Goal: Task Accomplishment & Management: Manage account settings

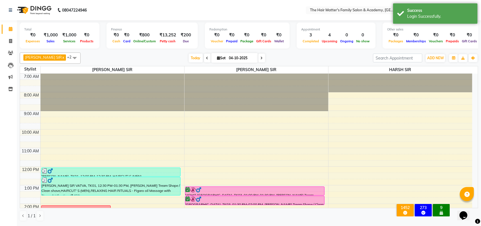
click at [150, 30] on div "Finance" at bounding box center [152, 29] width 82 height 5
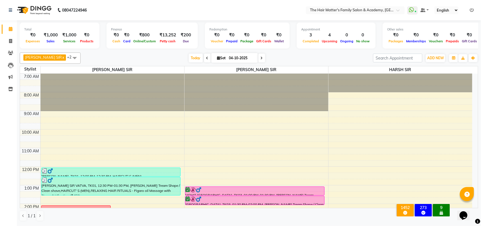
click at [9, 47] on li "Invoice" at bounding box center [8, 41] width 17 height 12
click at [12, 51] on icon at bounding box center [10, 53] width 5 height 4
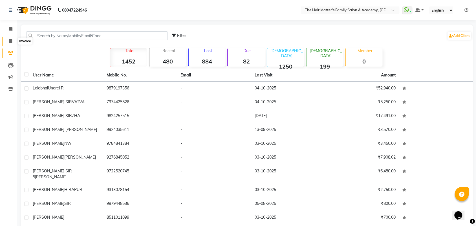
click at [6, 45] on link "Invoice" at bounding box center [9, 41] width 14 height 9
select select "service"
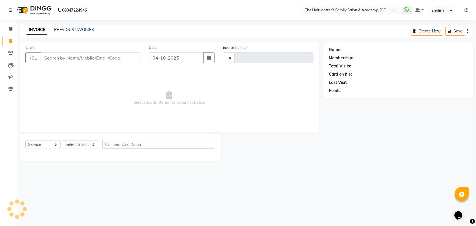
type input "2036"
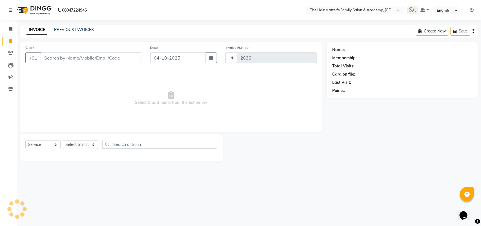
select select "5980"
click at [61, 54] on div "Client +91" at bounding box center [83, 56] width 125 height 23
click at [58, 61] on input "Client" at bounding box center [91, 57] width 101 height 11
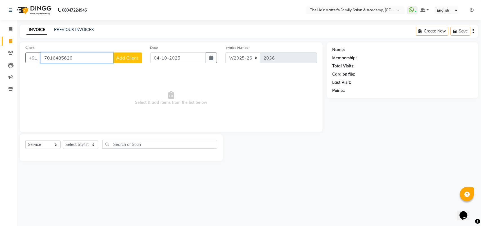
type input "7016485626"
click at [123, 58] on span "Add Client" at bounding box center [127, 58] width 22 height 6
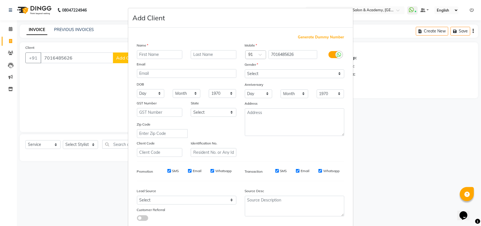
click at [155, 51] on input "text" at bounding box center [160, 54] width 46 height 9
type input "KASHYAP SIR"
type input "a"
type input "[GEOGRAPHIC_DATA]"
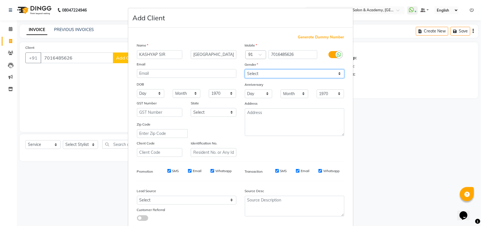
click at [264, 71] on select "Select Male Female Other Prefer Not To Say" at bounding box center [294, 73] width 99 height 9
select select "[DEMOGRAPHIC_DATA]"
click at [245, 69] on select "Select Male Female Other Prefer Not To Say" at bounding box center [294, 73] width 99 height 9
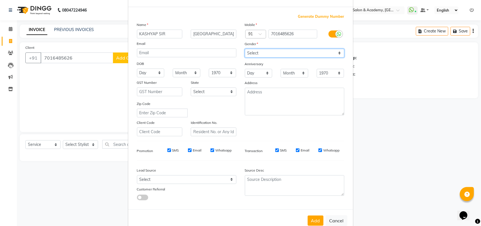
scroll to position [32, 0]
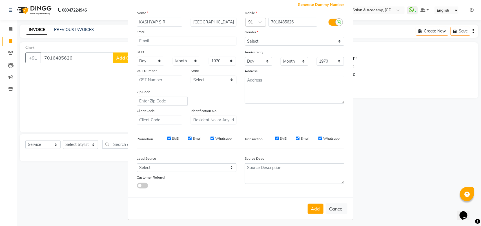
click at [182, 161] on div "Lead Source" at bounding box center [160, 159] width 54 height 8
click at [181, 163] on select "Select Walk-in Referral Internet Friend Word of Mouth Advertisement Facebook Ju…" at bounding box center [186, 167] width 99 height 9
select select "37902"
click at [137, 163] on select "Select Walk-in Referral Internet Friend Word of Mouth Advertisement Facebook Ju…" at bounding box center [186, 167] width 99 height 9
click at [308, 203] on button "Add" at bounding box center [316, 208] width 16 height 10
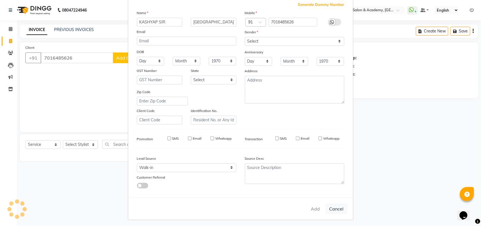
select select
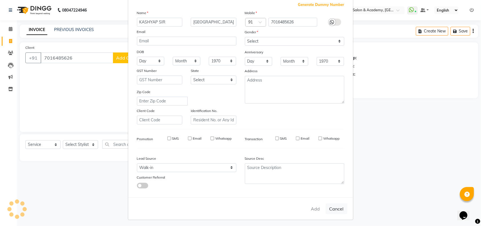
select select
checkbox input "false"
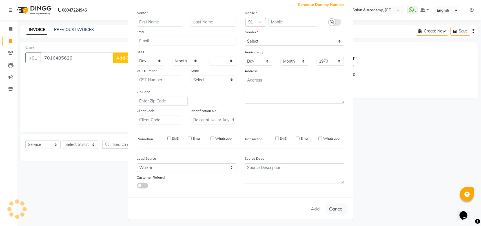
checkbox input "false"
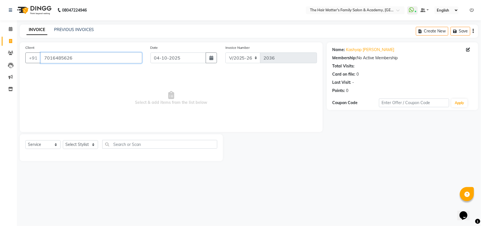
drag, startPoint x: 95, startPoint y: 57, endPoint x: 420, endPoint y: 51, distance: 325.0
click at [396, 52] on div "Client +91 7016485626 Date 04-10-2025 Invoice Number V/2025 V/2025-26 2036 Sele…" at bounding box center [249, 101] width 467 height 119
click at [385, 53] on div "Name: Kashyap Sir Ayozan Nagar Membership: No Active Membership Total Visits: C…" at bounding box center [403, 69] width 140 height 49
click at [382, 48] on link "Kashyap Sir Ayozan Nagar" at bounding box center [370, 50] width 48 height 6
click at [12, 29] on span at bounding box center [11, 29] width 10 height 6
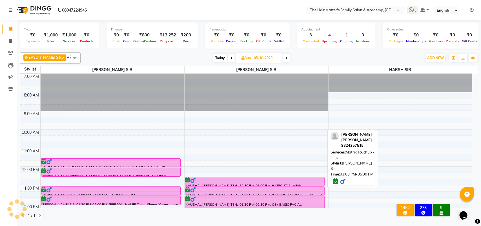
scroll to position [91, 0]
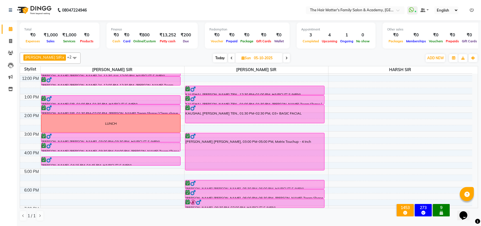
click at [218, 59] on span "Today" at bounding box center [220, 58] width 14 height 9
type input "04-10-2025"
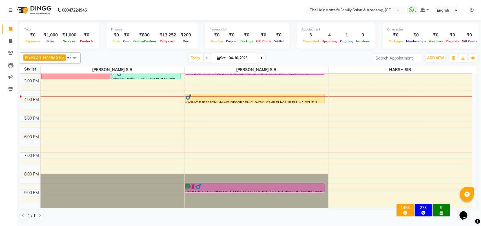
scroll to position [167, 0]
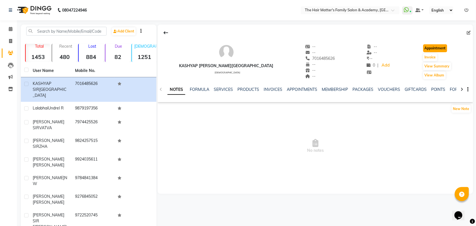
click at [438, 47] on button "Appointment" at bounding box center [435, 48] width 24 height 8
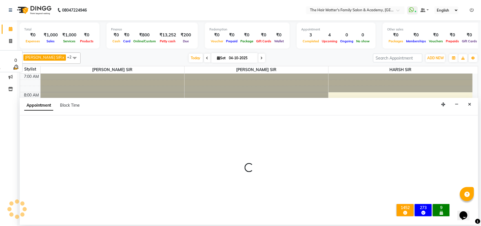
select select "tentative"
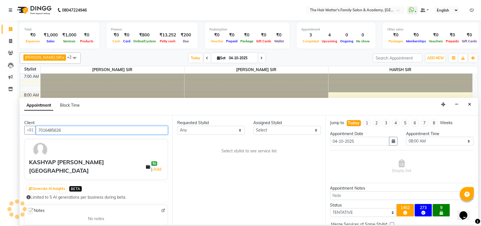
scroll to position [151, 0]
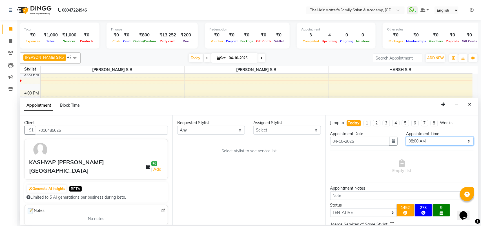
click at [423, 144] on select "Select 08:00 AM 08:15 AM 08:30 AM 08:45 AM 09:00 AM 09:15 AM 09:30 AM 09:45 AM …" at bounding box center [440, 141] width 68 height 9
select select "945"
click at [406, 137] on select "Select 08:00 AM 08:15 AM 08:30 AM 08:45 AM 09:00 AM 09:15 AM 09:30 AM 09:45 AM …" at bounding box center [440, 141] width 68 height 9
click at [271, 130] on select "Select DIVY [PERSON_NAME] SIR HIMESH [PERSON_NAME] SIR [PERSON_NAME] SIR" at bounding box center [287, 130] width 68 height 9
select select "43094"
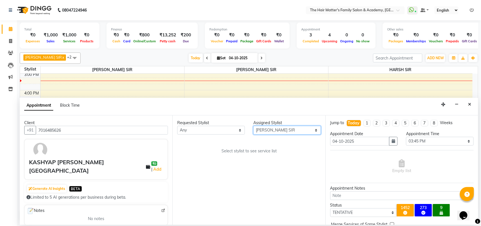
click at [253, 126] on select "Select DIVY [PERSON_NAME] SIR HIMESH [PERSON_NAME] SIR [PERSON_NAME] SIR" at bounding box center [287, 130] width 68 height 9
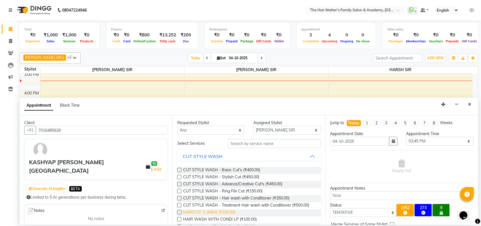
click at [216, 210] on span "HAIRCUT' S (MEN) (₹250.00)" at bounding box center [209, 212] width 52 height 7
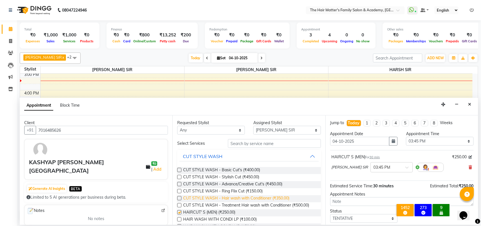
checkbox input "false"
click at [281, 146] on input "text" at bounding box center [274, 143] width 93 height 9
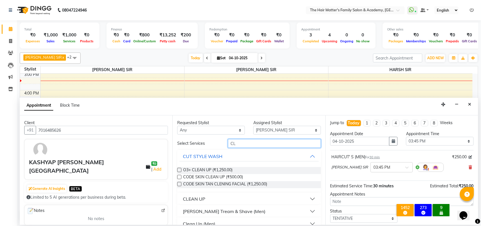
type input "C"
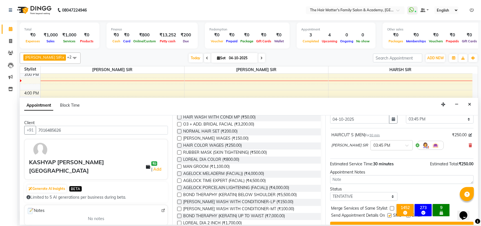
scroll to position [34, 0]
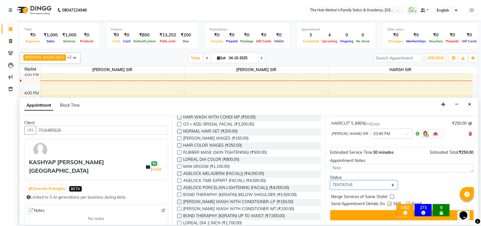
drag, startPoint x: 360, startPoint y: 184, endPoint x: 359, endPoint y: 181, distance: 2.9
click at [360, 184] on select "Select TENTATIVE CONFIRM CHECK-IN UPCOMING" at bounding box center [364, 184] width 68 height 9
select select "confirm booking"
click at [330, 180] on select "Select TENTATIVE CONFIRM CHECK-IN UPCOMING" at bounding box center [364, 184] width 68 height 9
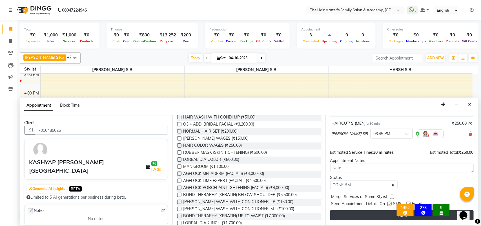
click at [351, 212] on button "Book" at bounding box center [401, 215] width 143 height 10
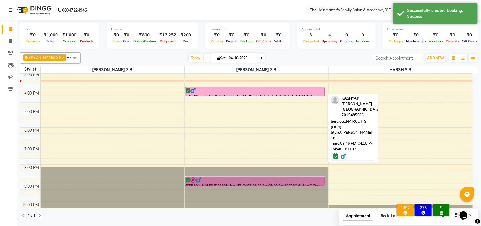
click at [216, 89] on div at bounding box center [255, 91] width 139 height 6
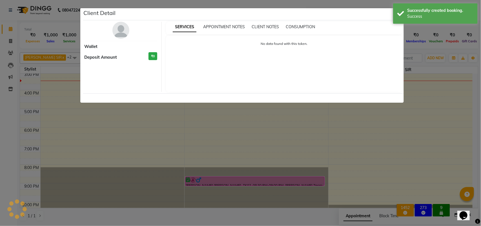
select select "6"
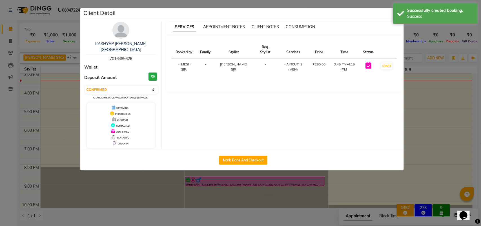
click at [127, 50] on div "KASHYAP [PERSON_NAME][GEOGRAPHIC_DATA] 7016485626" at bounding box center [121, 51] width 73 height 21
click at [127, 56] on span "7016485626" at bounding box center [121, 58] width 23 height 5
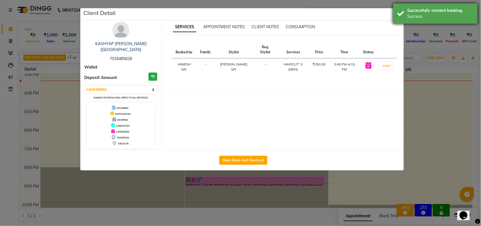
click at [410, 16] on div "Success" at bounding box center [440, 17] width 66 height 6
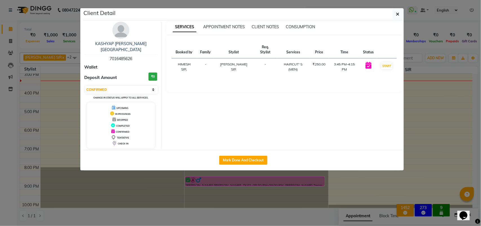
click at [398, 14] on icon "button" at bounding box center [397, 14] width 3 height 5
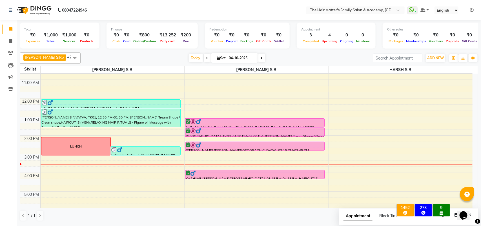
scroll to position [49, 0]
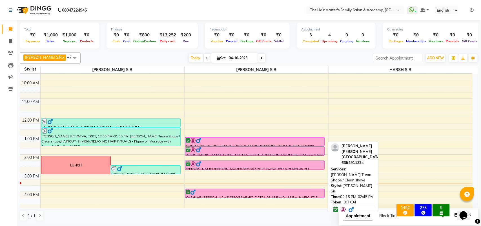
click at [229, 166] on div at bounding box center [255, 164] width 139 height 6
select select "6"
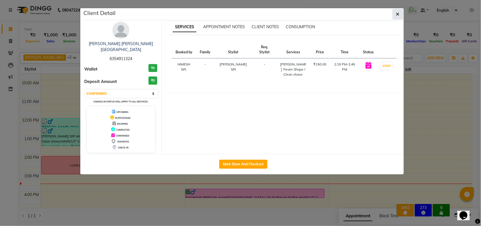
click at [395, 15] on button "button" at bounding box center [398, 14] width 11 height 11
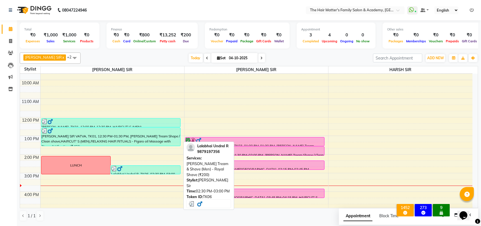
click at [164, 168] on div at bounding box center [145, 169] width 69 height 6
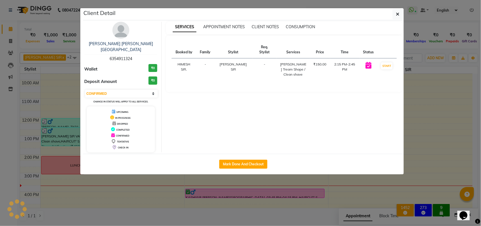
select select "3"
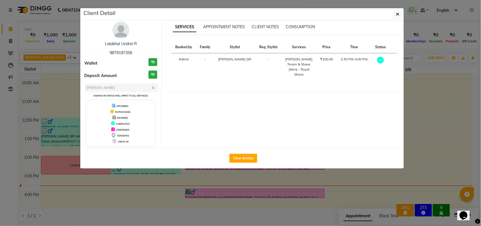
click at [199, 180] on ngb-modal-window "Client Detail Lalabhai Undrel R 9879197356 Wallet ₹0 Deposit Amount ₹0 Select M…" at bounding box center [240, 113] width 481 height 226
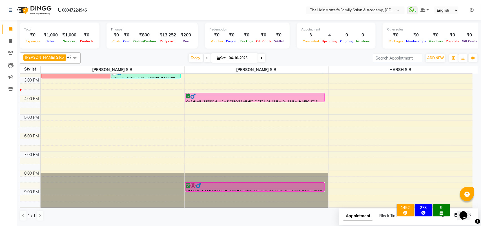
scroll to position [167, 0]
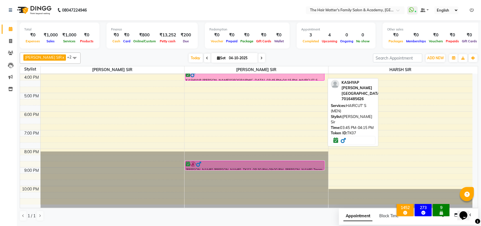
click at [207, 78] on div "KASHYAP [PERSON_NAME][GEOGRAPHIC_DATA], 03:45 PM-04:15 PM, HAIRCUT' S (MEN)" at bounding box center [254, 76] width 139 height 9
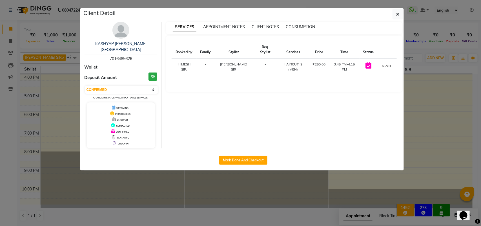
click at [388, 62] on button "START" at bounding box center [387, 65] width 12 height 7
select select "1"
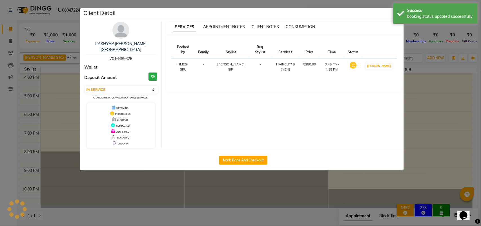
click at [415, 70] on ngb-modal-window "Client Detail KASHYAP SIR AYOZAN NAGAR 7016485626 Wallet Deposit Amount ₹0 Sele…" at bounding box center [240, 113] width 481 height 226
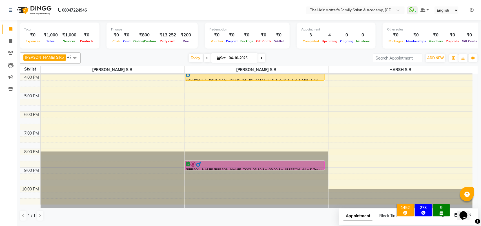
click at [249, 58] on span "Sat 04-10-2025" at bounding box center [234, 58] width 47 height 10
click at [258, 62] on span at bounding box center [261, 58] width 7 height 9
type input "05-10-2025"
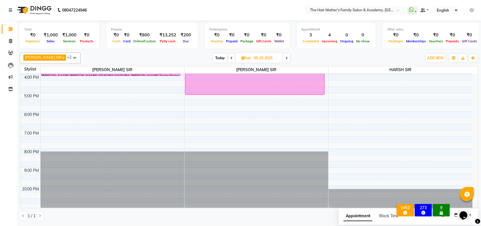
click at [193, 107] on div "7:00 AM 8:00 AM 9:00 AM 10:00 AM 11:00 AM 12:00 PM 1:00 PM 2:00 PM 3:00 PM 4:00…" at bounding box center [246, 55] width 453 height 297
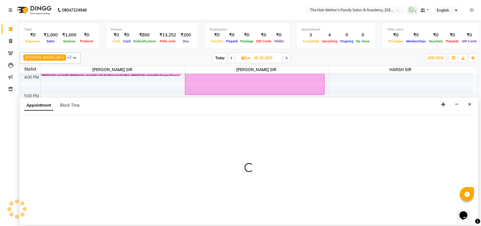
select select "43094"
select select "tentative"
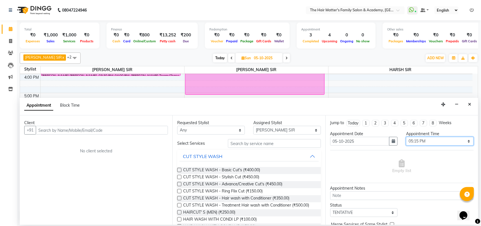
click at [428, 143] on select "Select 08:00 AM 08:15 AM 08:30 AM 08:45 AM 09:00 AM 09:15 AM 09:30 AM 09:45 AM …" at bounding box center [440, 141] width 68 height 9
select select "1050"
click at [406, 137] on select "Select 08:00 AM 08:15 AM 08:30 AM 08:45 AM 09:00 AM 09:15 AM 09:30 AM 09:45 AM …" at bounding box center [440, 141] width 68 height 9
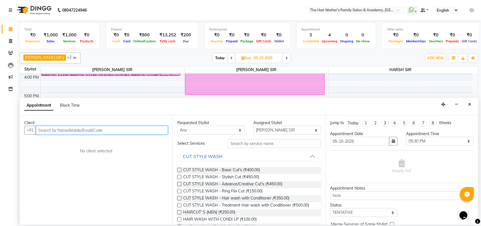
click at [117, 129] on input "text" at bounding box center [102, 130] width 132 height 9
paste input "7016485626"
type input "7016485626"
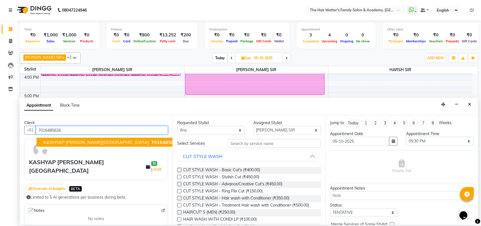
click at [107, 130] on input "7016485626" at bounding box center [102, 130] width 132 height 9
click at [106, 131] on input "7016485626" at bounding box center [102, 130] width 132 height 9
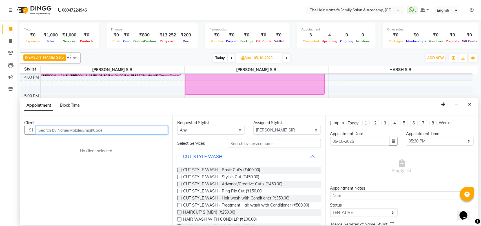
click at [103, 134] on input "text" at bounding box center [102, 130] width 132 height 9
paste input "99981"
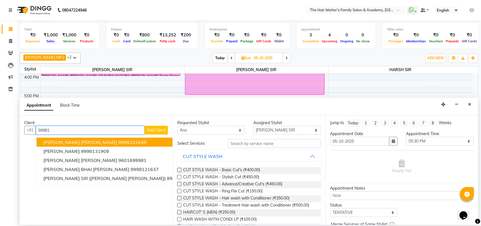
click at [85, 145] on span "[PERSON_NAME] [PERSON_NAME]" at bounding box center [80, 142] width 74 height 6
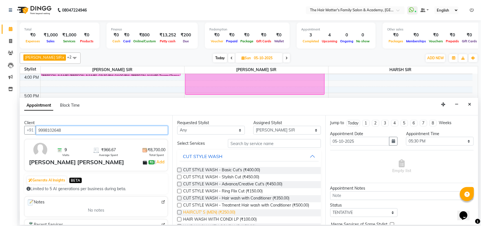
type input "9998102648"
click at [221, 210] on span "HAIRCUT' S (MEN) (₹250.00)" at bounding box center [209, 212] width 52 height 7
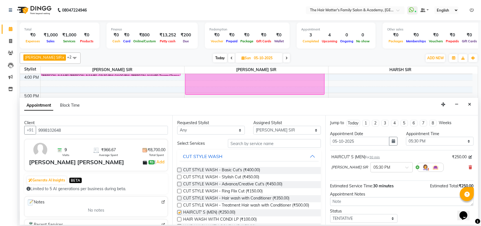
checkbox input "false"
click at [263, 146] on input "text" at bounding box center [274, 143] width 93 height 9
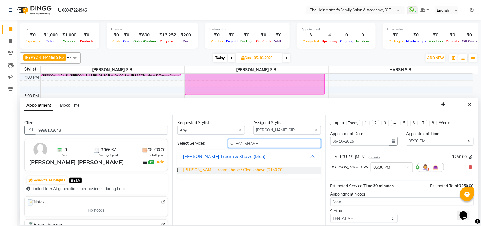
type input "CLEAN SHAVE"
click at [258, 168] on span "[PERSON_NAME] Tream Shape / Clean shave (₹150.00)" at bounding box center [233, 170] width 100 height 7
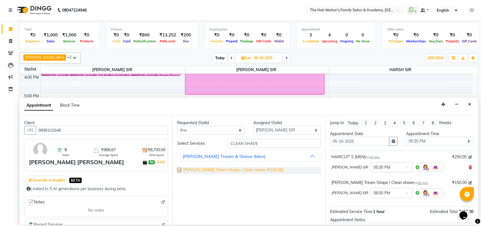
checkbox input "false"
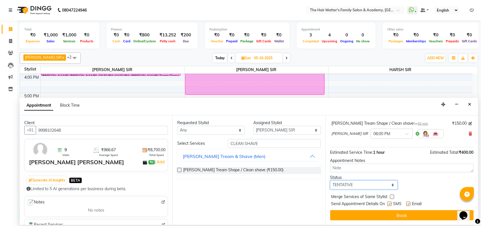
click at [354, 187] on select "Select TENTATIVE CONFIRM UPCOMING" at bounding box center [364, 184] width 68 height 9
select select "confirm booking"
click at [330, 180] on select "Select TENTATIVE CONFIRM UPCOMING" at bounding box center [364, 184] width 68 height 9
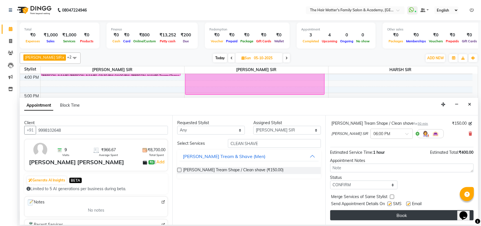
click at [357, 215] on button "Book" at bounding box center [401, 215] width 143 height 10
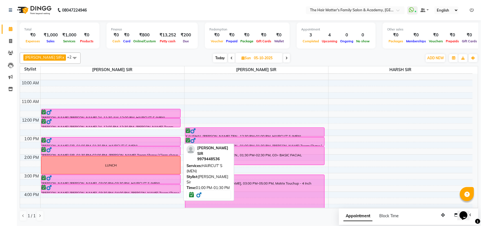
scroll to position [167, 0]
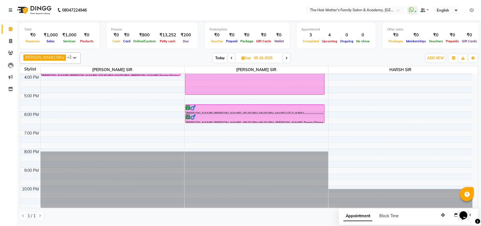
click at [216, 54] on span "Today" at bounding box center [220, 58] width 14 height 9
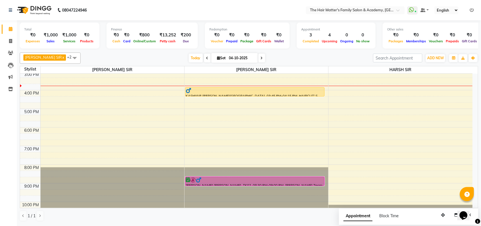
click at [258, 57] on span at bounding box center [261, 58] width 7 height 9
type input "05-10-2025"
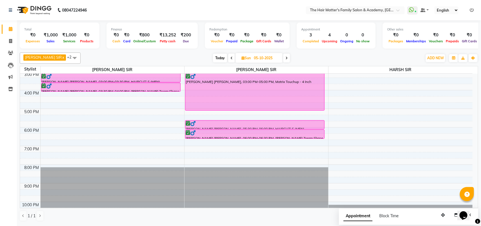
click at [187, 142] on div "7:00 AM 8:00 AM 9:00 AM 10:00 AM 11:00 AM 12:00 PM 1:00 PM 2:00 PM 3:00 PM 4:00…" at bounding box center [246, 71] width 453 height 297
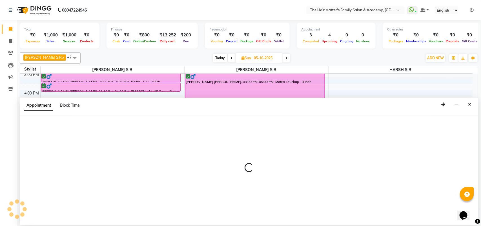
select select "43094"
select select "tentative"
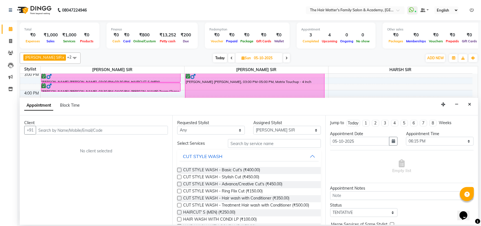
click at [415, 147] on div "Appointment Time Select 08:00 AM 08:15 AM 08:30 AM 08:45 AM 09:00 AM 09:15 AM 0…" at bounding box center [440, 140] width 76 height 19
click at [416, 145] on select "Select 08:00 AM 08:15 AM 08:30 AM 08:45 AM 09:00 AM 09:15 AM 09:30 AM 09:45 AM …" at bounding box center [440, 141] width 68 height 9
select select "1110"
click at [406, 137] on select "Select 08:00 AM 08:15 AM 08:30 AM 08:45 AM 09:00 AM 09:15 AM 09:30 AM 09:45 AM …" at bounding box center [440, 141] width 68 height 9
click at [79, 130] on input "text" at bounding box center [102, 130] width 132 height 9
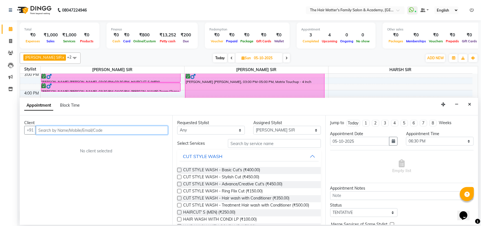
paste input "98989"
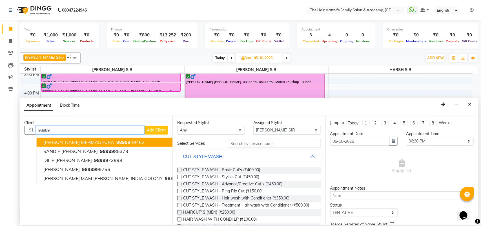
click at [82, 140] on span "[PERSON_NAME] MEHMADPURA" at bounding box center [78, 142] width 71 height 6
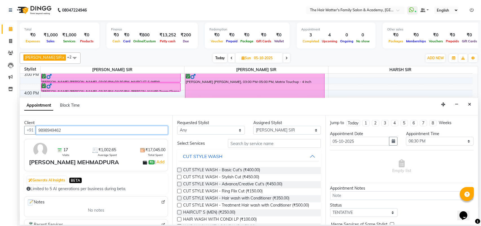
type input "9898949462"
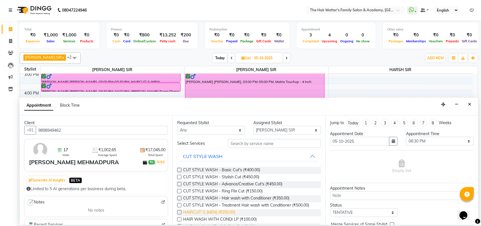
click at [224, 214] on span "HAIRCUT' S (MEN) (₹250.00)" at bounding box center [209, 212] width 52 height 7
checkbox input "false"
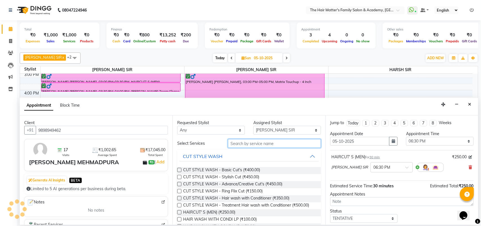
click at [259, 141] on input "text" at bounding box center [274, 143] width 93 height 9
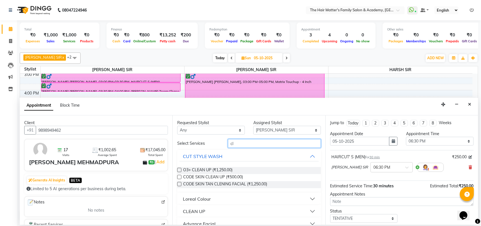
type input "c"
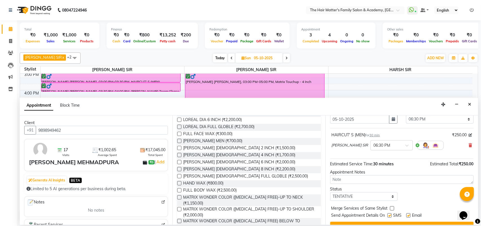
scroll to position [34, 0]
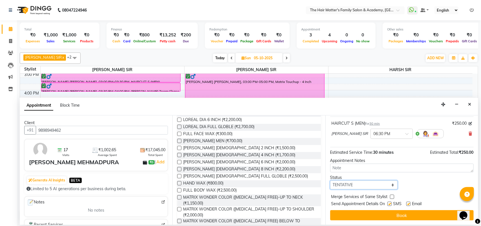
drag, startPoint x: 355, startPoint y: 188, endPoint x: 353, endPoint y: 186, distance: 3.2
click at [355, 188] on select "Select TENTATIVE CONFIRM UPCOMING" at bounding box center [364, 184] width 68 height 9
select select "confirm booking"
click at [330, 180] on select "Select TENTATIVE CONFIRM UPCOMING" at bounding box center [364, 184] width 68 height 9
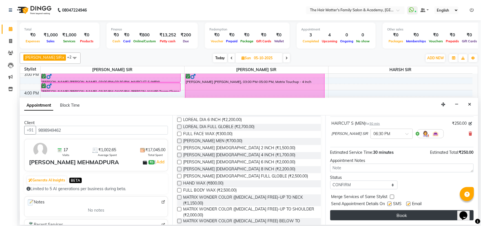
click at [366, 214] on button "Book" at bounding box center [401, 215] width 143 height 10
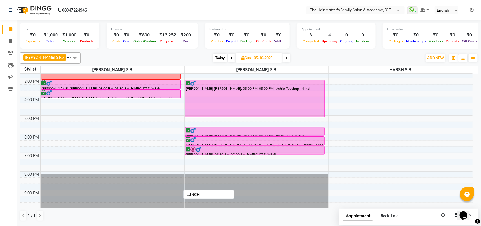
scroll to position [151, 0]
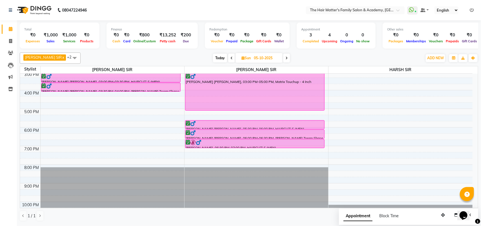
click at [45, 99] on div "7:00 AM 8:00 AM 9:00 AM 10:00 AM 11:00 AM 12:00 PM 1:00 PM 2:00 PM 3:00 PM 4:00…" at bounding box center [246, 71] width 453 height 297
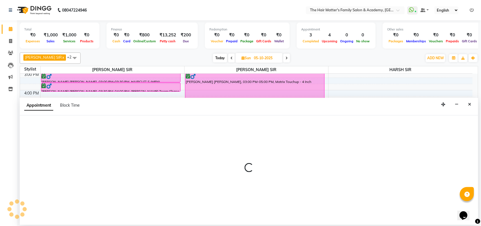
select select "42572"
select select "tentative"
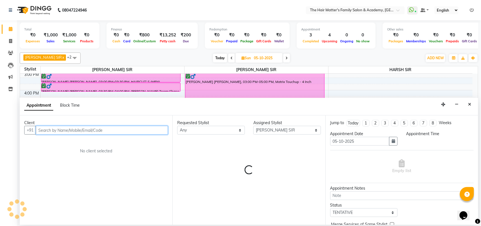
select select "975"
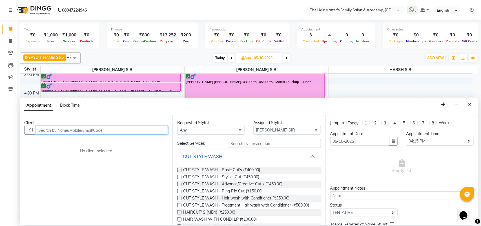
click at [109, 132] on input "text" at bounding box center [102, 130] width 132 height 9
click at [55, 133] on input "text" at bounding box center [102, 130] width 132 height 9
paste input "84018"
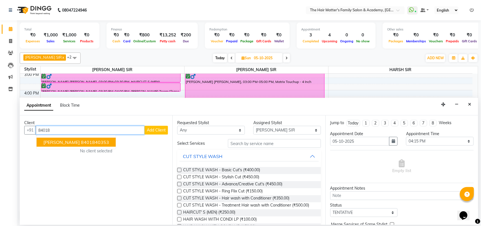
click at [58, 132] on input "84018" at bounding box center [90, 130] width 109 height 9
click at [62, 146] on button "MAHENDRA SIR NAGAR 8401840353" at bounding box center [76, 142] width 79 height 9
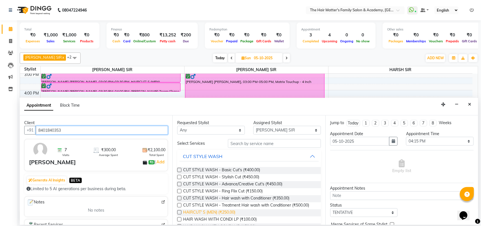
type input "8401840353"
click at [202, 214] on span "HAIRCUT' S (MEN) (₹250.00)" at bounding box center [209, 212] width 52 height 7
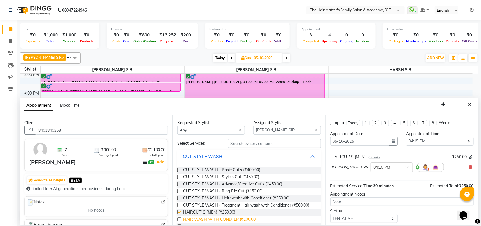
checkbox input "false"
click at [353, 220] on select "Select TENTATIVE CONFIRM UPCOMING" at bounding box center [364, 218] width 68 height 9
select select "confirm booking"
click at [330, 214] on select "Select TENTATIVE CONFIRM UPCOMING" at bounding box center [364, 218] width 68 height 9
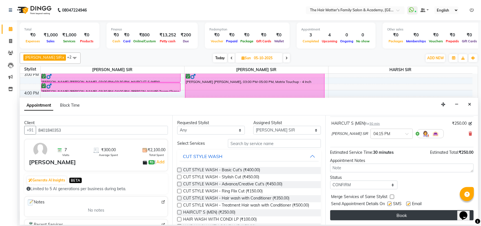
click at [371, 219] on button "Book" at bounding box center [401, 215] width 143 height 10
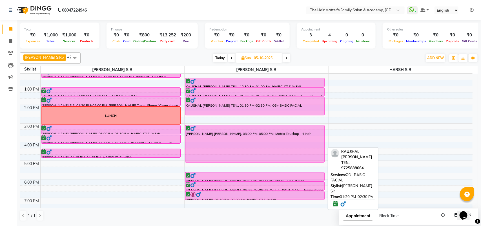
scroll to position [117, 0]
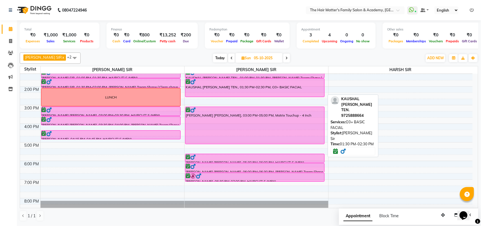
click at [237, 88] on div "KAUSHAL [PERSON_NAME] TEN., 01:30 PM-02:30 PM, O3+ BASIC FACIAL" at bounding box center [254, 88] width 139 height 18
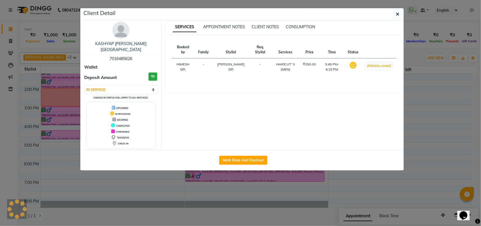
select select "6"
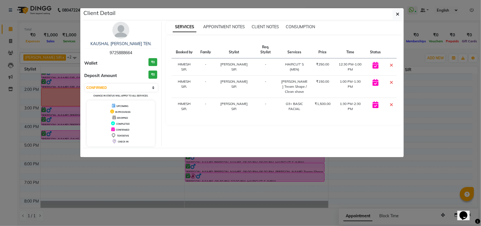
click at [121, 40] on div "KAUSHAL SIR DAVE MANSI TEN. 9725888664 Wallet ₹0 Deposit Amount ₹0 Select CONFI…" at bounding box center [121, 84] width 82 height 125
click at [123, 44] on link "KAUSHAL [PERSON_NAME] TEN." at bounding box center [120, 43] width 61 height 5
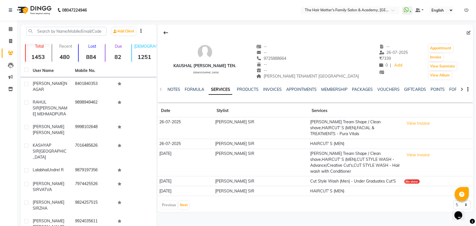
click at [252, 87] on div "PRODUCTS" at bounding box center [248, 90] width 22 height 6
click at [270, 89] on link "INVOICES" at bounding box center [272, 89] width 19 height 5
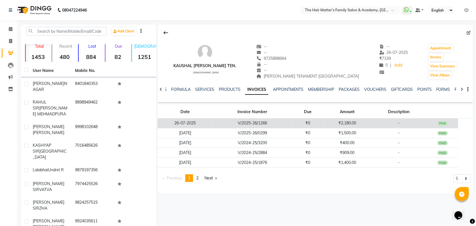
click at [250, 124] on td "V/2025-26/1266" at bounding box center [253, 123] width 80 height 10
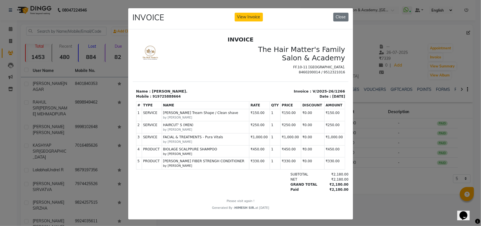
click at [376, 137] on ngb-modal-window "INVOICE View Invoice Close" at bounding box center [240, 113] width 481 height 226
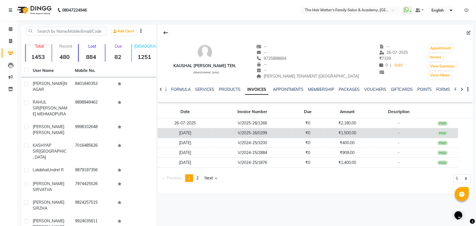
click at [230, 137] on td "V/2025-26/0299" at bounding box center [253, 133] width 80 height 10
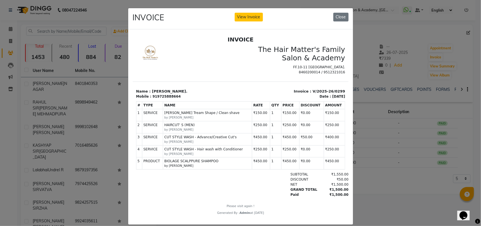
click at [386, 142] on ngb-modal-window "INVOICE View Invoice Close" at bounding box center [240, 113] width 481 height 226
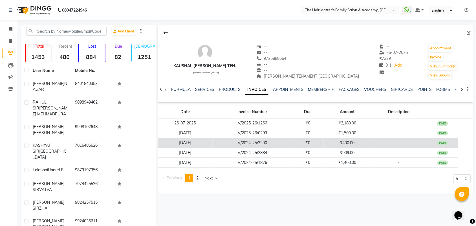
click at [338, 140] on td "₹400.00" at bounding box center [347, 143] width 47 height 10
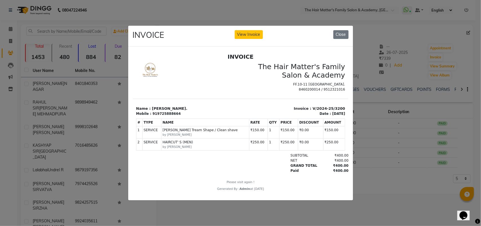
click at [380, 147] on ngb-modal-window "INVOICE View Invoice Close" at bounding box center [240, 113] width 481 height 226
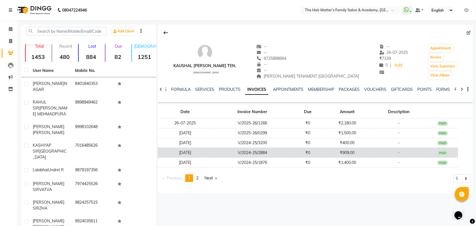
click at [357, 157] on td "₹909.00" at bounding box center [347, 153] width 47 height 10
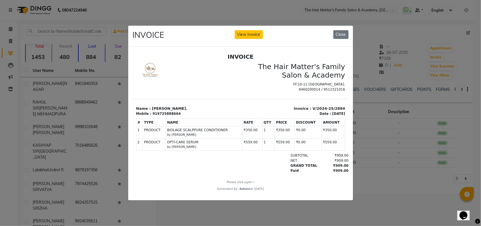
click at [368, 163] on ngb-modal-window "INVOICE View Invoice Close" at bounding box center [240, 113] width 481 height 226
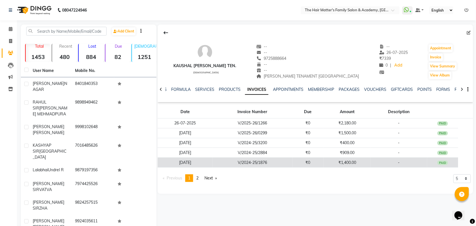
click at [359, 163] on td "₹1,400.00" at bounding box center [347, 163] width 47 height 10
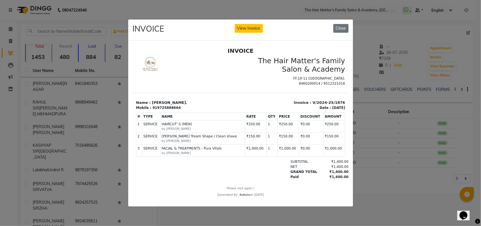
scroll to position [5, 0]
click at [336, 24] on button "Close" at bounding box center [340, 28] width 15 height 9
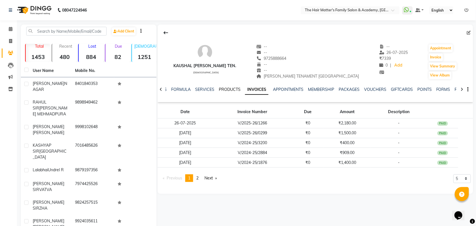
click at [230, 91] on link "PRODUCTS" at bounding box center [230, 89] width 22 height 5
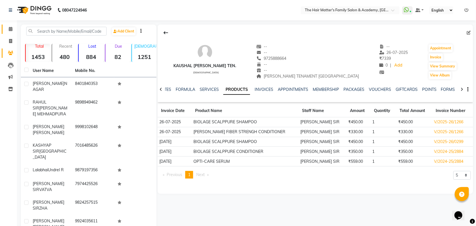
click at [9, 33] on link "Calendar" at bounding box center [9, 29] width 14 height 9
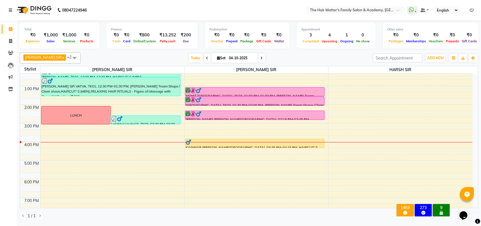
scroll to position [117, 0]
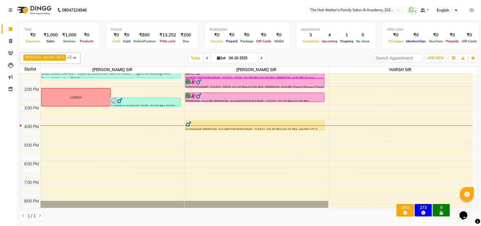
click at [40, 136] on td at bounding box center [256, 133] width 432 height 6
click at [54, 137] on div "7:00 AM 8:00 AM 9:00 AM 10:00 AM 11:00 AM 12:00 PM 1:00 PM 2:00 PM 3:00 PM 4:00…" at bounding box center [246, 104] width 453 height 297
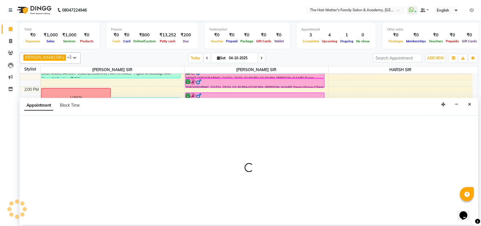
select select "42572"
select select "975"
select select "tentative"
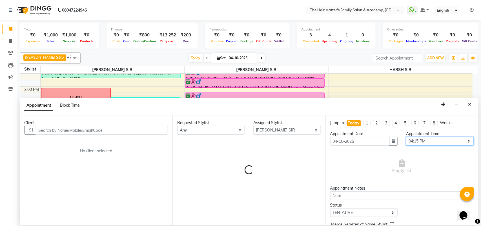
click at [409, 144] on select "Select 08:00 AM 08:15 AM 08:30 AM 08:45 AM 09:00 AM 09:15 AM 09:30 AM 09:45 AM …" at bounding box center [440, 141] width 68 height 9
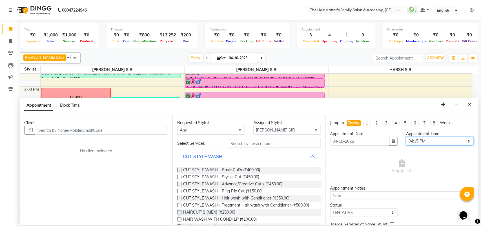
select select "990"
click at [406, 137] on select "Select 08:00 AM 08:15 AM 08:30 AM 08:45 AM 09:00 AM 09:15 AM 09:30 AM 09:45 AM …" at bounding box center [440, 141] width 68 height 9
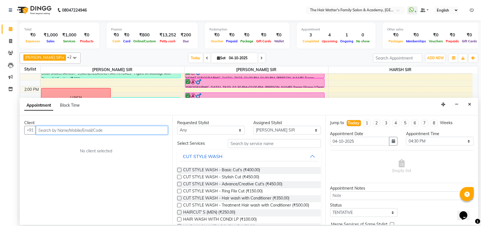
click at [121, 129] on input "text" at bounding box center [102, 130] width 132 height 9
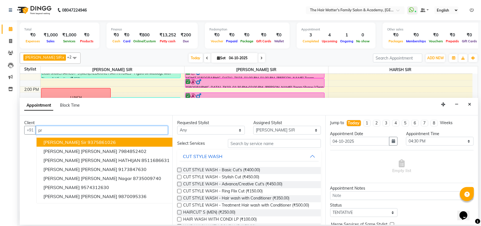
type input "p"
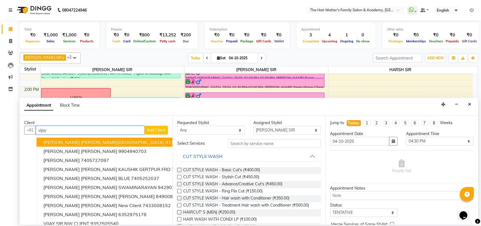
click at [98, 127] on input "vijay" at bounding box center [90, 130] width 109 height 9
click at [97, 128] on input "vijay" at bounding box center [90, 130] width 109 height 9
paste input "81405 79130"
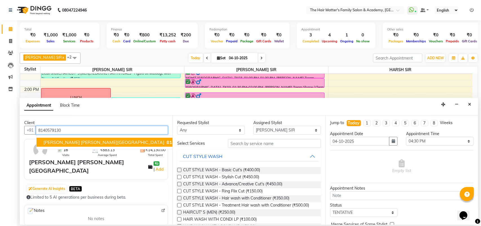
click at [96, 142] on span "[PERSON_NAME] [PERSON_NAME][GEOGRAPHIC_DATA]" at bounding box center [103, 142] width 121 height 6
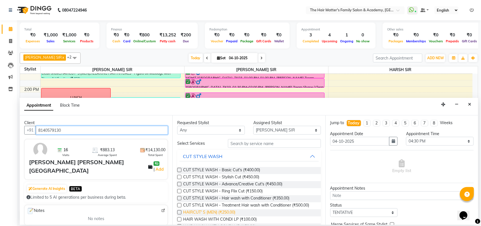
type input "8140579130"
click at [213, 212] on span "HAIRCUT' S (MEN) (₹250.00)" at bounding box center [209, 212] width 52 height 7
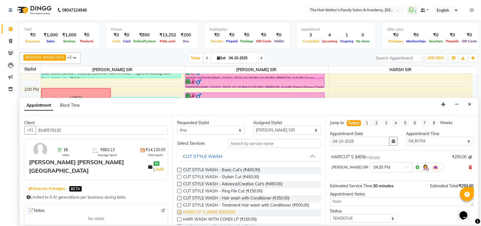
checkbox input "false"
click at [261, 143] on input "text" at bounding box center [274, 143] width 93 height 9
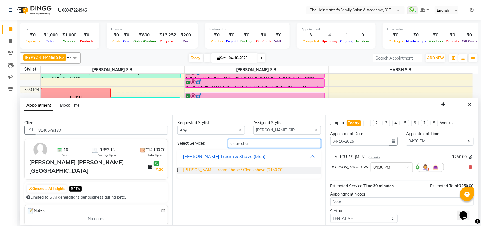
type input "clean sha"
click at [244, 168] on span "[PERSON_NAME] Tream Shape / Clean shave (₹150.00)" at bounding box center [233, 170] width 100 height 7
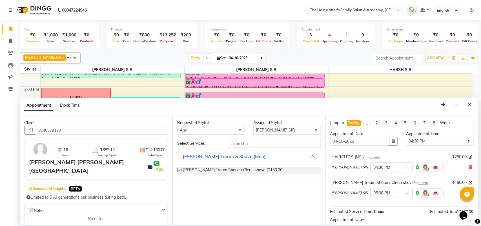
checkbox input "false"
click at [247, 127] on div "Requested Stylist Any DIVY SIR HARSH SIR HIMESH SIR. MAYANK SIR PRATIK SIR" at bounding box center [211, 127] width 76 height 15
click at [247, 147] on input "clean sha" at bounding box center [274, 143] width 93 height 9
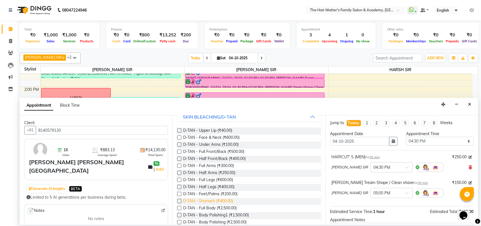
scroll to position [62, 0]
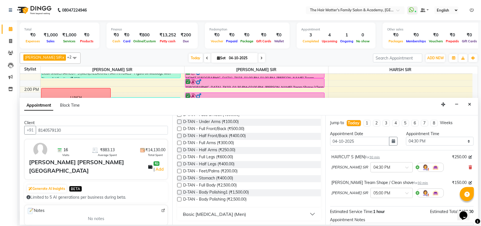
type input "d-tan"
click at [209, 214] on div "Basic [MEDICAL_DATA] (Men)" at bounding box center [214, 214] width 63 height 7
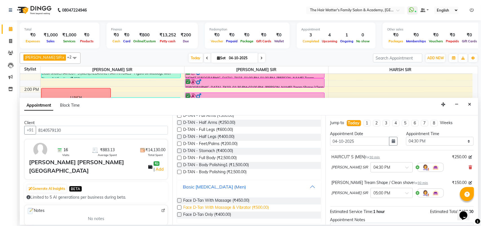
scroll to position [91, 0]
click at [219, 208] on span "Face D-Tan With Massage & Vibrator (₹500.00)" at bounding box center [226, 206] width 86 height 7
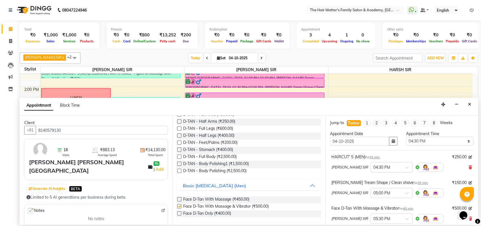
checkbox input "false"
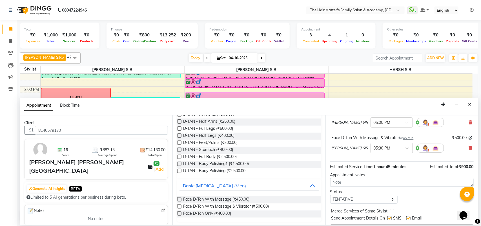
scroll to position [85, 0]
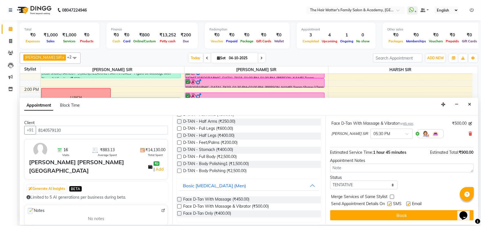
click at [364, 190] on div "Jump to Today 1 2 3 4 5 6 7 8 Weeks Appointment Date 04-10-2025 Appointment Tim…" at bounding box center [402, 169] width 153 height 109
click at [361, 186] on select "Select TENTATIVE CONFIRM CHECK-IN UPCOMING" at bounding box center [364, 184] width 68 height 9
select select "confirm booking"
click at [330, 181] on select "Select TENTATIVE CONFIRM CHECK-IN UPCOMING" at bounding box center [364, 184] width 68 height 9
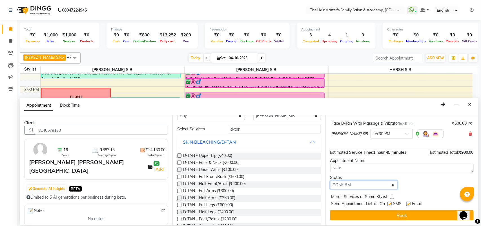
scroll to position [0, 0]
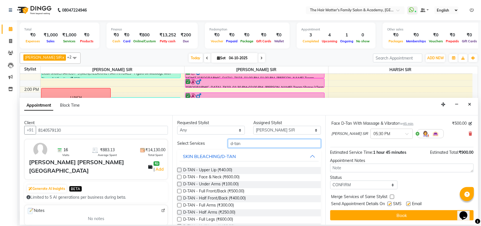
click at [264, 141] on input "d-tan" at bounding box center [274, 143] width 93 height 9
click at [264, 142] on input "d-tan" at bounding box center [274, 143] width 93 height 9
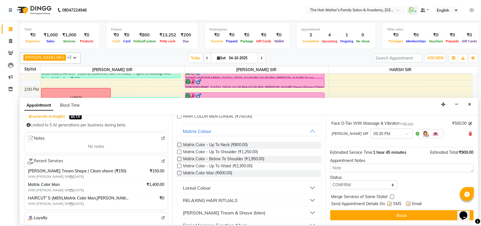
scroll to position [158, 0]
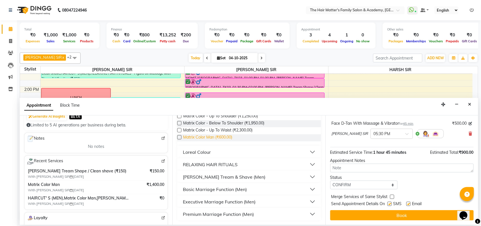
type input "color"
drag, startPoint x: 211, startPoint y: 140, endPoint x: 211, endPoint y: 145, distance: 5.6
click at [211, 142] on div "Matrix Color - Up To Neck (₹800.00) Matrix Color - Up To Shoulder (₹1,250.00) M…" at bounding box center [248, 123] width 143 height 44
click at [209, 134] on span "Matrix Color - Up To Waist (₹2,300.00)" at bounding box center [217, 130] width 69 height 7
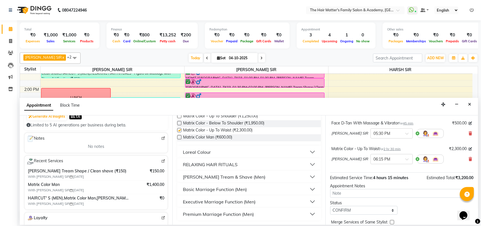
checkbox input "false"
click at [469, 161] on icon at bounding box center [470, 159] width 3 height 4
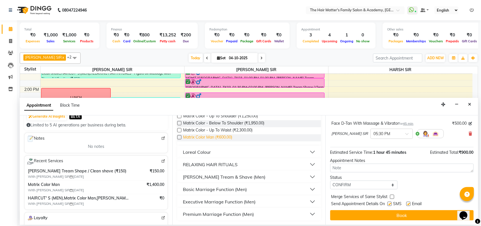
click at [207, 136] on span "Matrix Color Man (₹600.00)" at bounding box center [207, 137] width 49 height 7
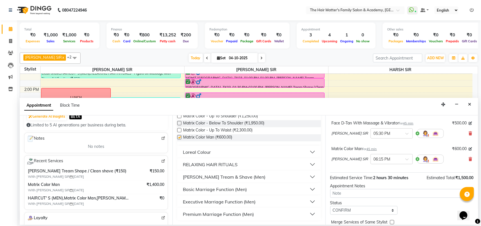
checkbox input "false"
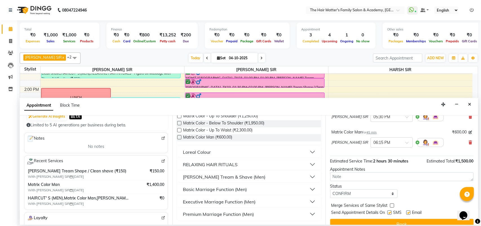
scroll to position [111, 0]
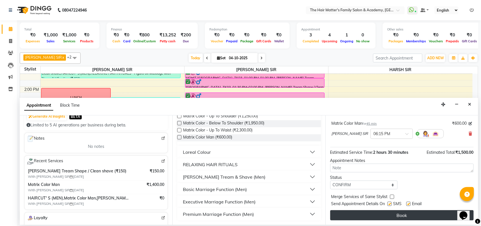
click at [382, 216] on button "Book" at bounding box center [401, 215] width 143 height 10
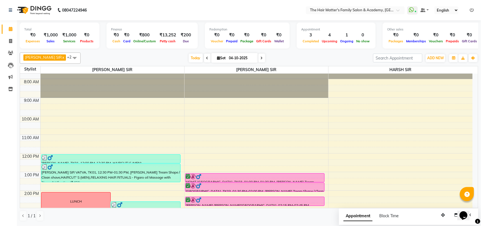
scroll to position [0, 0]
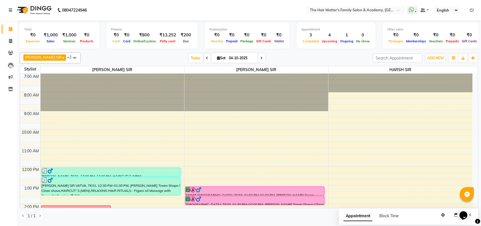
click at [261, 59] on icon at bounding box center [262, 57] width 2 height 3
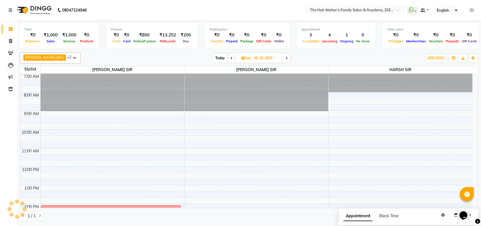
scroll to position [167, 0]
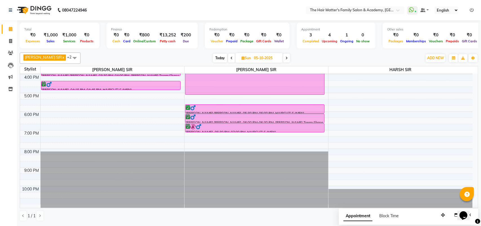
click at [283, 59] on span at bounding box center [286, 58] width 7 height 9
type input "06-10-2025"
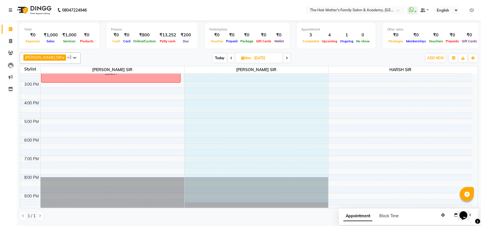
scroll to position [142, 0]
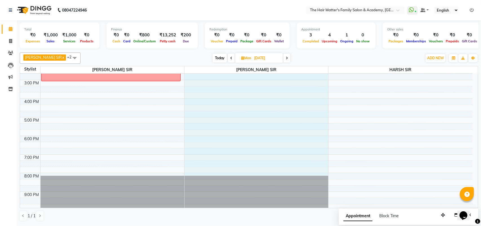
drag, startPoint x: 190, startPoint y: 112, endPoint x: 209, endPoint y: 175, distance: 66.5
click at [206, 172] on div "7:00 AM 8:00 AM 9:00 AM 10:00 AM 11:00 AM 12:00 PM 1:00 PM 2:00 PM 3:00 PM 4:00…" at bounding box center [246, 79] width 453 height 297
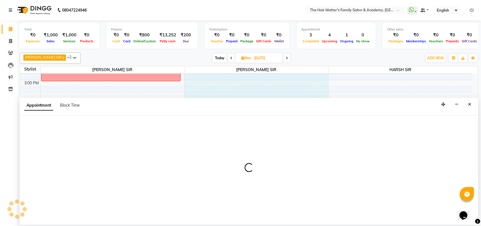
select select "43094"
select select "tentative"
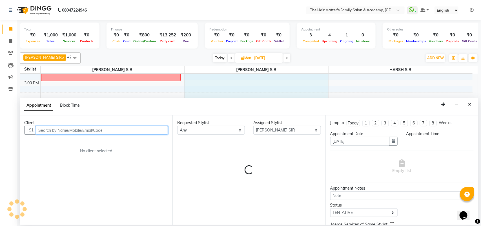
select select "540"
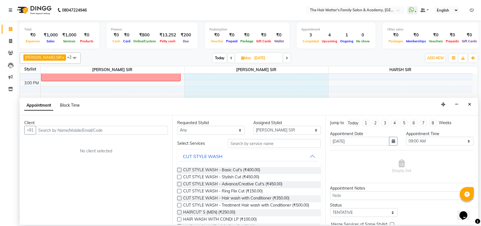
click at [72, 105] on span "Block Time" at bounding box center [70, 105] width 20 height 5
select select "43094"
select select "540"
select select "1200"
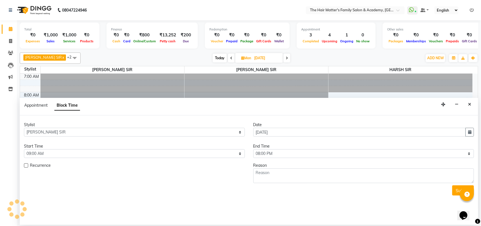
scroll to position [167, 0]
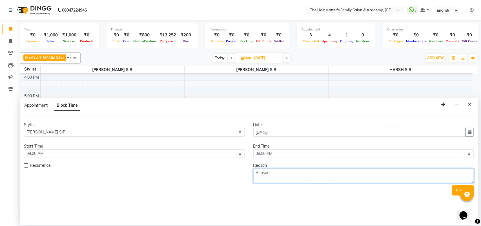
click at [271, 173] on textarea at bounding box center [363, 175] width 221 height 15
type textarea "HOSPITAL"
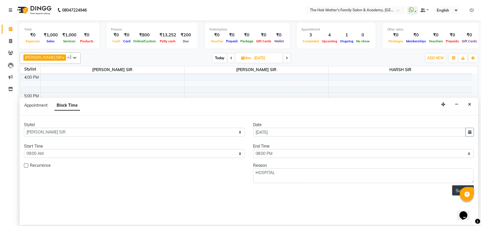
click at [459, 191] on button "Submit" at bounding box center [463, 190] width 22 height 10
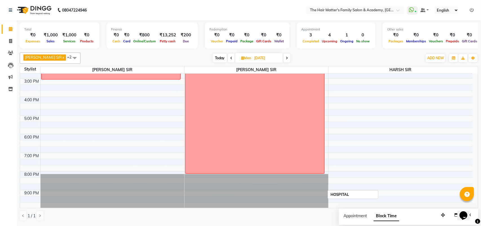
scroll to position [167, 0]
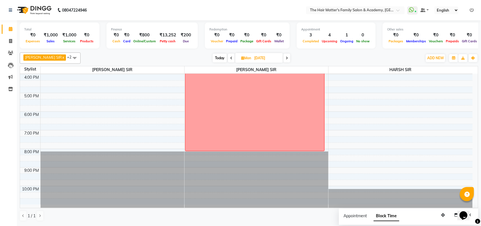
click at [213, 58] on span "Today" at bounding box center [220, 58] width 14 height 9
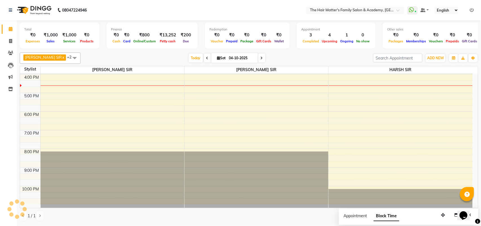
click at [258, 58] on span at bounding box center [261, 58] width 7 height 9
type input "05-10-2025"
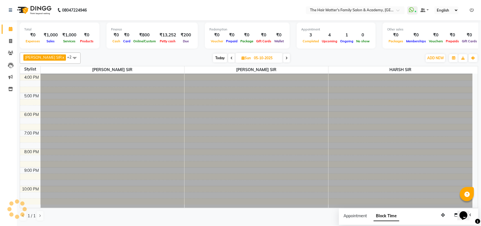
scroll to position [167, 0]
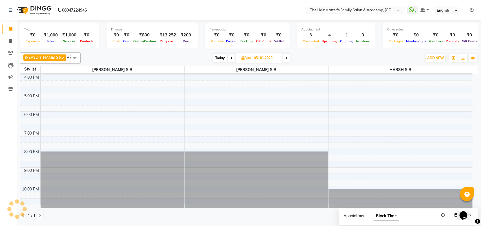
click at [256, 58] on input "05-10-2025" at bounding box center [266, 58] width 28 height 8
select select "10"
select select "2025"
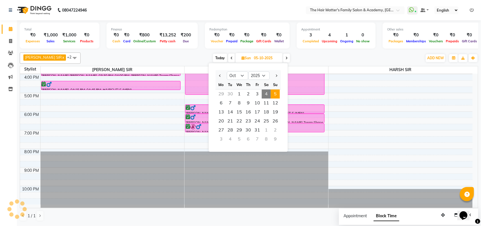
click at [266, 56] on input "05-10-2025" at bounding box center [266, 58] width 28 height 8
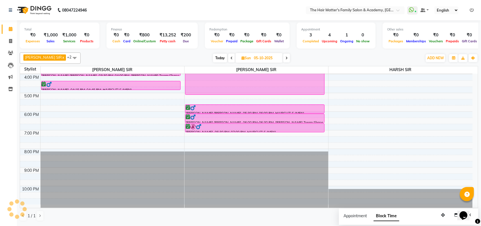
click at [269, 56] on input "05-10-2025" at bounding box center [266, 58] width 28 height 8
select select "10"
select select "2025"
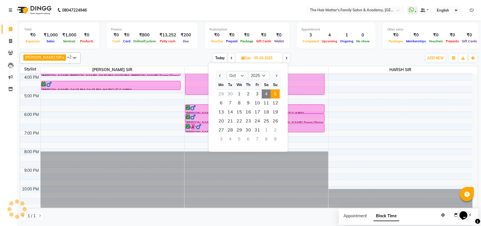
click at [283, 56] on span at bounding box center [286, 58] width 7 height 9
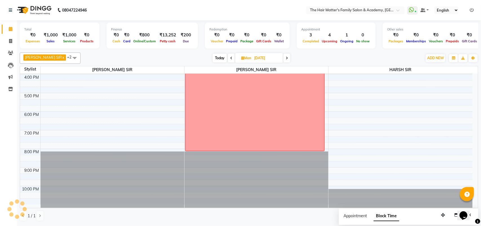
click at [284, 56] on span at bounding box center [287, 58] width 7 height 9
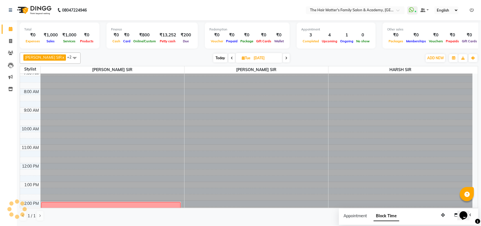
scroll to position [0, 0]
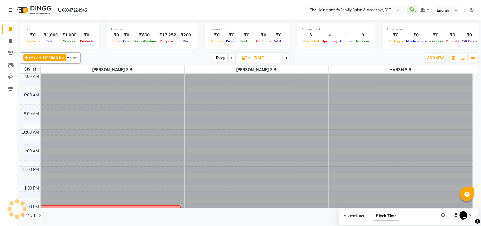
click at [213, 56] on span "Today" at bounding box center [220, 58] width 14 height 9
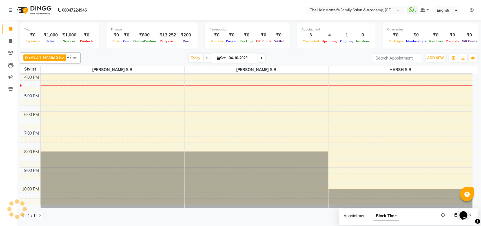
click at [258, 55] on span at bounding box center [261, 58] width 7 height 9
type input "05-10-2025"
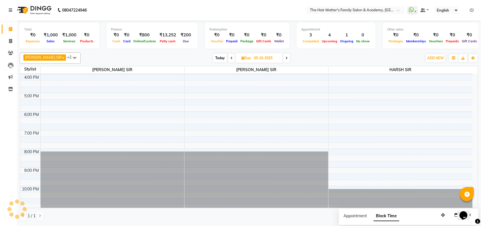
click at [266, 59] on input "05-10-2025" at bounding box center [266, 58] width 28 height 8
select select "10"
select select "2025"
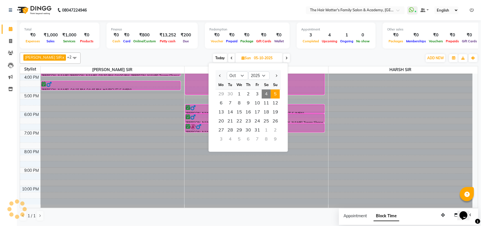
click at [283, 55] on span at bounding box center [286, 58] width 7 height 9
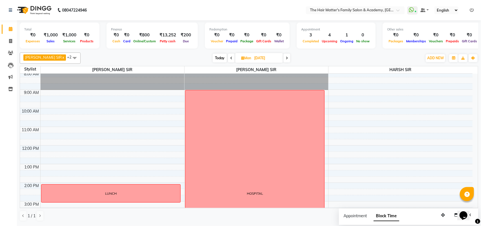
scroll to position [0, 0]
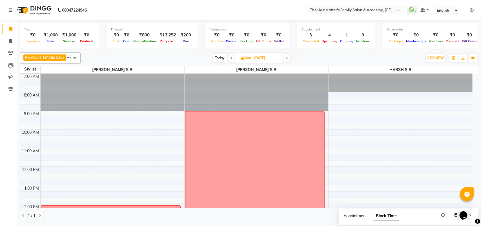
click at [284, 57] on span at bounding box center [287, 58] width 7 height 9
type input "07-10-2025"
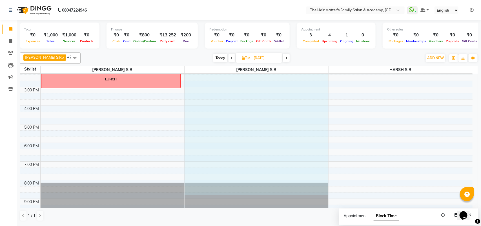
scroll to position [136, 0]
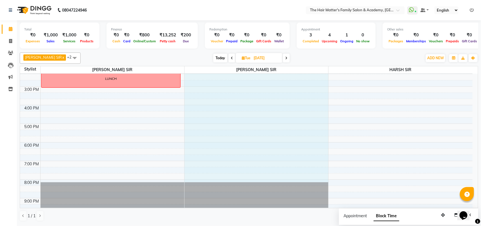
drag, startPoint x: 191, startPoint y: 113, endPoint x: 213, endPoint y: 181, distance: 71.6
click at [213, 181] on div "7:00 AM 8:00 AM 9:00 AM 10:00 AM 11:00 AM 12:00 PM 1:00 PM 2:00 PM 3:00 PM 4:00…" at bounding box center [246, 86] width 453 height 297
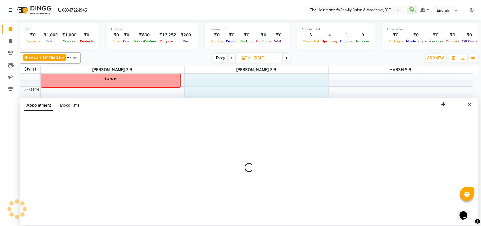
select select "43094"
select select "540"
select select "tentative"
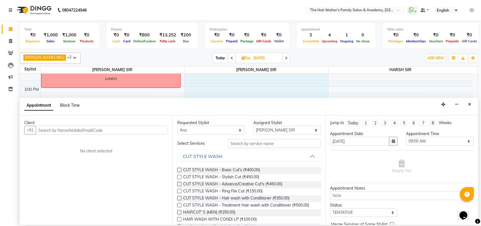
click at [68, 105] on span "Block Time" at bounding box center [70, 105] width 20 height 5
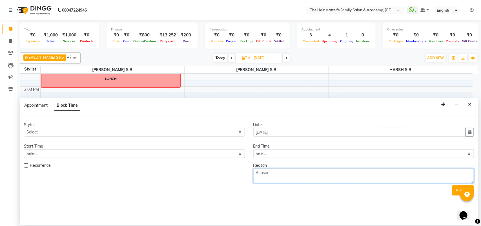
click at [297, 175] on textarea at bounding box center [363, 175] width 221 height 15
type textarea "not available"
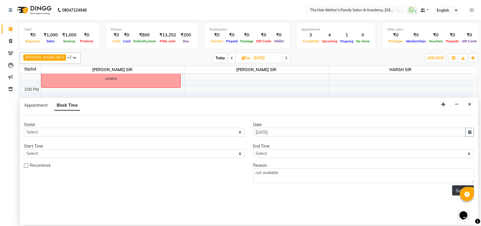
click at [460, 191] on button "Submit" at bounding box center [463, 190] width 22 height 10
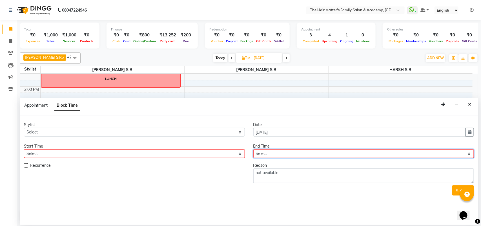
click at [295, 154] on select "Select" at bounding box center [363, 153] width 221 height 9
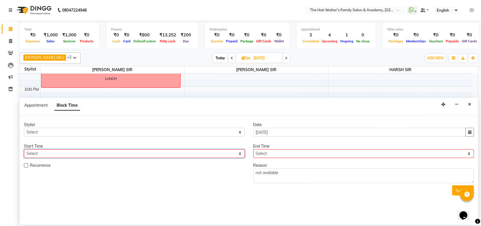
click at [221, 152] on select "Select" at bounding box center [134, 153] width 221 height 9
click at [221, 157] on select "Select" at bounding box center [134, 153] width 221 height 9
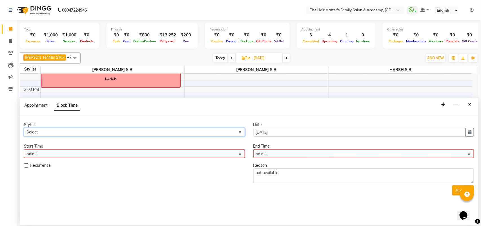
click at [236, 134] on select "Select DIVY SIR HARSH SIR HIMESH SIR. MAYANK SIR PRATIK SIR" at bounding box center [134, 132] width 221 height 9
select select "43094"
click at [24, 128] on select "Select DIVY SIR HARSH SIR HIMESH SIR. MAYANK SIR PRATIK SIR" at bounding box center [134, 132] width 221 height 9
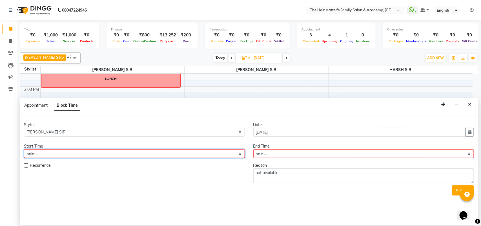
click at [229, 152] on select "Select" at bounding box center [134, 153] width 221 height 9
click at [228, 156] on select "Select" at bounding box center [134, 153] width 221 height 9
click at [238, 153] on select "Select" at bounding box center [134, 153] width 221 height 9
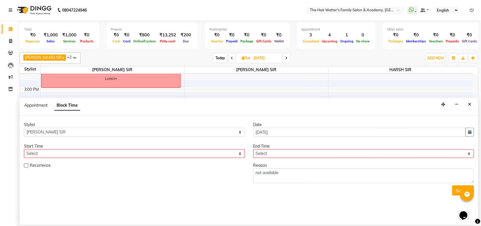
click at [203, 167] on div "Recurrence" at bounding box center [134, 165] width 221 height 7
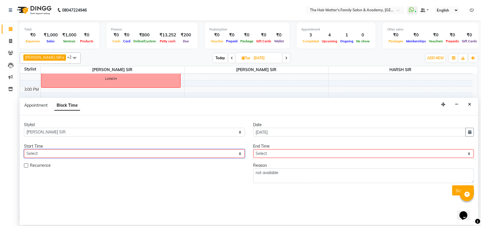
click at [211, 154] on select "Select" at bounding box center [134, 153] width 221 height 9
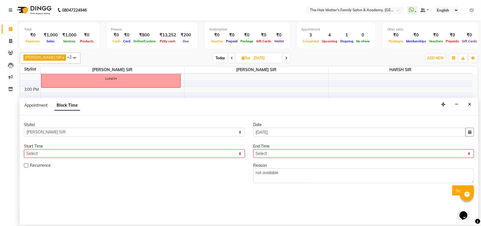
drag, startPoint x: 220, startPoint y: 171, endPoint x: 220, endPoint y: 177, distance: 5.4
click at [221, 172] on div "Recurrence" at bounding box center [134, 172] width 229 height 21
click at [471, 108] on button "Close" at bounding box center [470, 104] width 8 height 9
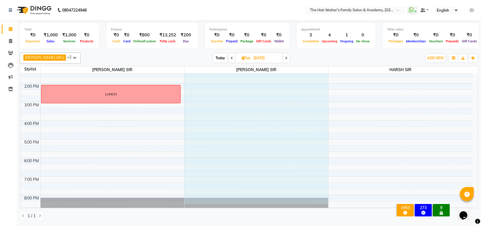
scroll to position [123, 0]
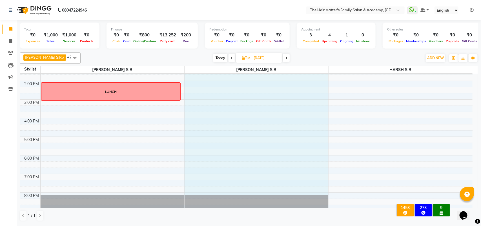
drag, startPoint x: 209, startPoint y: 113, endPoint x: 228, endPoint y: 189, distance: 78.8
click at [229, 191] on div "7:00 AM 8:00 AM 9:00 AM 10:00 AM 11:00 AM 12:00 PM 1:00 PM 2:00 PM 3:00 PM 4:00…" at bounding box center [246, 99] width 453 height 297
select select "43094"
select select "tentative"
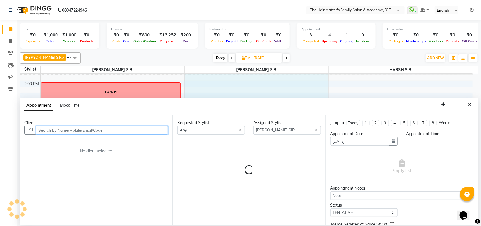
select select "540"
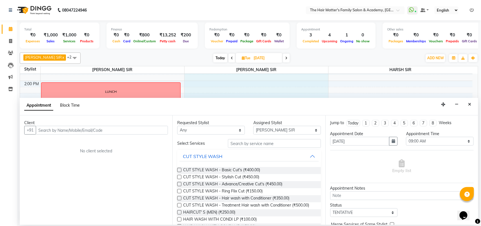
click at [71, 108] on span "Block Time" at bounding box center [70, 105] width 20 height 5
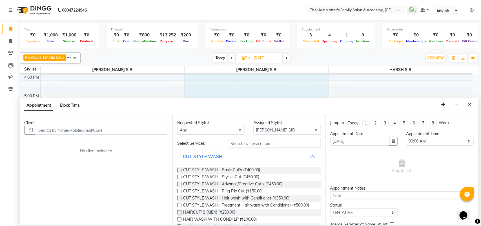
select select "43094"
select select "540"
select select "1200"
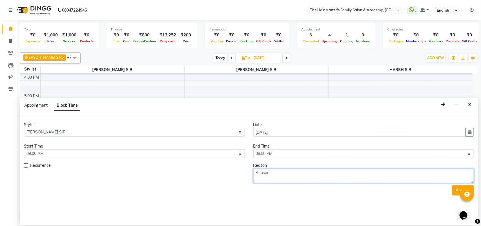
click at [390, 171] on textarea at bounding box center [363, 175] width 221 height 15
type textarea "NOT AVAILABLE"
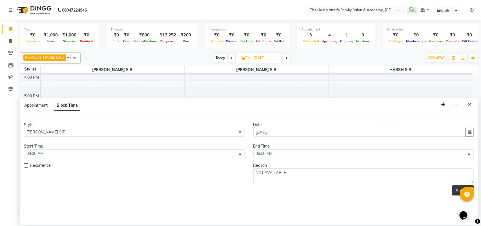
click at [457, 192] on button "Submit" at bounding box center [463, 190] width 22 height 10
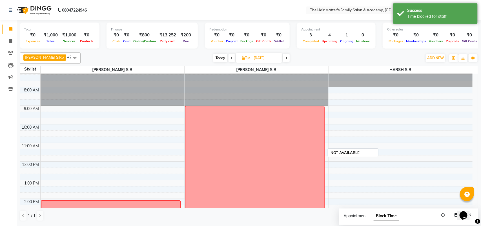
scroll to position [0, 0]
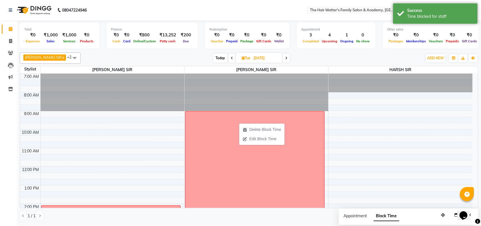
drag, startPoint x: 249, startPoint y: 138, endPoint x: 257, endPoint y: 155, distance: 19.2
click at [257, 155] on div "NOT AVAILABLE" at bounding box center [254, 214] width 139 height 206
click at [308, 51] on div "PRATIK SIR x MAYANK SIR x HARSH SIR x +2 Select All PRATIK SIR MAYANK SIR HARSH…" at bounding box center [249, 136] width 459 height 173
click at [283, 60] on span at bounding box center [286, 58] width 7 height 9
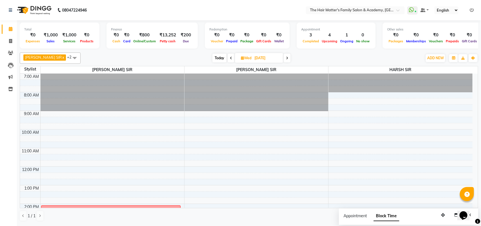
click at [230, 60] on icon at bounding box center [231, 57] width 2 height 3
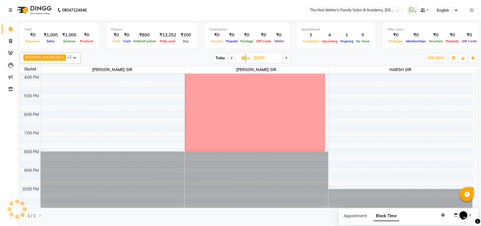
click at [229, 60] on span at bounding box center [232, 58] width 7 height 9
click at [230, 58] on icon at bounding box center [231, 57] width 2 height 3
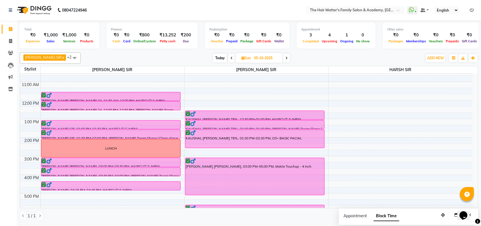
scroll to position [49, 0]
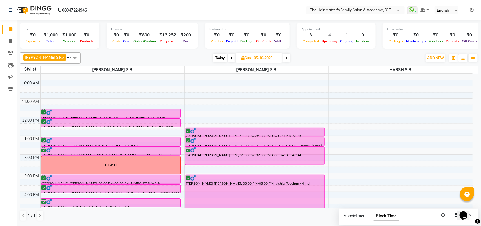
click at [228, 57] on span at bounding box center [231, 58] width 7 height 9
type input "04-10-2025"
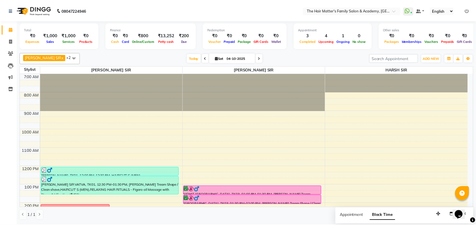
scroll to position [117, 0]
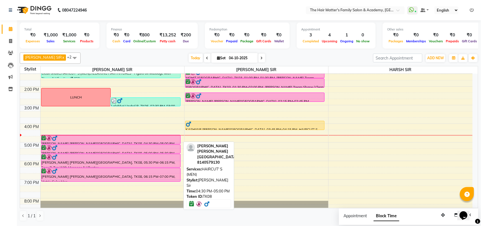
click at [128, 143] on div at bounding box center [110, 144] width 139 height 2
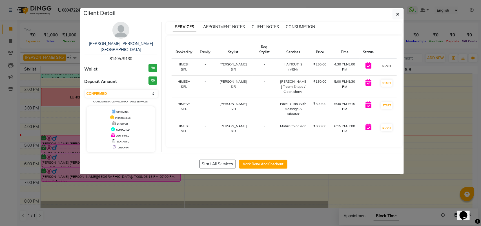
click at [384, 62] on button "START" at bounding box center [387, 65] width 12 height 7
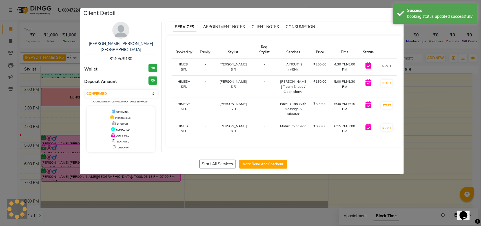
click at [384, 62] on button "START" at bounding box center [387, 65] width 12 height 7
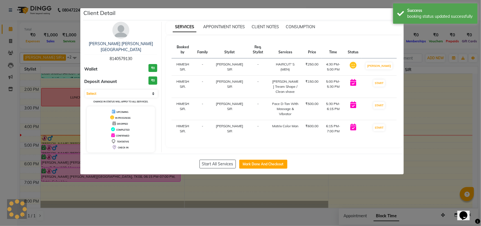
click at [381, 86] on button "START" at bounding box center [379, 82] width 12 height 7
click at [380, 109] on button "START" at bounding box center [379, 105] width 12 height 7
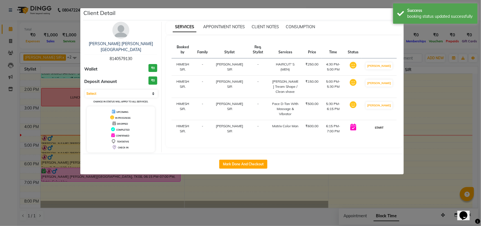
click at [383, 130] on button "START" at bounding box center [379, 127] width 12 height 7
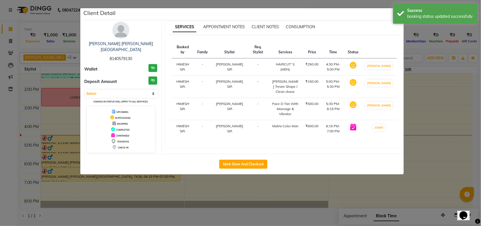
select select "1"
click at [426, 130] on ngb-modal-window "Client Detail [PERSON_NAME] [PERSON_NAME][GEOGRAPHIC_DATA] 8140579130 Wallet ₹0…" at bounding box center [240, 113] width 481 height 226
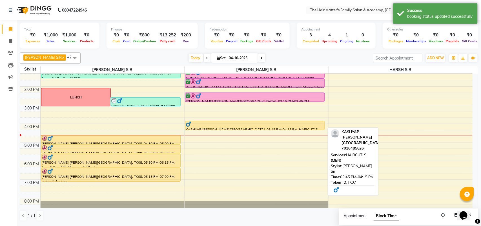
click at [247, 125] on div at bounding box center [255, 124] width 139 height 6
select select "1"
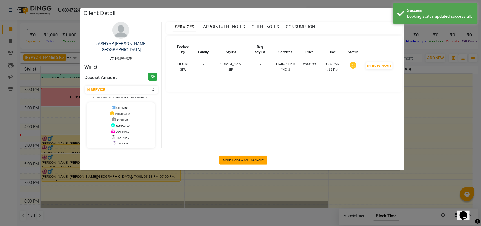
click at [242, 156] on button "Mark Done And Checkout" at bounding box center [243, 160] width 48 height 9
select select "service"
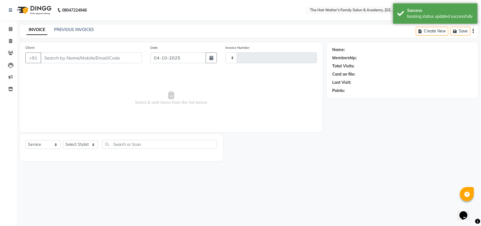
type input "2036"
select select "5980"
type input "7016485626"
select select "43094"
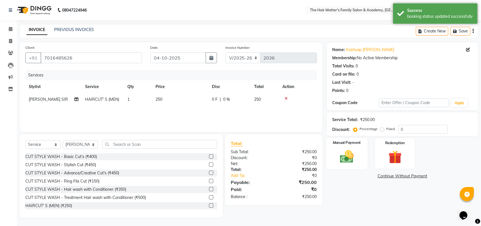
click at [357, 158] on img at bounding box center [347, 157] width 22 height 16
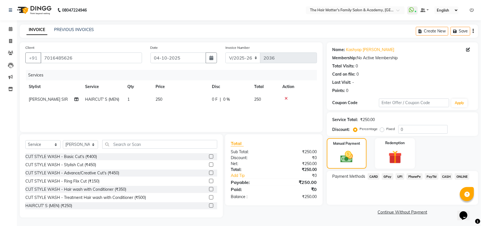
click at [401, 178] on span "UPI" at bounding box center [400, 176] width 9 height 6
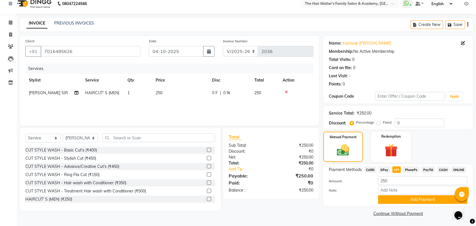
click at [412, 199] on button "Add Payment" at bounding box center [422, 199] width 89 height 9
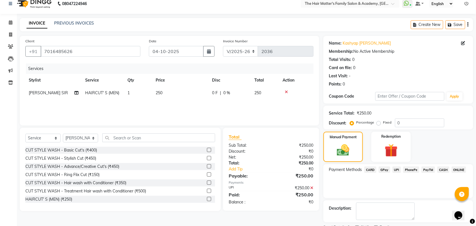
scroll to position [30, 0]
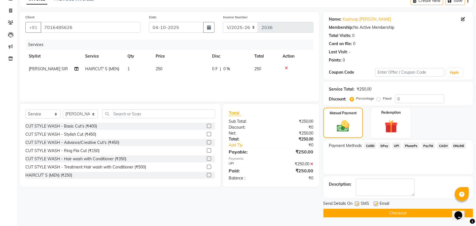
click at [385, 210] on button "Checkout" at bounding box center [398, 213] width 150 height 9
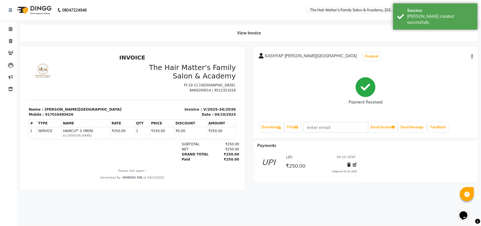
scroll to position [5, 0]
click at [3, 30] on link "Calendar" at bounding box center [9, 29] width 14 height 9
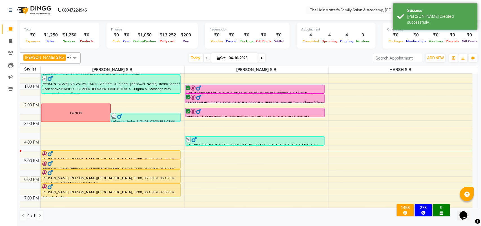
scroll to position [117, 0]
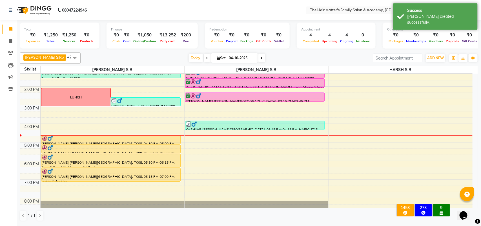
drag, startPoint x: 30, startPoint y: 95, endPoint x: 15, endPoint y: 99, distance: 15.7
click at [15, 99] on div "Calendar Invoice Clients Leads Marketing Inventory Completed InProgress Upcomin…" at bounding box center [38, 116] width 76 height 201
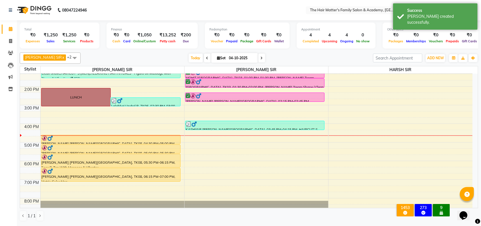
drag, startPoint x: 103, startPoint y: 88, endPoint x: 88, endPoint y: 92, distance: 15.3
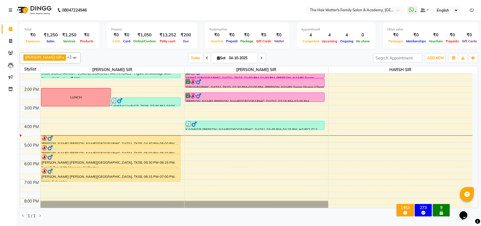
drag, startPoint x: 3, startPoint y: 107, endPoint x: 171, endPoint y: 55, distance: 175.4
drag, startPoint x: 171, startPoint y: 55, endPoint x: 183, endPoint y: 54, distance: 11.9
click at [189, 54] on span "Today" at bounding box center [196, 58] width 14 height 9
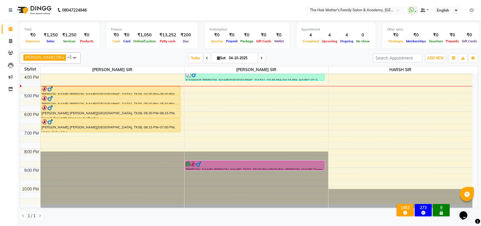
click at [261, 58] on icon at bounding box center [262, 57] width 2 height 3
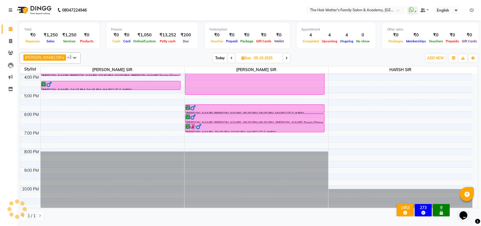
click at [283, 58] on span at bounding box center [286, 58] width 7 height 9
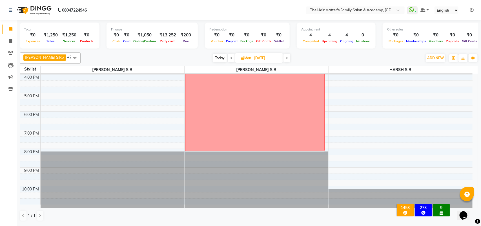
click at [213, 56] on span "Today" at bounding box center [220, 58] width 14 height 9
type input "04-10-2025"
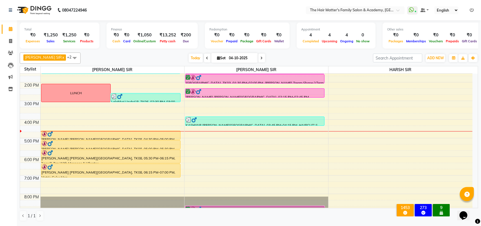
scroll to position [167, 0]
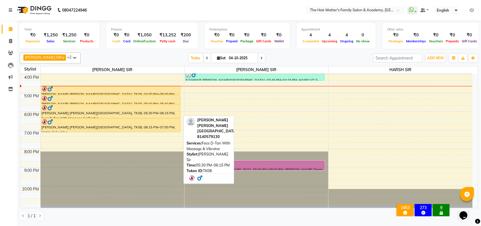
click at [106, 114] on div "[PERSON_NAME] [PERSON_NAME][GEOGRAPHIC_DATA], TK08, 05:30 PM-06:15 PM, Face D-T…" at bounding box center [110, 111] width 139 height 13
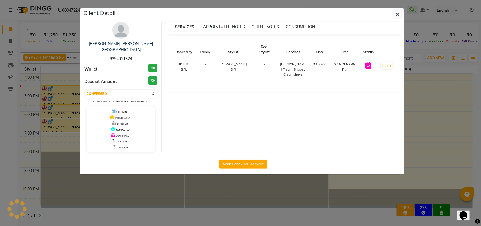
select select "1"
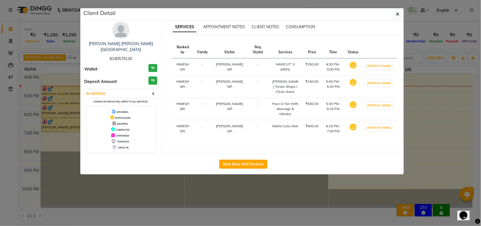
click at [56, 102] on ngb-modal-window "Client Detail [PERSON_NAME] [PERSON_NAME][GEOGRAPHIC_DATA] 8140579130 Wallet ₹0…" at bounding box center [240, 113] width 481 height 226
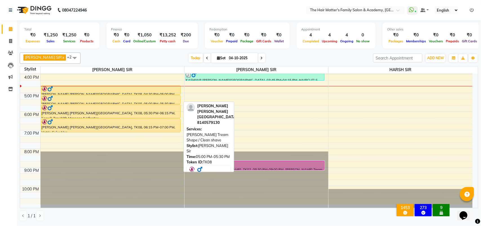
click at [56, 102] on div "[PERSON_NAME] [PERSON_NAME][GEOGRAPHIC_DATA], TK08, 05:00 PM-05:30 PM, [PERSON_…" at bounding box center [110, 99] width 139 height 8
select select "1"
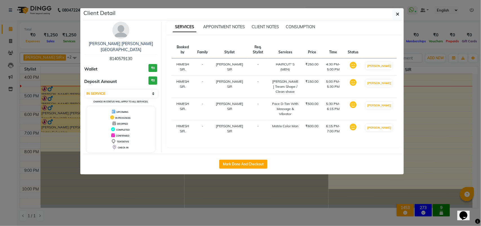
click at [55, 106] on ngb-modal-window "Client Detail [PERSON_NAME] [PERSON_NAME][GEOGRAPHIC_DATA] 8140579130 Wallet ₹0…" at bounding box center [240, 113] width 481 height 226
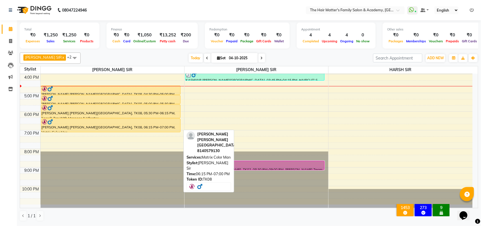
click at [55, 128] on div "[PERSON_NAME] [PERSON_NAME][GEOGRAPHIC_DATA], TK08, 06:15 PM-07:00 PM, Matrix C…" at bounding box center [110, 125] width 139 height 13
select select "1"
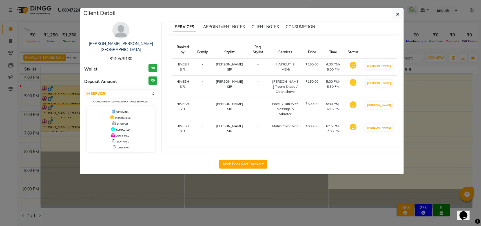
click at [65, 106] on ngb-modal-window "Client Detail [PERSON_NAME] [PERSON_NAME][GEOGRAPHIC_DATA] 8140579130 Wallet ₹0…" at bounding box center [240, 113] width 481 height 226
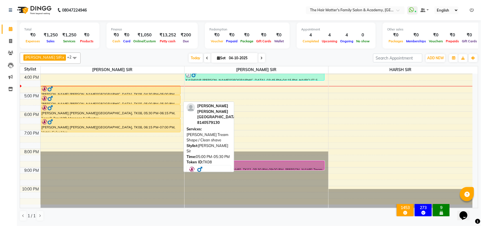
click at [65, 98] on div at bounding box center [111, 99] width 139 height 6
select select "1"
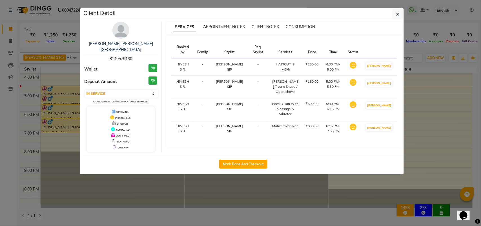
click at [66, 98] on ngb-modal-window "Client Detail [PERSON_NAME] [PERSON_NAME][GEOGRAPHIC_DATA] 8140579130 Wallet ₹0…" at bounding box center [240, 113] width 481 height 226
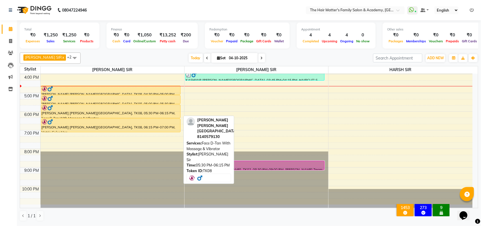
drag, startPoint x: 72, startPoint y: 103, endPoint x: 67, endPoint y: 107, distance: 6.3
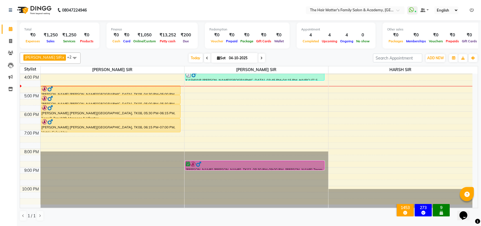
drag, startPoint x: 261, startPoint y: 64, endPoint x: 250, endPoint y: 59, distance: 11.5
drag, startPoint x: 250, startPoint y: 59, endPoint x: 255, endPoint y: 57, distance: 5.4
click at [258, 57] on span at bounding box center [261, 58] width 7 height 9
type input "05-10-2025"
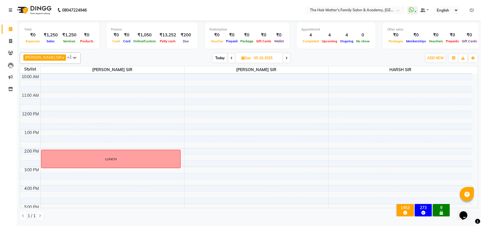
scroll to position [0, 0]
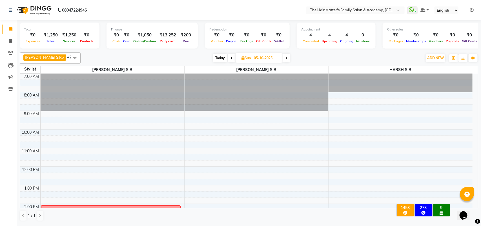
click at [240, 57] on span "Sun" at bounding box center [246, 58] width 12 height 4
select select "10"
select select "2025"
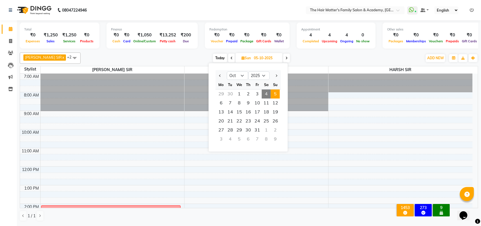
click at [240, 57] on span "Sun" at bounding box center [246, 58] width 12 height 4
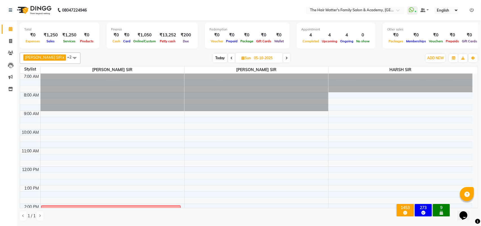
click at [215, 54] on span "Today" at bounding box center [220, 58] width 14 height 9
type input "04-10-2025"
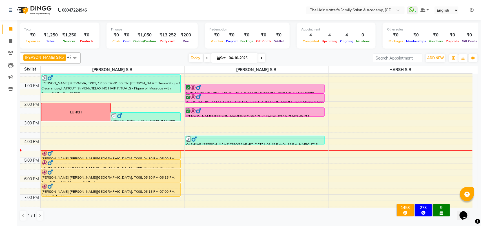
scroll to position [117, 0]
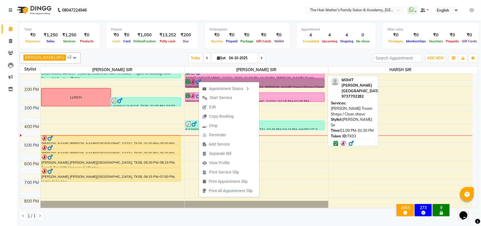
click at [194, 76] on div "MOHIT [GEOGRAPHIC_DATA], TK03, 01:00 PM-01:30 PM, [PERSON_NAME] Tream Shape / C…" at bounding box center [254, 73] width 139 height 8
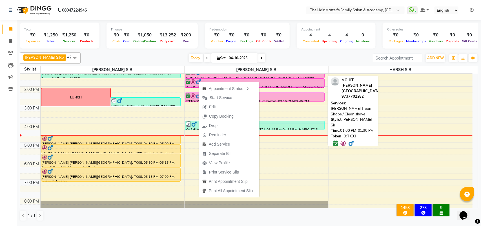
select select "6"
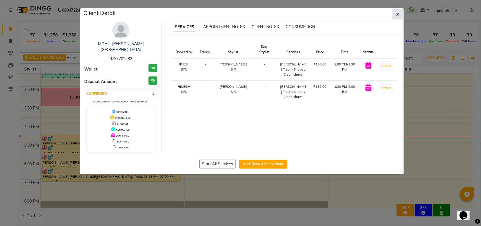
drag, startPoint x: 194, startPoint y: 76, endPoint x: 402, endPoint y: 12, distance: 218.2
click at [402, 12] on button "button" at bounding box center [398, 14] width 11 height 11
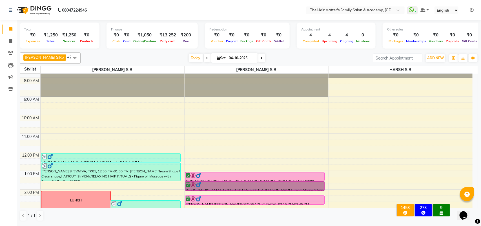
scroll to position [0, 0]
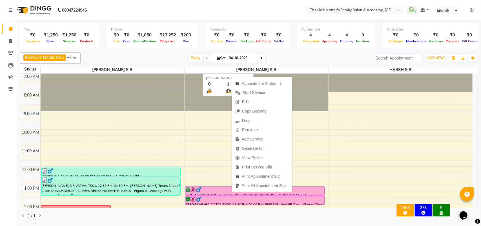
click at [301, 70] on span "[PERSON_NAME] SIR" at bounding box center [257, 69] width 144 height 7
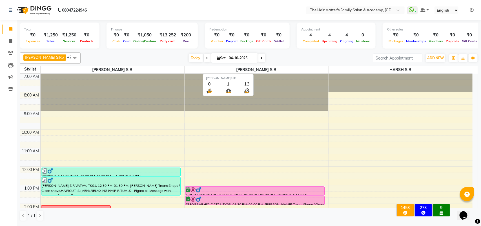
click at [301, 70] on span "[PERSON_NAME] SIR" at bounding box center [257, 69] width 144 height 7
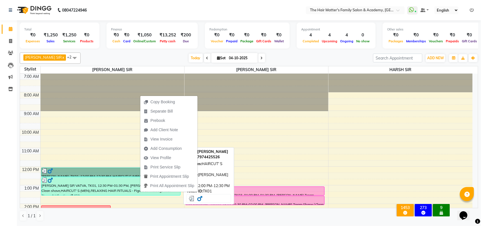
drag, startPoint x: 99, startPoint y: 169, endPoint x: 105, endPoint y: 172, distance: 6.5
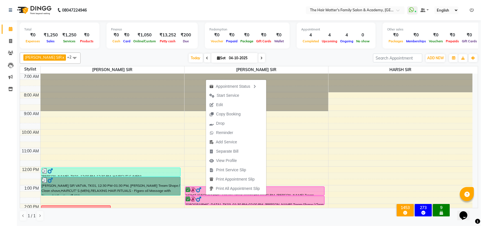
drag, startPoint x: 152, startPoint y: 187, endPoint x: 133, endPoint y: 165, distance: 28.9
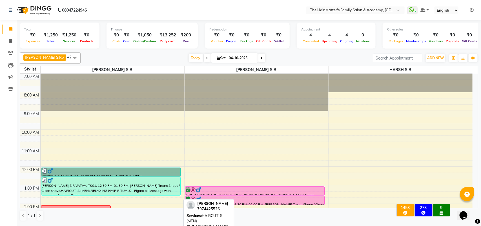
drag, startPoint x: 133, startPoint y: 165, endPoint x: 134, endPoint y: 172, distance: 7.5
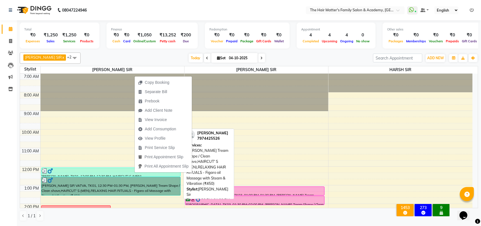
drag, startPoint x: 150, startPoint y: 187, endPoint x: 159, endPoint y: 185, distance: 9.1
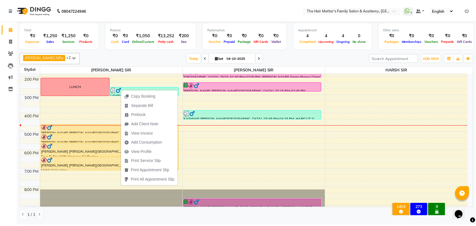
scroll to position [167, 0]
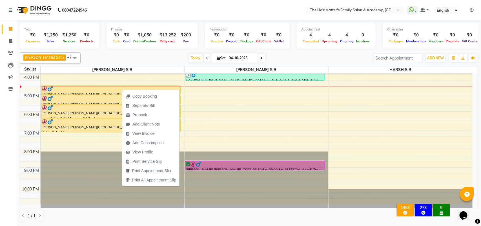
click at [353, 61] on div "Today Sat 04-10-2025" at bounding box center [226, 58] width 287 height 8
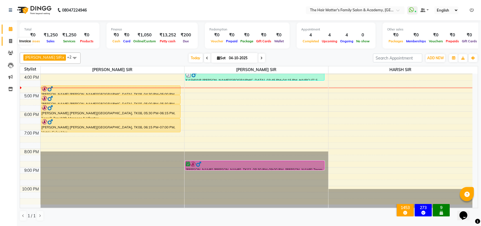
click at [12, 40] on icon at bounding box center [10, 41] width 3 height 4
select select "service"
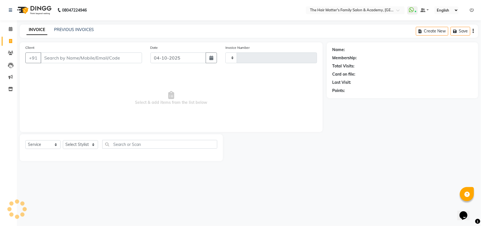
type input "2037"
select select "5980"
click at [79, 26] on div "INVOICE PREVIOUS INVOICES Create New Save" at bounding box center [249, 31] width 459 height 13
click at [79, 30] on link "PREVIOUS INVOICES" at bounding box center [74, 29] width 40 height 5
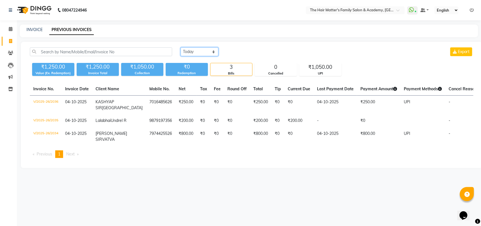
click at [195, 55] on select "Today Yesterday Custom Range" at bounding box center [200, 51] width 38 height 9
select select "yesterday"
click at [181, 47] on select "Today Yesterday Custom Range" at bounding box center [200, 51] width 38 height 9
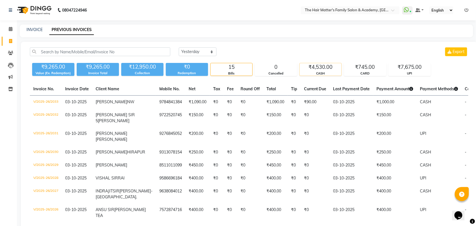
click at [307, 64] on div "₹4,530.00" at bounding box center [321, 67] width 42 height 8
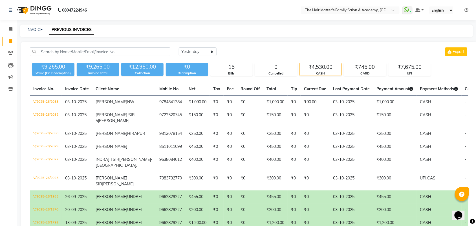
click at [312, 65] on div "₹4,530.00" at bounding box center [321, 67] width 42 height 8
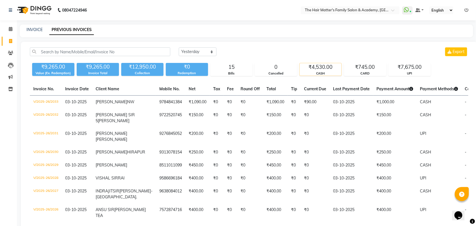
click at [308, 69] on div "₹4,530.00" at bounding box center [321, 67] width 42 height 8
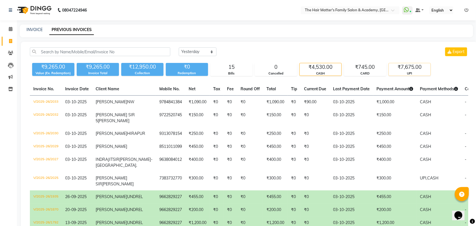
click at [412, 70] on div "₹7,675.00" at bounding box center [410, 67] width 42 height 8
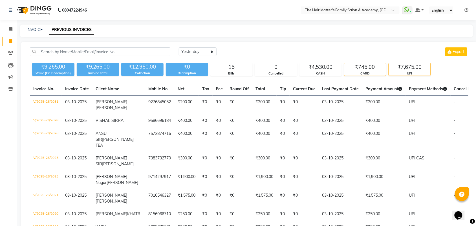
click at [355, 72] on div "CARD" at bounding box center [365, 73] width 42 height 5
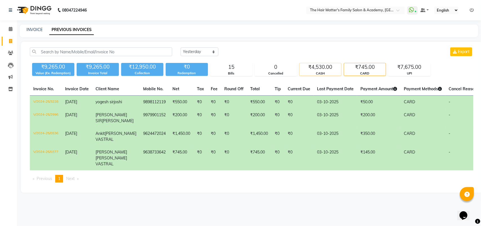
click at [328, 69] on div "₹4,530.00" at bounding box center [321, 67] width 42 height 8
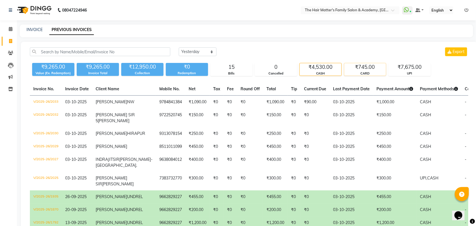
click at [368, 65] on div "₹745.00" at bounding box center [365, 67] width 42 height 8
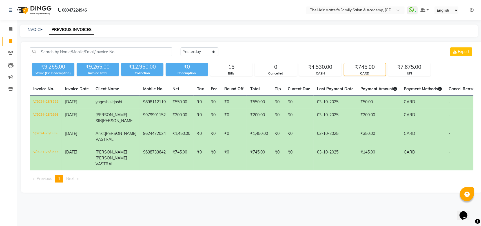
click at [401, 61] on div "₹9,265.00 Value (Ex. Redemption) ₹9,265.00 Invoice Total ₹12,950.00 Collection …" at bounding box center [252, 68] width 444 height 15
click at [390, 64] on div "₹7,675.00" at bounding box center [410, 67] width 42 height 8
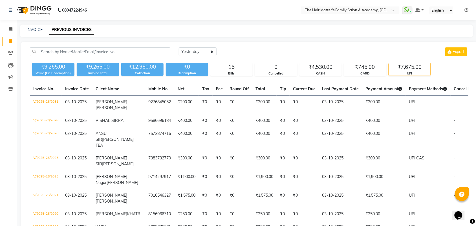
click at [399, 66] on div "₹7,675.00" at bounding box center [410, 67] width 42 height 8
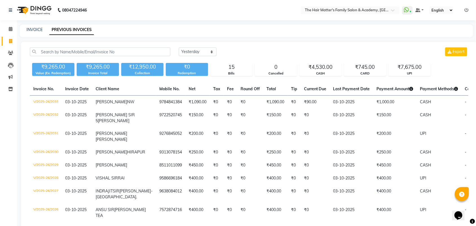
click at [342, 76] on div "₹9,265.00 Value (Ex. Redemption) ₹9,265.00 Invoice Total ₹12,950.00 Collection …" at bounding box center [249, 68] width 438 height 15
click at [332, 73] on div "CASH" at bounding box center [321, 73] width 42 height 5
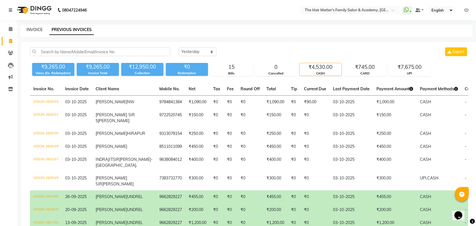
click at [33, 28] on link "INVOICE" at bounding box center [34, 29] width 16 height 5
select select "service"
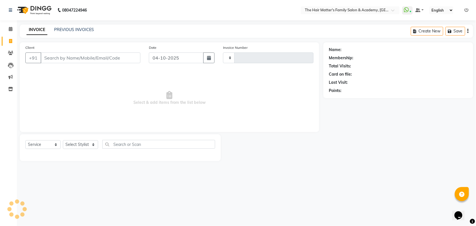
type input "2037"
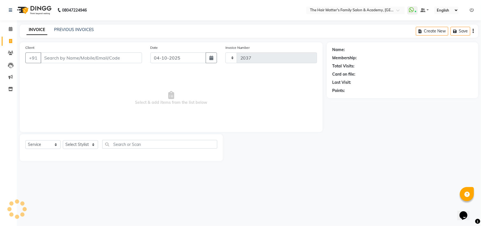
select select "5980"
click at [66, 28] on link "PREVIOUS INVOICES" at bounding box center [74, 29] width 40 height 5
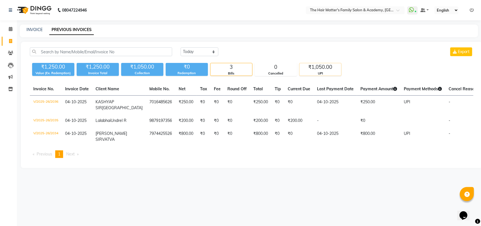
click at [322, 70] on div "₹1,050.00" at bounding box center [321, 67] width 42 height 8
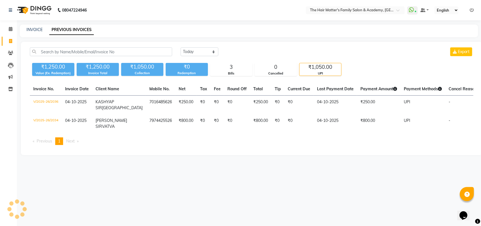
click at [363, 73] on div "₹1,250.00 Value (Ex. Redemption) ₹1,250.00 Invoice Total ₹1,050.00 Collection ₹…" at bounding box center [252, 68] width 444 height 15
click at [201, 50] on select "Today Yesterday Custom Range" at bounding box center [200, 51] width 38 height 9
click at [181, 47] on select "Today Yesterday Custom Range" at bounding box center [200, 51] width 38 height 9
click at [200, 62] on div "₹1,250.00 Value (Ex. Redemption) ₹1,250.00 Invoice Total ₹1,050.00 Collection ₹…" at bounding box center [252, 68] width 444 height 15
click at [6, 31] on span at bounding box center [11, 29] width 10 height 6
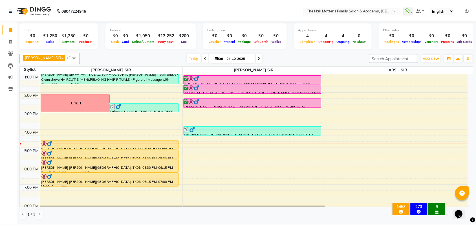
scroll to position [117, 0]
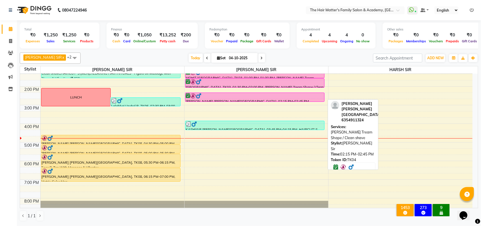
click at [219, 101] on div at bounding box center [254, 101] width 139 height 2
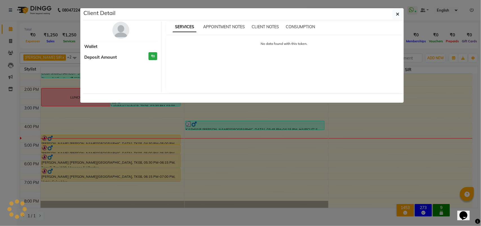
select select "6"
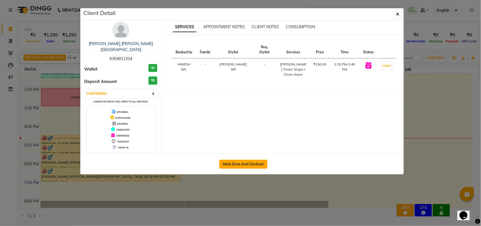
click at [247, 160] on button "Mark Done And Checkout" at bounding box center [243, 164] width 48 height 9
select select "service"
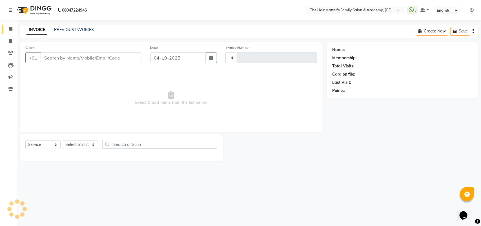
type input "2037"
select select "5980"
type input "6354911324"
select select "43094"
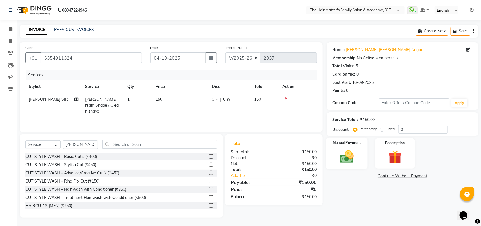
click at [340, 160] on img at bounding box center [347, 157] width 22 height 16
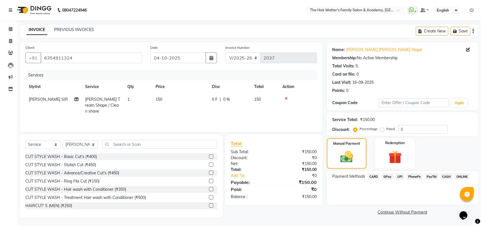
click at [448, 176] on span "CASH" at bounding box center [447, 176] width 12 height 6
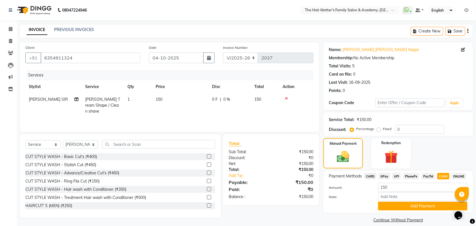
click at [395, 178] on span "UPI" at bounding box center [396, 176] width 9 height 6
click at [393, 185] on input "150" at bounding box center [422, 187] width 89 height 9
click at [392, 193] on input "Note:" at bounding box center [422, 196] width 89 height 9
click at [390, 194] on input "Note:" at bounding box center [422, 196] width 89 height 9
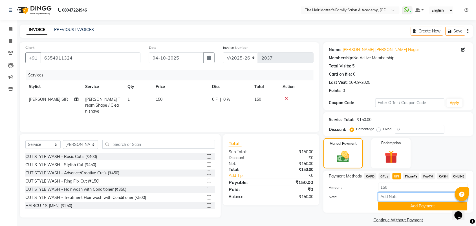
click at [392, 198] on input "Note:" at bounding box center [422, 196] width 89 height 9
click at [359, 192] on div "Amount: 150" at bounding box center [398, 188] width 147 height 10
click at [393, 205] on button "Add Payment" at bounding box center [422, 206] width 89 height 9
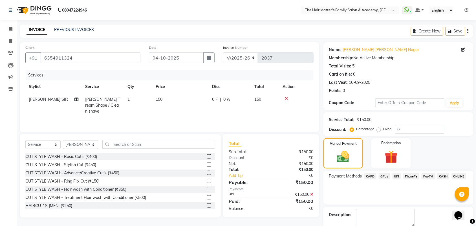
scroll to position [30, 0]
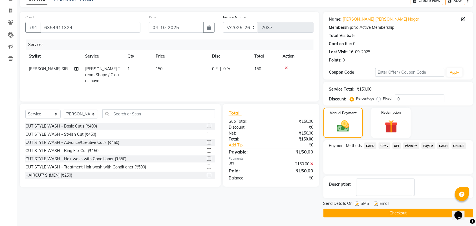
click at [371, 211] on button "Checkout" at bounding box center [398, 213] width 150 height 9
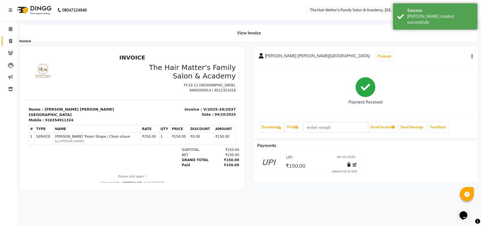
click at [10, 40] on icon at bounding box center [10, 41] width 3 height 4
select select "5980"
select select "service"
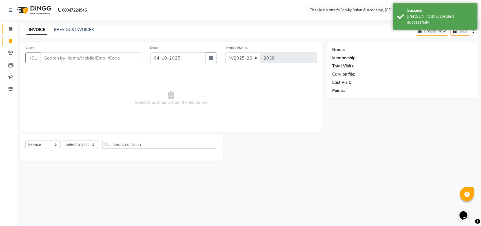
click at [5, 26] on link "Calendar" at bounding box center [9, 29] width 14 height 9
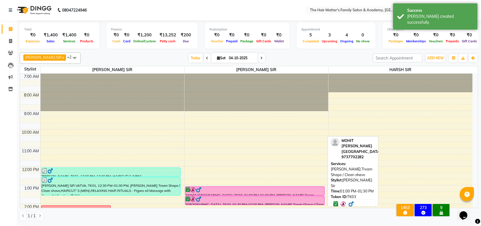
click at [228, 188] on div at bounding box center [255, 190] width 139 height 6
select select "6"
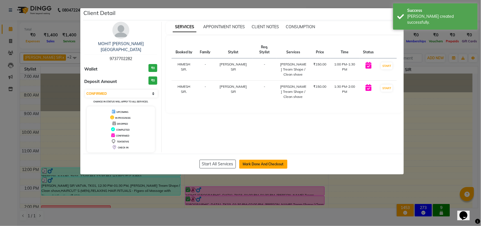
click at [250, 160] on button "Mark Done And Checkout" at bounding box center [263, 164] width 48 height 9
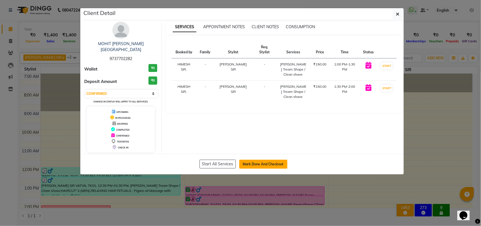
select select "service"
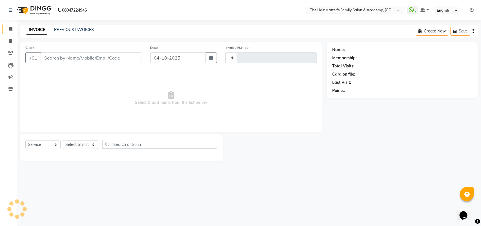
type input "2038"
select select "5980"
type input "9737702282"
select select "43094"
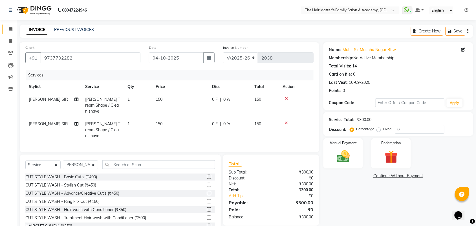
scroll to position [13, 0]
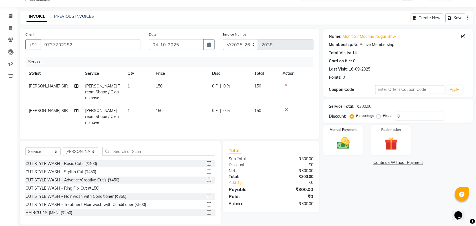
click at [46, 108] on span "[PERSON_NAME] SIR" at bounding box center [48, 110] width 39 height 5
select select "43094"
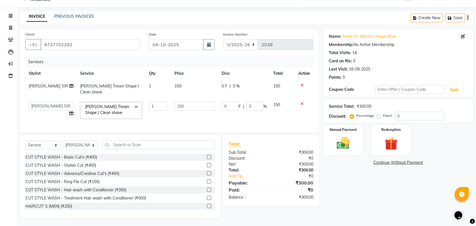
scroll to position [13, 0]
click at [46, 107] on td "DIVY SIR HARSH SIR HIMESH SIR. MAYANK SIR PRATIK SIR" at bounding box center [50, 111] width 51 height 24
click at [48, 102] on select "DIVY SIR HARSH SIR HIMESH SIR. MAYANK SIR PRATIK SIR" at bounding box center [51, 106] width 45 height 9
select select "85431"
click at [339, 138] on img at bounding box center [343, 144] width 22 height 16
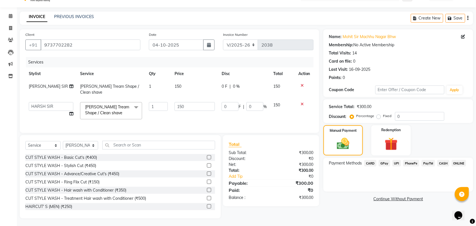
click at [452, 162] on span "ONLINE" at bounding box center [459, 163] width 15 height 6
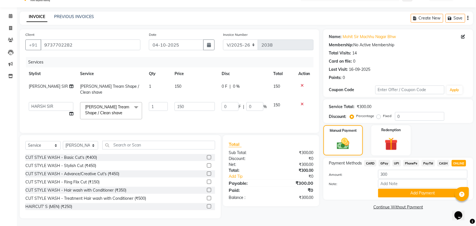
click at [443, 164] on span "CASH" at bounding box center [443, 163] width 12 height 6
drag, startPoint x: 431, startPoint y: 193, endPoint x: 403, endPoint y: 179, distance: 31.5
click at [431, 194] on button "Add Payment" at bounding box center [422, 193] width 89 height 9
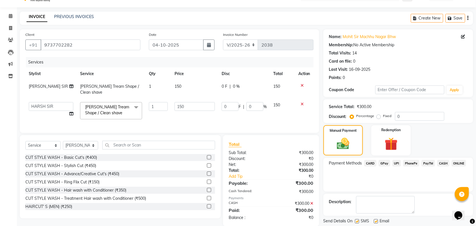
scroll to position [30, 0]
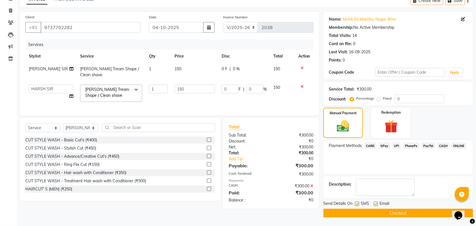
click at [368, 218] on main "INVOICE PREVIOUS INVOICES Create New Save Client +91 9737702282 Date 04-10-2025…" at bounding box center [246, 110] width 459 height 232
click at [367, 215] on button "Checkout" at bounding box center [398, 213] width 150 height 9
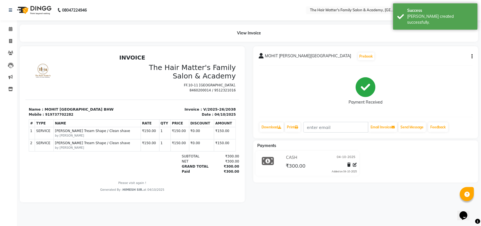
scroll to position [4, 0]
click at [6, 40] on span at bounding box center [11, 41] width 10 height 6
select select "service"
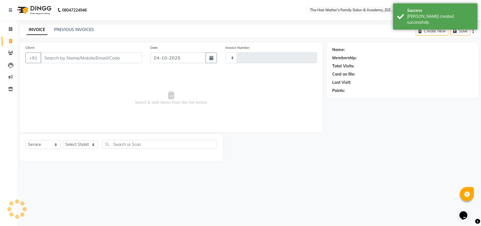
type input "2039"
select select "5980"
click at [61, 30] on link "PREVIOUS INVOICES" at bounding box center [74, 29] width 40 height 5
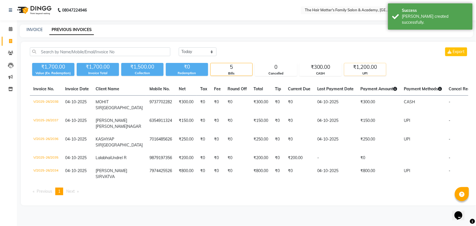
click at [364, 72] on div "UPI" at bounding box center [365, 73] width 42 height 5
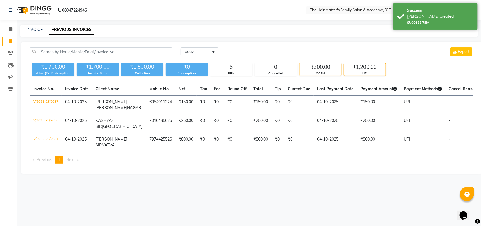
click at [326, 72] on div "CASH" at bounding box center [321, 73] width 42 height 5
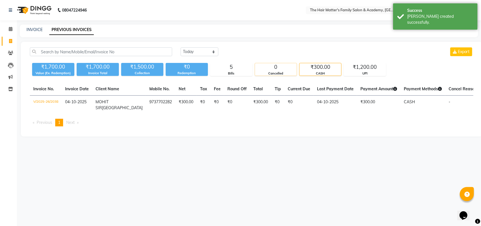
click at [289, 73] on div "Cancelled" at bounding box center [276, 73] width 42 height 5
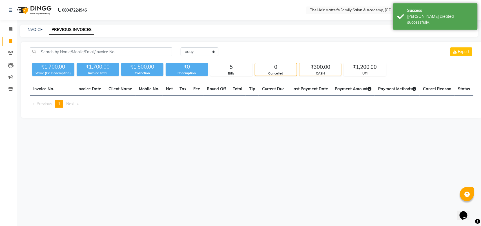
click at [325, 76] on div "₹300.00 CASH" at bounding box center [320, 69] width 42 height 13
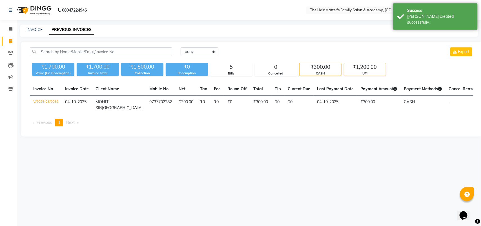
click at [353, 76] on div "₹1,200.00 UPI" at bounding box center [365, 69] width 42 height 13
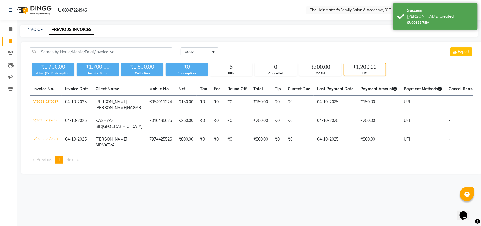
click at [367, 75] on div "UPI" at bounding box center [365, 73] width 42 height 5
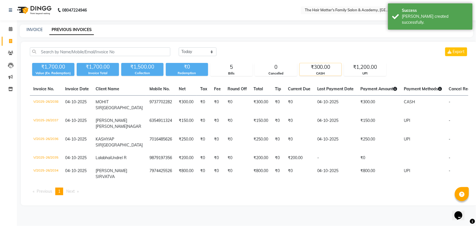
click at [320, 70] on div "₹300.00" at bounding box center [321, 67] width 42 height 8
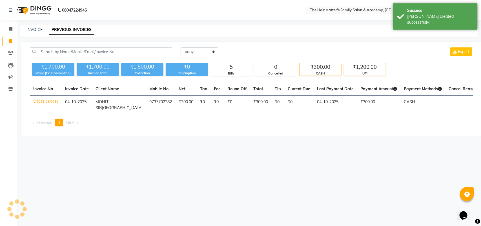
click at [371, 70] on div "₹1,200.00" at bounding box center [365, 67] width 42 height 8
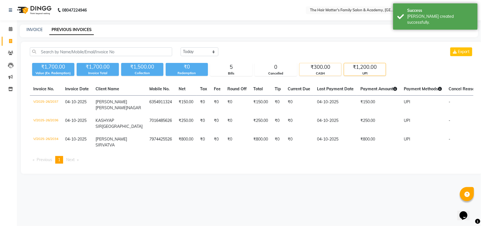
click at [310, 72] on div "CASH" at bounding box center [321, 73] width 42 height 5
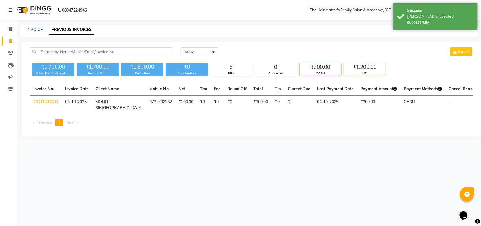
click at [357, 73] on div "UPI" at bounding box center [365, 73] width 42 height 5
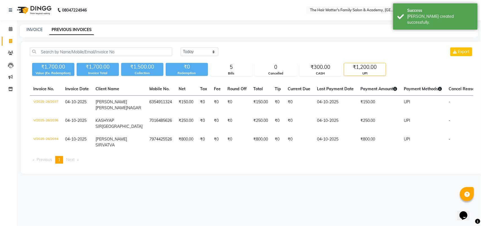
drag, startPoint x: 330, startPoint y: 73, endPoint x: 366, endPoint y: 74, distance: 35.5
click at [332, 73] on div "CASH" at bounding box center [321, 73] width 42 height 5
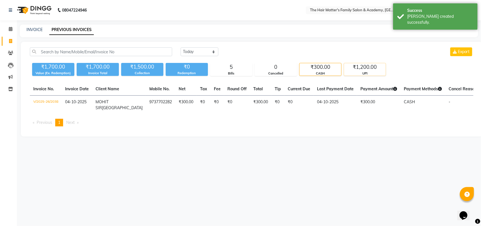
click at [366, 74] on div "UPI" at bounding box center [365, 73] width 42 height 5
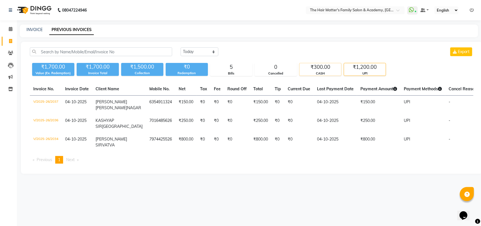
click at [323, 73] on div "CASH" at bounding box center [321, 73] width 42 height 5
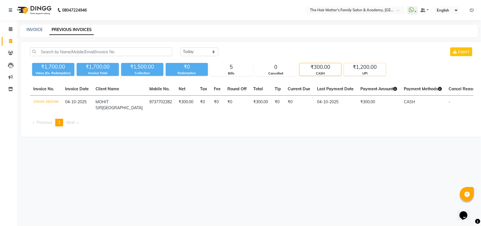
click at [355, 68] on div "₹1,200.00" at bounding box center [365, 67] width 42 height 8
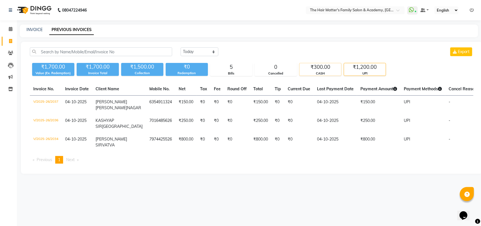
click at [330, 72] on div "CASH" at bounding box center [321, 73] width 42 height 5
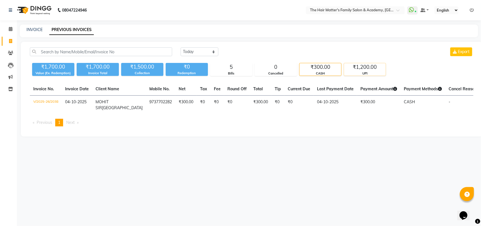
click at [372, 72] on div "UPI" at bounding box center [365, 73] width 42 height 5
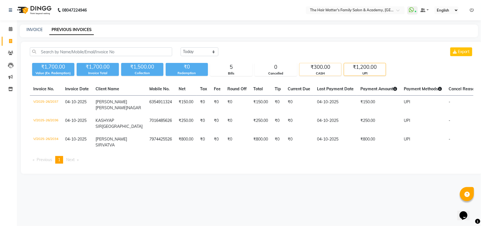
click at [326, 75] on div "CASH" at bounding box center [321, 73] width 42 height 5
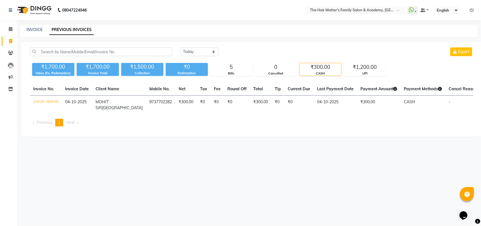
click at [229, 80] on div "Today Yesterday Custom Range Export ₹1,700.00 Value (Ex. Redemption) ₹1,700.00 …" at bounding box center [252, 89] width 462 height 95
click at [229, 77] on div "Today Yesterday Custom Range Export ₹1,700.00 Value (Ex. Redemption) ₹1,700.00 …" at bounding box center [252, 89] width 462 height 95
click at [229, 74] on div "Bills" at bounding box center [232, 73] width 42 height 5
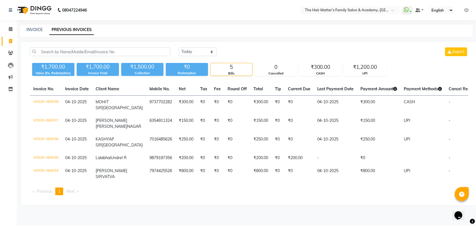
click at [229, 74] on div "Bills" at bounding box center [232, 73] width 42 height 5
click at [6, 27] on span at bounding box center [11, 29] width 10 height 6
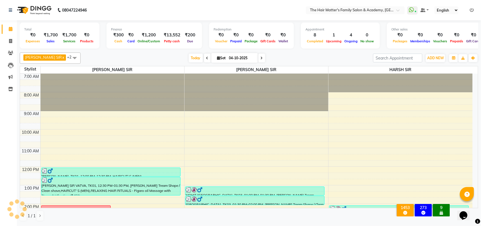
scroll to position [167, 0]
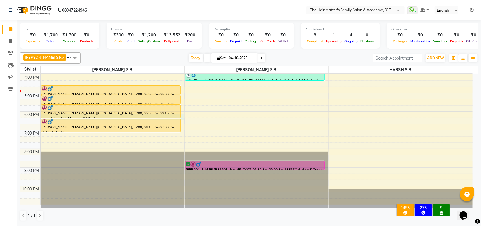
click at [182, 114] on div "7:00 AM 8:00 AM 9:00 AM 10:00 AM 11:00 AM 12:00 PM 1:00 PM 2:00 PM 3:00 PM 4:00…" at bounding box center [246, 55] width 453 height 297
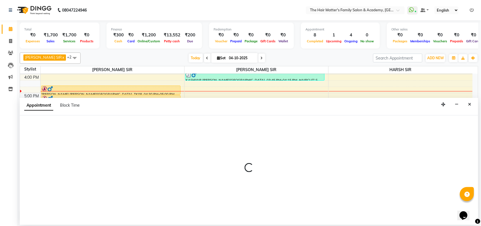
select select "42572"
select select "1080"
select select "tentative"
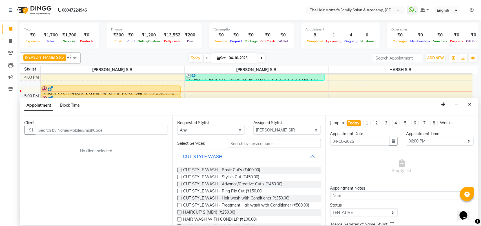
click at [102, 128] on input "text" at bounding box center [102, 130] width 132 height 9
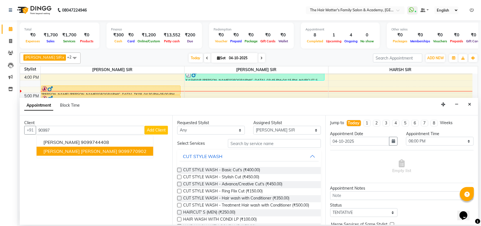
click at [118, 149] on ngb-highlight "9099770902" at bounding box center [132, 151] width 28 height 6
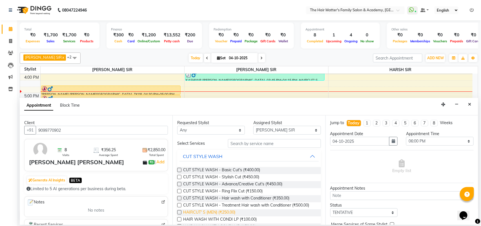
type input "9099770902"
click at [211, 209] on span "HAIRCUT' S (MEN) (₹250.00)" at bounding box center [209, 212] width 52 height 7
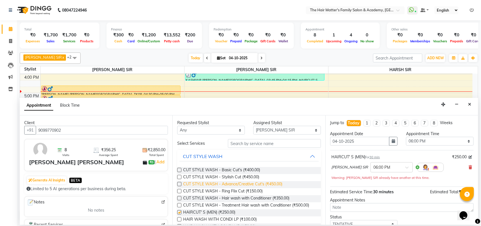
checkbox input "false"
click at [249, 152] on button "CUT STYLE WASH" at bounding box center [249, 156] width 139 height 10
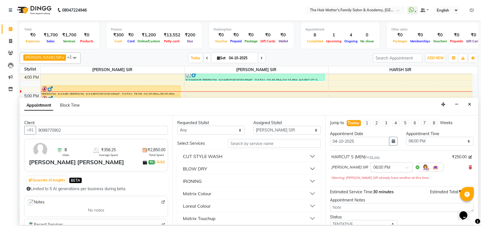
click at [251, 139] on div "Requested Stylist Any DIVY SIR HARSH SIR HIMESH SIR. MAYANK SIR PRATIK SIR Assi…" at bounding box center [248, 169] width 153 height 109
click at [251, 144] on input "text" at bounding box center [274, 143] width 93 height 9
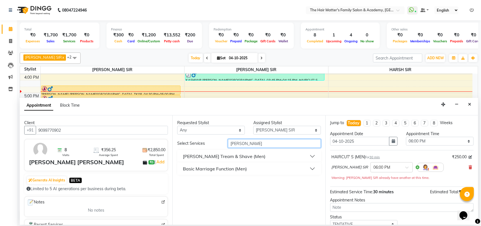
type input "beard clea"
click at [219, 153] on div "[PERSON_NAME] Tream & Shave (Men)" at bounding box center [224, 156] width 83 height 7
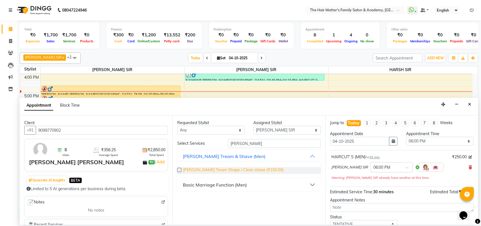
click at [224, 168] on span "[PERSON_NAME] Tream Shape / Clean shave (₹150.00)" at bounding box center [233, 170] width 100 height 7
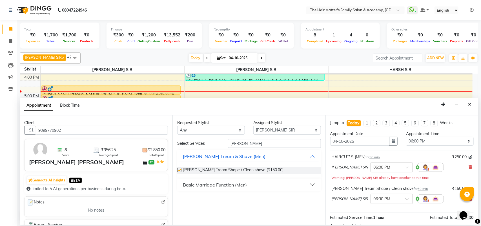
checkbox input "false"
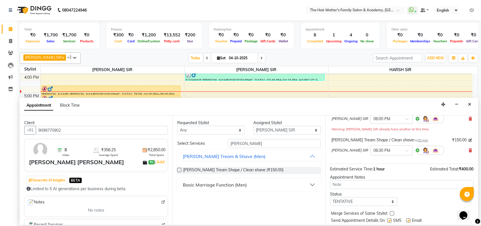
scroll to position [66, 0]
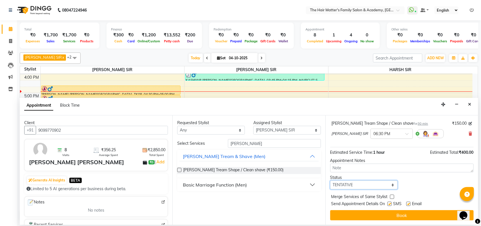
click at [356, 182] on select "Select TENTATIVE CONFIRM CHECK-IN UPCOMING" at bounding box center [364, 184] width 68 height 9
select select "confirm booking"
click at [330, 180] on select "Select TENTATIVE CONFIRM CHECK-IN UPCOMING" at bounding box center [364, 184] width 68 height 9
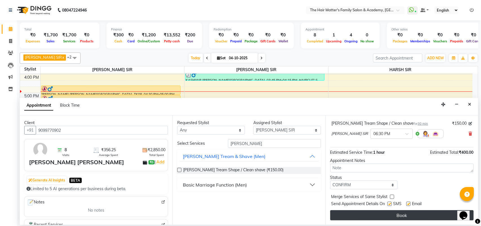
click at [359, 216] on button "Book" at bounding box center [401, 215] width 143 height 10
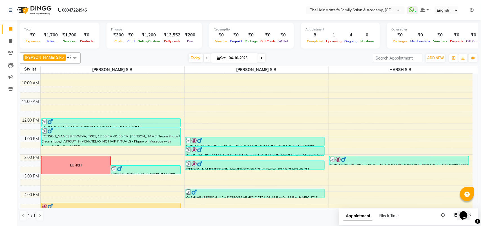
scroll to position [0, 0]
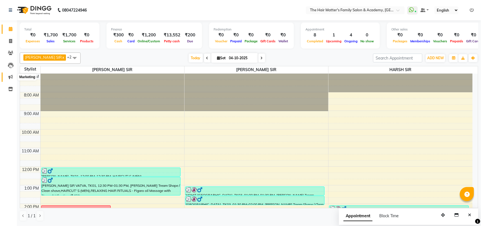
click at [6, 79] on span at bounding box center [11, 77] width 10 height 6
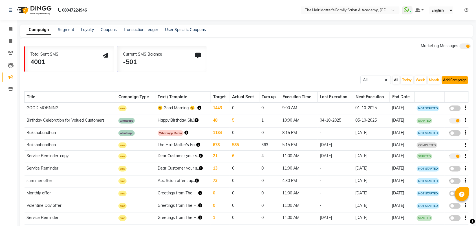
click at [446, 81] on button "Add Campaign" at bounding box center [455, 80] width 26 height 8
click at [448, 104] on div "WhatsApp (Direct)" at bounding box center [450, 106] width 48 height 8
select select "2"
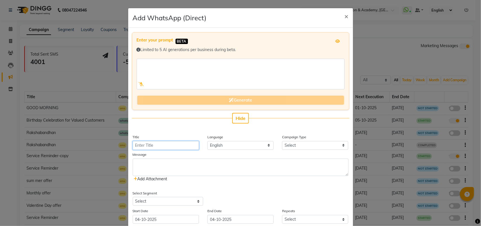
click at [177, 142] on input "Title" at bounding box center [166, 145] width 66 height 9
type input "NOT OFFORING"
click at [223, 141] on select "English" at bounding box center [240, 145] width 66 height 9
drag, startPoint x: 224, startPoint y: 147, endPoint x: 227, endPoint y: 149, distance: 4.5
click at [224, 147] on select "English" at bounding box center [240, 145] width 66 height 9
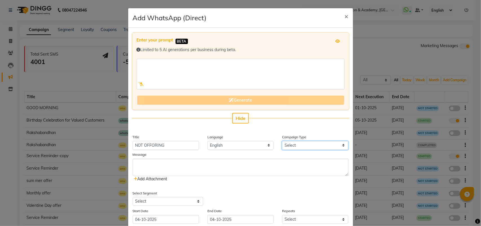
click at [299, 144] on select "Select Birthday Anniversary Promotional Service reminder" at bounding box center [315, 145] width 66 height 9
select select "3"
click at [282, 141] on select "Select Birthday Anniversary Promotional Service reminder" at bounding box center [315, 145] width 66 height 9
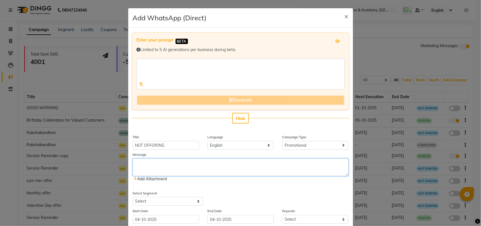
click at [261, 168] on textarea at bounding box center [241, 166] width 216 height 17
paste textarea "📢 અમારા મૂલ્યવાન ગ્રાહકોનું ધ્યાન રાખો કૃપા કરીને નોંધ લો કે ૧૫/૧૦/૨૦૨૫ થી ૨૨/૧…"
type textarea "📢 અમારા મૂલ્યવાન ગ્રાહકોનું ધ્યાન રાખો કૃપા કરીને નોંધ લો કે ૧૫/૧૦/૨૦૨૫ થી ૨૨/૧…"
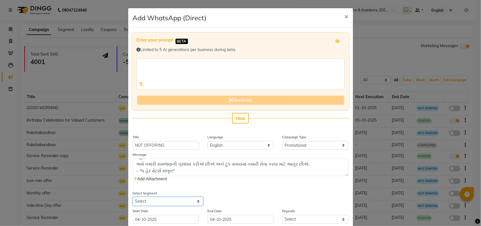
click at [174, 201] on select "Select All Customers All Male Customer All Female Customer All Members All Cust…" at bounding box center [168, 201] width 70 height 9
select select "25195"
click at [133, 197] on select "Select All Customers All Male Customer All Female Customer All Members All Cust…" at bounding box center [168, 201] width 70 height 9
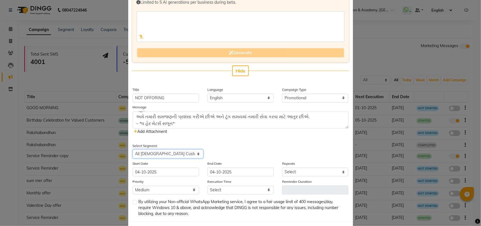
scroll to position [72, 0]
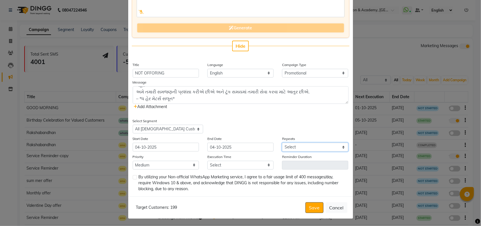
click at [302, 148] on select "Select Once Daily Alternate Day Weekly Monthly Yearly" at bounding box center [315, 147] width 66 height 9
select select "1"
click at [282, 143] on select "Select Once Daily Alternate Day Weekly Monthly Yearly" at bounding box center [315, 147] width 66 height 9
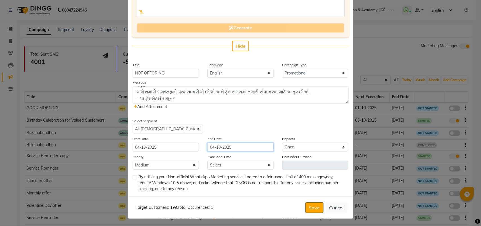
click at [227, 147] on input "04-10-2025" at bounding box center [240, 147] width 66 height 9
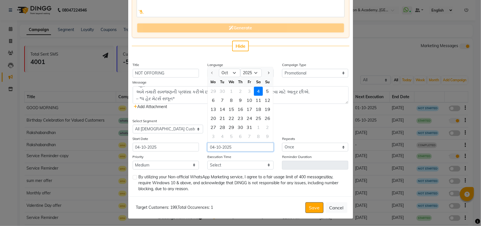
click at [241, 147] on input "04-10-2025" at bounding box center [240, 147] width 66 height 9
click at [242, 147] on input "04-10-2025" at bounding box center [240, 147] width 66 height 9
click at [251, 150] on input "04-10-2025" at bounding box center [240, 147] width 66 height 9
click at [289, 127] on div "Select Segment Select All Customers All Male Customer All Female Customer All M…" at bounding box center [241, 126] width 224 height 16
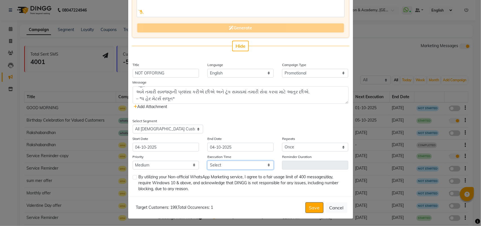
click at [220, 165] on select "Select 09:00 AM 09:15 AM 09:30 AM 09:45 AM 10:00 AM 10:15 AM 10:30 AM 10:45 AM …" at bounding box center [240, 165] width 66 height 9
select select "1050"
click at [207, 161] on select "Select 09:00 AM 09:15 AM 09:30 AM 09:45 AM 10:00 AM 10:15 AM 10:30 AM 10:45 AM …" at bounding box center [240, 165] width 66 height 9
click at [156, 168] on select "Low Medium High" at bounding box center [166, 165] width 66 height 9
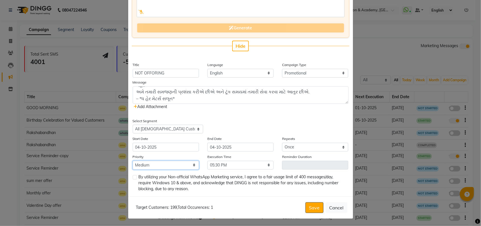
click at [156, 168] on select "Low Medium High" at bounding box center [166, 165] width 66 height 9
select select "1"
click at [133, 161] on select "Low Medium High" at bounding box center [166, 165] width 66 height 9
click at [171, 164] on select "Low Medium High" at bounding box center [166, 165] width 66 height 9
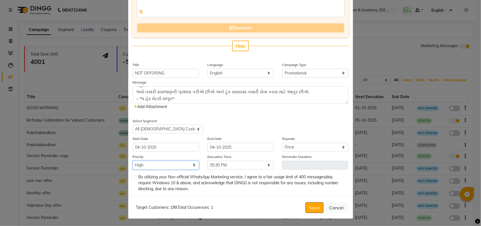
click at [171, 166] on select "Low Medium High" at bounding box center [166, 165] width 66 height 9
click at [310, 210] on button "Save" at bounding box center [315, 207] width 18 height 11
click at [134, 177] on div "By utilizing your Non-official WhatsApp Marketing service, I agree to a fair us…" at bounding box center [241, 183] width 216 height 18
click at [133, 177] on label at bounding box center [135, 177] width 4 height 4
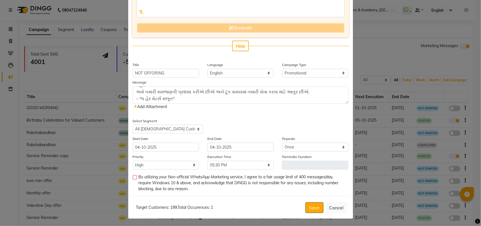
click at [133, 177] on input "checkbox" at bounding box center [135, 178] width 4 height 4
checkbox input "true"
click at [306, 203] on button "Save" at bounding box center [315, 207] width 18 height 11
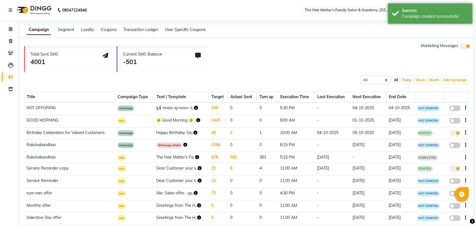
click at [452, 106] on span at bounding box center [454, 108] width 11 height 6
click at [457, 109] on input "false" at bounding box center [457, 109] width 0 height 0
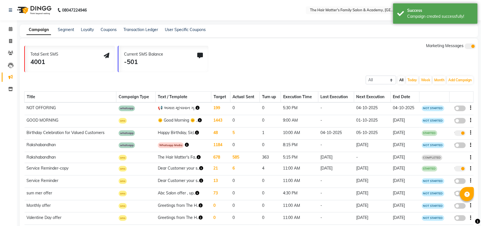
select select "3"
select select "25195"
select select "1"
select select "1050"
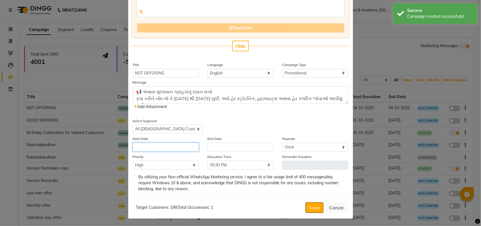
click at [151, 147] on input "text" at bounding box center [166, 147] width 66 height 9
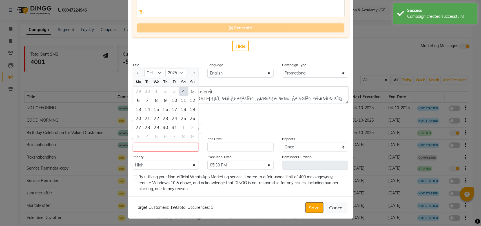
click at [179, 87] on div "4" at bounding box center [183, 91] width 9 height 9
type input "04-10-2025"
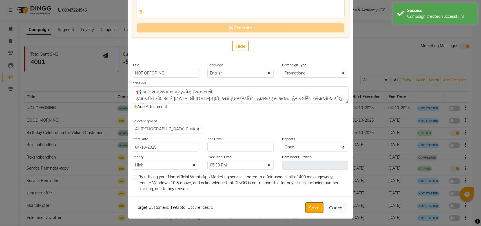
click at [227, 151] on div "Enter your prompt BETA Limited to 5 AI generations per business during beta. Ge…" at bounding box center [240, 75] width 225 height 241
click at [227, 147] on input "text" at bounding box center [240, 147] width 66 height 9
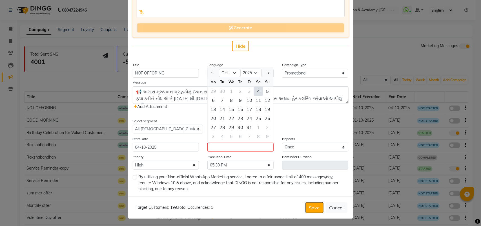
click at [257, 90] on div "4" at bounding box center [258, 91] width 9 height 9
type input "04-10-2025"
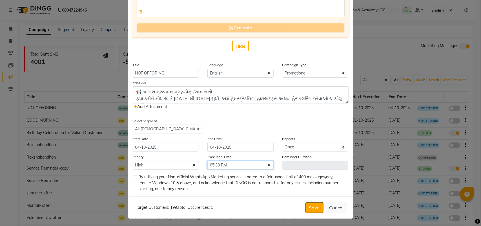
click at [231, 168] on select "Select 09:00 AM 09:15 AM 09:30 AM 09:45 AM 10:00 AM 10:15 AM 10:30 AM 10:45 AM …" at bounding box center [240, 165] width 66 height 9
click at [133, 178] on div at bounding box center [135, 183] width 4 height 17
click at [133, 178] on label at bounding box center [135, 177] width 4 height 4
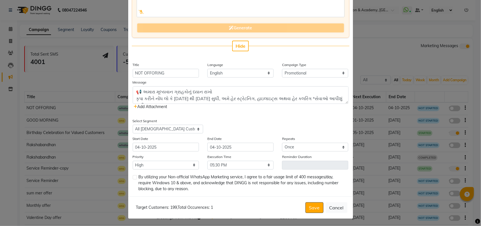
click at [133, 178] on input "checkbox" at bounding box center [135, 178] width 4 height 4
checkbox input "true"
click at [311, 205] on button "Save" at bounding box center [315, 207] width 18 height 11
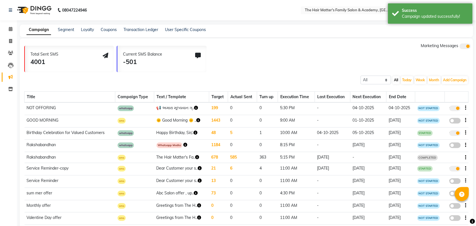
click at [425, 107] on span "NOT STARTED" at bounding box center [428, 108] width 23 height 6
click at [369, 62] on div "Total Sent SMS 4001 Current SMS Balance -501 Marketing Messages" at bounding box center [248, 57] width 449 height 29
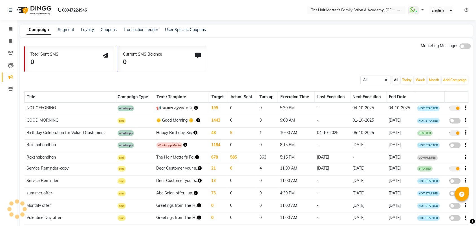
select select "en"
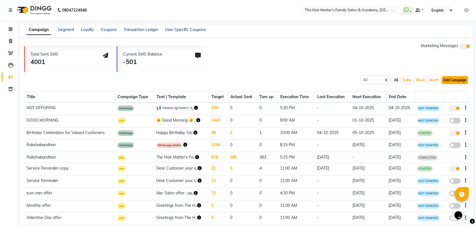
click at [447, 82] on button "Add Campaign" at bounding box center [455, 80] width 26 height 8
click at [445, 105] on div "WhatsApp (Direct)" at bounding box center [450, 106] width 48 height 8
select select "2"
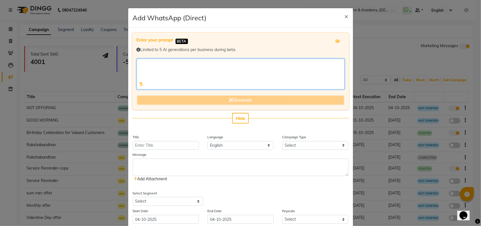
click at [186, 71] on textarea at bounding box center [241, 74] width 208 height 31
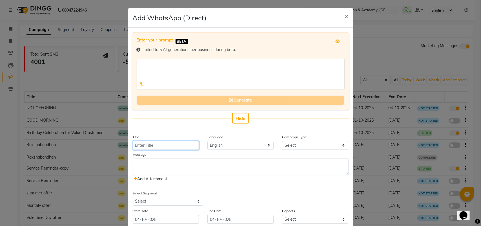
click at [152, 147] on input "Title" at bounding box center [166, 145] width 66 height 9
type input "NOT OFFORING"
click at [297, 144] on select "Select Birthday Anniversary Promotional Service reminder" at bounding box center [315, 145] width 66 height 9
select select "3"
click at [282, 141] on select "Select Birthday Anniversary Promotional Service reminder" at bounding box center [315, 145] width 66 height 9
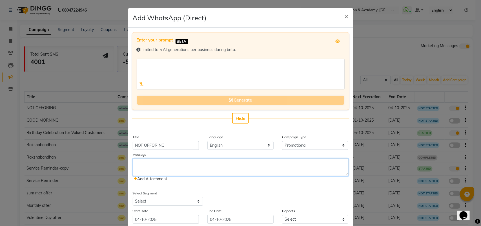
click at [171, 168] on textarea at bounding box center [241, 166] width 216 height 17
paste textarea "📢 અમારા મૂલ્યવાન ગ્રાહકોનું ધ્યાન રાખો કૃપા કરીને નોંધ લો કે [DATE] થી [DATE] સ…"
type textarea "📢 અમારા મૂલ્યવાન ગ્રાહકોનું ધ્યાન રાખો કૃપા કરીને નોંધ લો કે [DATE] થી [DATE] સ…"
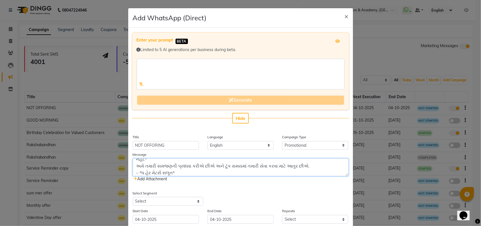
scroll to position [20, 0]
click at [178, 169] on textarea "📢 અમારા મૂલ્યવાન ગ્રાહકોનું ધ્યાન રાખો કૃપા કરીને નોંધ લો કે [DATE] થી [DATE] સ…" at bounding box center [241, 166] width 216 height 17
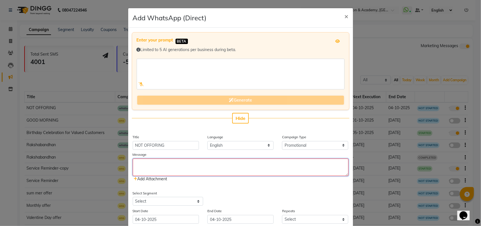
scroll to position [0, 0]
click at [142, 165] on textarea at bounding box center [241, 166] width 216 height 17
paste textarea "📢 Attention to Our Valued Clients Please note that from 15/10/2025 to 22/10/202…"
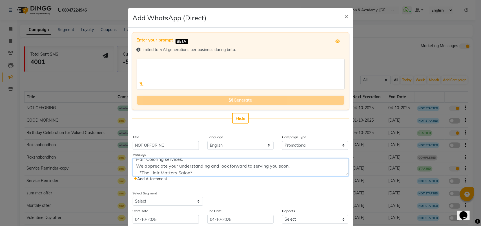
scroll to position [20, 0]
type textarea "📢 Attention to Our Valued Clients Please note that from 15/10/2025 to 22/10/202…"
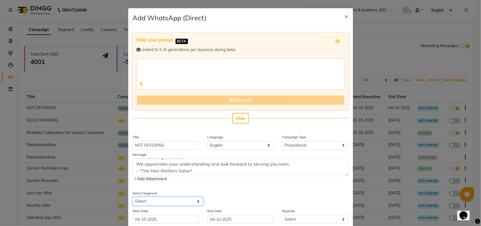
click at [146, 198] on select "Select All Customers All [DEMOGRAPHIC_DATA] Customer All [DEMOGRAPHIC_DATA] Cus…" at bounding box center [168, 201] width 70 height 9
select select "25195"
click at [133, 197] on select "Select All Customers All [DEMOGRAPHIC_DATA] Customer All [DEMOGRAPHIC_DATA] Cus…" at bounding box center [168, 201] width 70 height 9
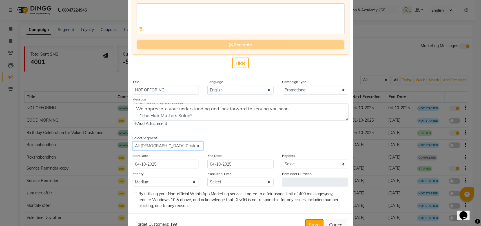
scroll to position [72, 0]
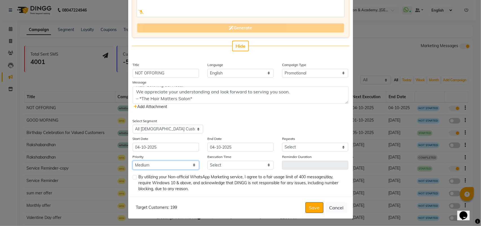
click at [154, 166] on select "Low Medium High" at bounding box center [166, 165] width 66 height 9
select select "1"
click at [133, 161] on select "Low Medium High" at bounding box center [166, 165] width 66 height 9
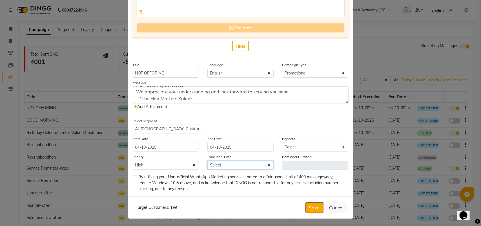
click at [236, 166] on select "Select 09:00 AM 09:15 AM 09:30 AM 09:45 AM 10:00 AM 10:15 AM 10:30 AM 10:45 AM …" at bounding box center [240, 165] width 66 height 9
select select "1050"
click at [207, 161] on select "Select 09:00 AM 09:15 AM 09:30 AM 09:45 AM 10:00 AM 10:15 AM 10:30 AM 10:45 AM …" at bounding box center [240, 165] width 66 height 9
click at [133, 181] on div at bounding box center [135, 183] width 4 height 17
click at [134, 183] on div "By utilizing your Non-official WhatsApp Marketing service, I agree to a fair us…" at bounding box center [241, 183] width 216 height 18
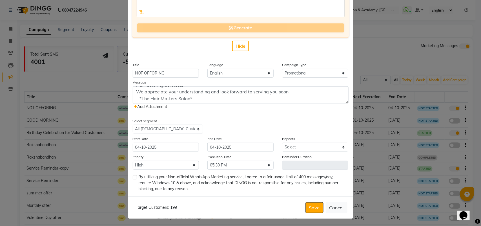
click at [133, 178] on div at bounding box center [135, 183] width 4 height 17
click at [133, 175] on label at bounding box center [135, 177] width 4 height 4
click at [133, 176] on input "checkbox" at bounding box center [135, 178] width 4 height 4
checkbox input "true"
click at [316, 205] on button "Save" at bounding box center [315, 207] width 18 height 11
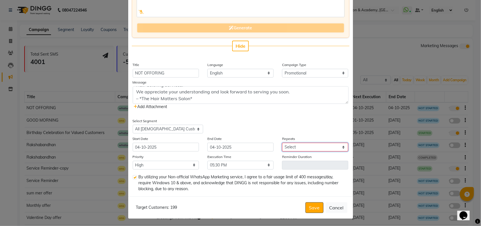
click at [313, 146] on select "Select Once Daily Alternate Day Weekly Monthly Yearly" at bounding box center [315, 147] width 66 height 9
select select "1"
click at [282, 143] on select "Select Once Daily Alternate Day Weekly Monthly Yearly" at bounding box center [315, 147] width 66 height 9
click at [317, 210] on button "Save" at bounding box center [315, 207] width 18 height 11
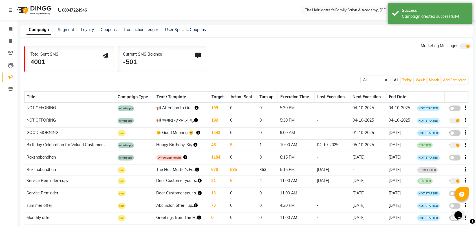
click at [449, 107] on span at bounding box center [454, 108] width 11 height 6
click at [457, 109] on input "false" at bounding box center [457, 109] width 0 height 0
select select "3"
select select "25195"
select select "1"
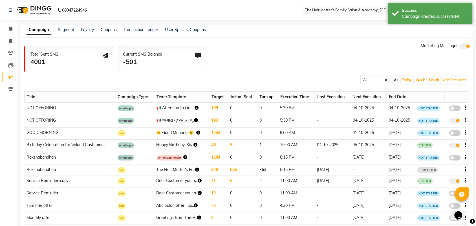
select select "1"
select select "1050"
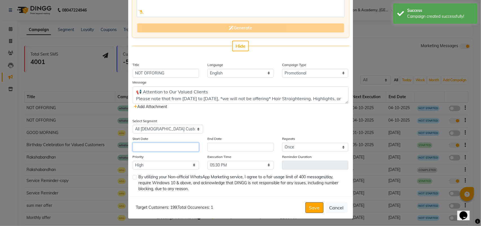
click at [147, 146] on input "text" at bounding box center [166, 147] width 66 height 9
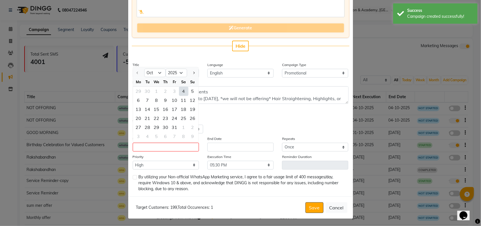
click at [181, 90] on div "4" at bounding box center [183, 91] width 9 height 9
type input "04-10-2025"
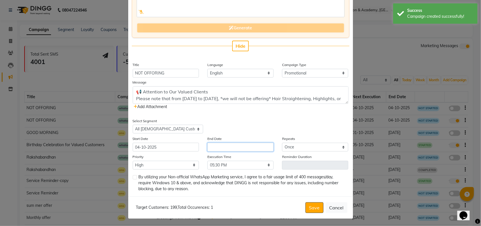
click at [212, 144] on input "text" at bounding box center [240, 147] width 66 height 9
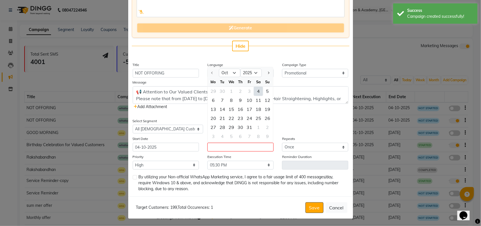
click at [258, 87] on div "4" at bounding box center [258, 91] width 9 height 9
type input "04-10-2025"
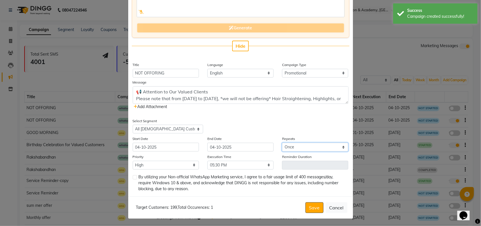
click at [290, 145] on select "Select Once Daily Alternate Day Weekly Monthly Yearly" at bounding box center [315, 147] width 66 height 9
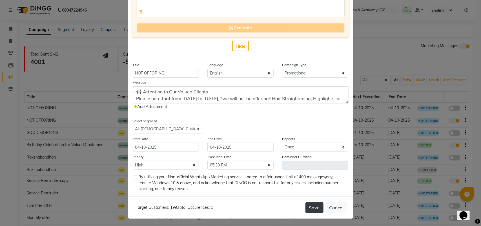
drag, startPoint x: 306, startPoint y: 208, endPoint x: 303, endPoint y: 208, distance: 3.1
click at [306, 208] on button "Save" at bounding box center [315, 207] width 18 height 11
click at [133, 176] on label at bounding box center [135, 177] width 4 height 4
click at [133, 176] on input "checkbox" at bounding box center [135, 178] width 4 height 4
checkbox input "true"
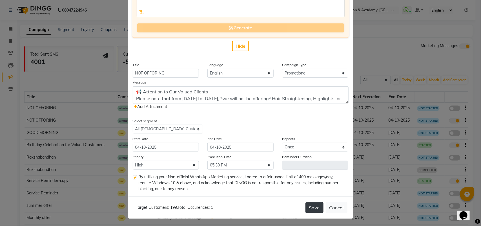
click at [315, 204] on button "Save" at bounding box center [315, 207] width 18 height 11
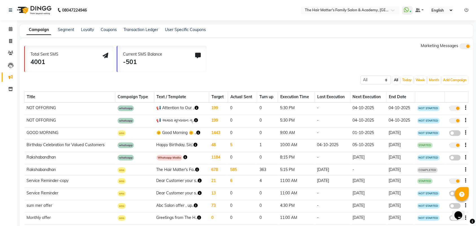
click at [270, 122] on td "0" at bounding box center [267, 121] width 21 height 12
click at [277, 118] on td "0" at bounding box center [267, 121] width 21 height 12
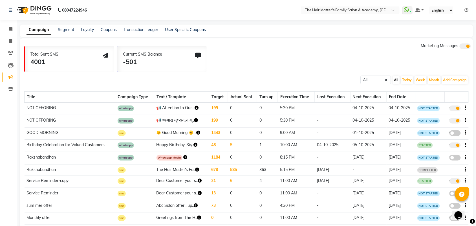
click at [283, 119] on td "5:30 PM" at bounding box center [296, 121] width 37 height 12
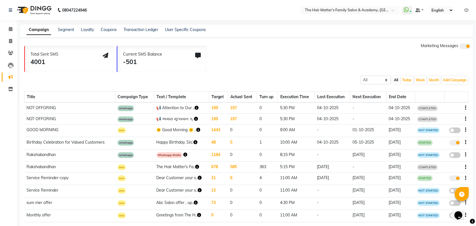
click at [159, 132] on td "🌞 Good Morning 🌞 .." at bounding box center [181, 131] width 55 height 12
click at [162, 116] on td "📢 અમારા મૂલ્યવાન ગ્.." at bounding box center [181, 119] width 55 height 11
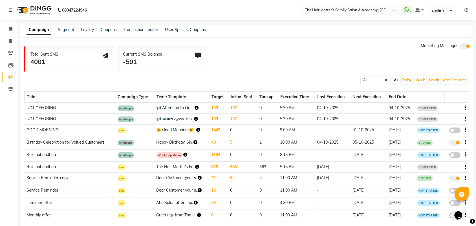
click at [170, 106] on td "📢 Attention to Our .." at bounding box center [181, 107] width 55 height 11
click at [181, 103] on td "📢 Attention to Our .." at bounding box center [181, 107] width 55 height 11
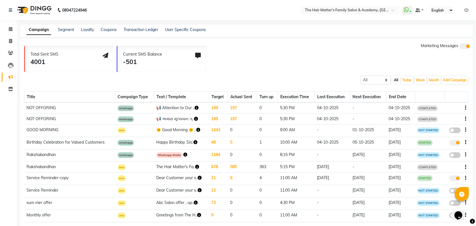
click at [266, 110] on td "0" at bounding box center [267, 107] width 21 height 11
click at [467, 106] on td at bounding box center [457, 107] width 24 height 11
click at [465, 108] on icon "button" at bounding box center [465, 108] width 1 height 0
click at [318, 76] on div "All Scheduled Completed All Today Week Month Add Campaign SMS Campaign Email Ca…" at bounding box center [246, 79] width 453 height 10
click at [6, 28] on span at bounding box center [11, 29] width 10 height 6
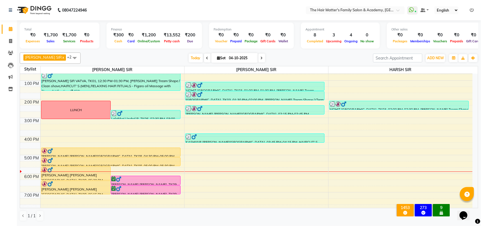
scroll to position [117, 0]
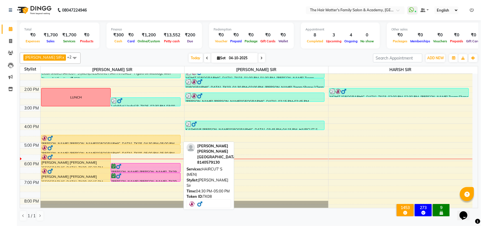
click at [127, 138] on div at bounding box center [111, 138] width 139 height 6
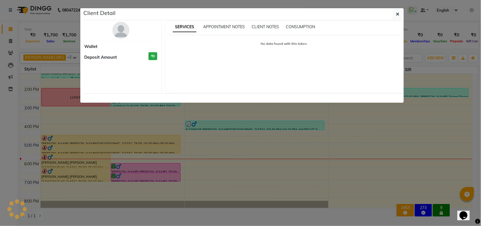
select select "1"
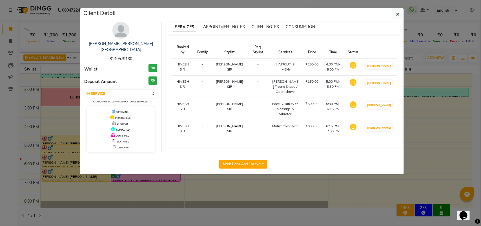
click at [151, 178] on ngb-modal-window "Client Detail [PERSON_NAME] [PERSON_NAME][GEOGRAPHIC_DATA] 8140579130 Wallet ₹0…" at bounding box center [240, 113] width 481 height 226
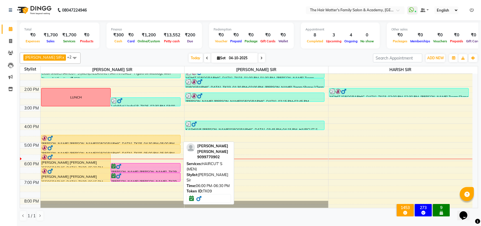
click at [151, 168] on div at bounding box center [145, 166] width 69 height 6
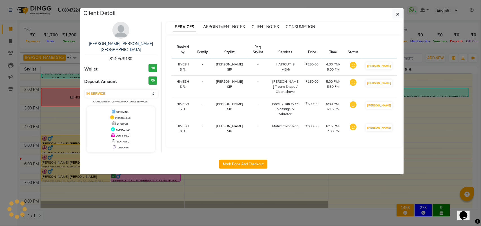
select select "6"
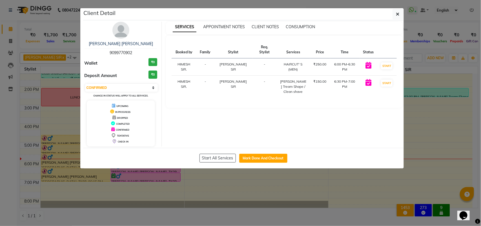
click at [154, 181] on ngb-modal-window "Client Detail hashmukh sir prajapati 9099770902 Wallet ₹0 Deposit Amount ₹0 Sel…" at bounding box center [240, 113] width 481 height 226
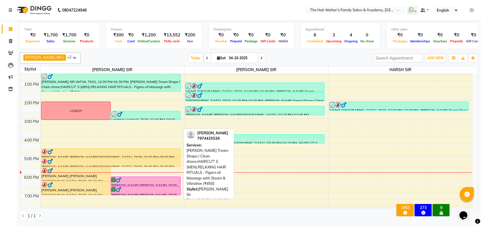
scroll to position [167, 0]
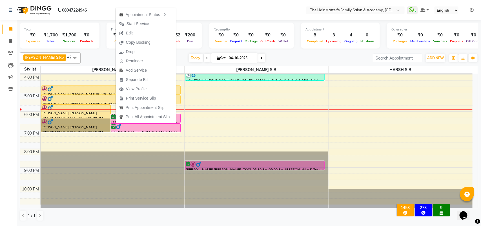
drag, startPoint x: 116, startPoint y: 121, endPoint x: 109, endPoint y: 122, distance: 6.8
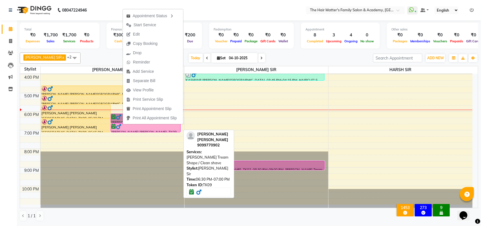
drag, startPoint x: 115, startPoint y: 120, endPoint x: 117, endPoint y: 126, distance: 6.0
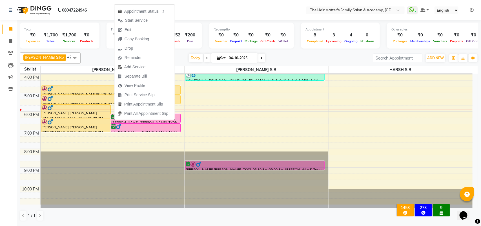
click at [271, 48] on div "Redemption ₹0 Voucher ₹0 Prepaid ₹0 Package ₹0 Gift Cards ₹0 Wallet" at bounding box center [251, 36] width 85 height 26
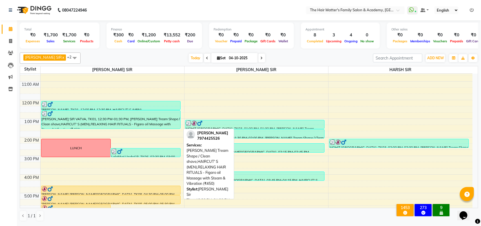
scroll to position [49, 0]
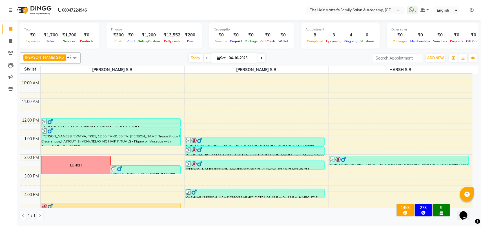
click at [258, 54] on span at bounding box center [261, 58] width 7 height 9
type input "05-10-2025"
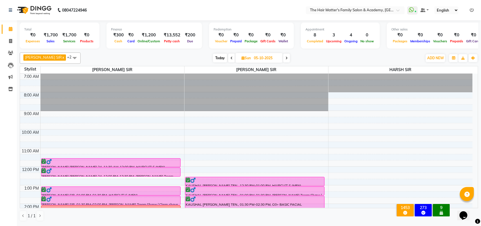
scroll to position [117, 0]
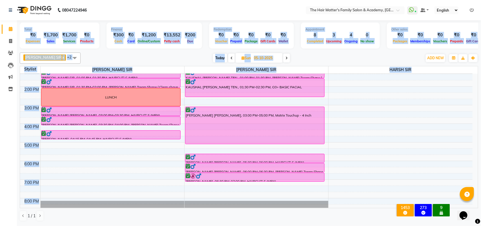
drag, startPoint x: 0, startPoint y: 211, endPoint x: 93, endPoint y: 195, distance: 94.3
click at [93, 195] on app-home "08047224946 Select Location × The Hair Matter's Family Salon & Academy, S.p Rin…" at bounding box center [240, 112] width 481 height 225
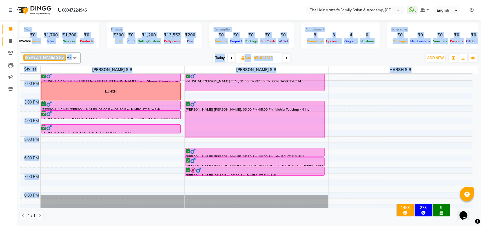
click at [6, 43] on span at bounding box center [11, 41] width 10 height 6
select select "5980"
select select "service"
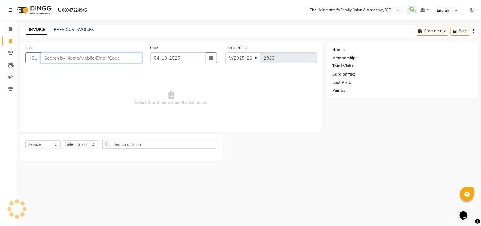
click at [58, 62] on input "Client" at bounding box center [91, 57] width 101 height 11
paste input "85117 53711"
click at [59, 57] on input "85117 53711" at bounding box center [77, 57] width 73 height 11
type input "8511753711"
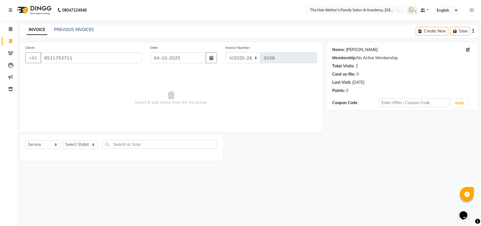
click at [359, 52] on link "Arpita Mam Sharma" at bounding box center [362, 50] width 32 height 6
click at [6, 26] on span at bounding box center [11, 29] width 10 height 6
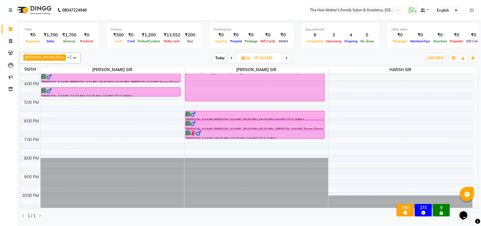
scroll to position [167, 0]
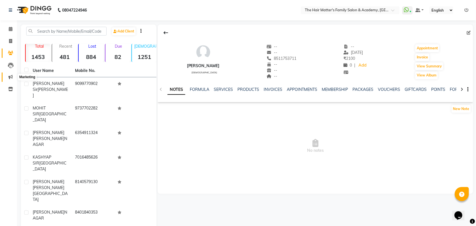
click at [10, 78] on icon at bounding box center [10, 77] width 4 height 4
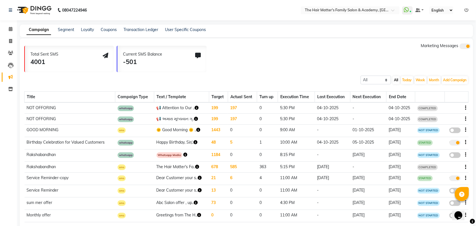
click at [0, 29] on li "Calendar" at bounding box center [8, 29] width 17 height 12
click at [6, 29] on span at bounding box center [11, 29] width 10 height 6
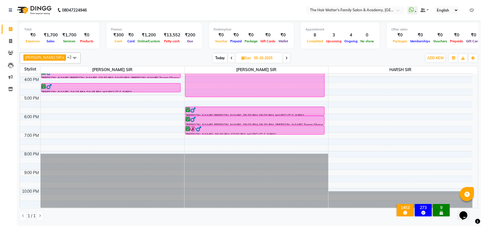
scroll to position [167, 0]
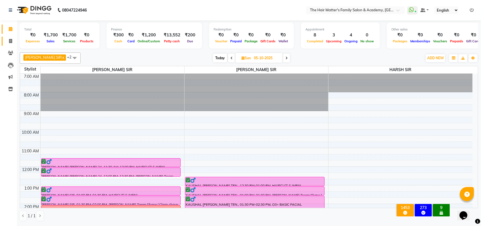
click at [3, 41] on link "Invoice" at bounding box center [9, 41] width 14 height 9
select select "5980"
select select "service"
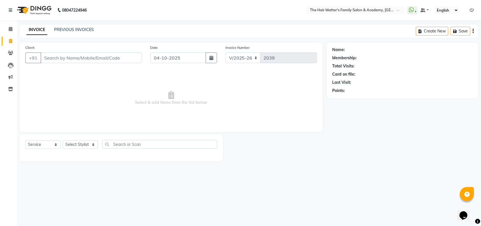
click at [53, 61] on input "Client" at bounding box center [91, 57] width 101 height 11
click at [2, 55] on link "Clients" at bounding box center [9, 52] width 14 height 9
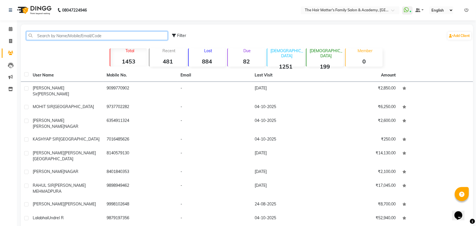
click at [76, 36] on input "text" at bounding box center [96, 35] width 141 height 9
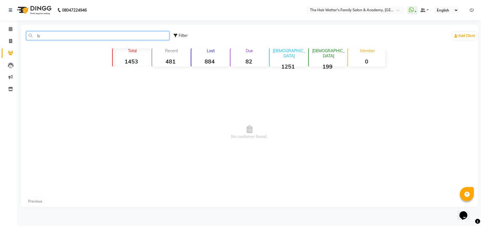
type input "l"
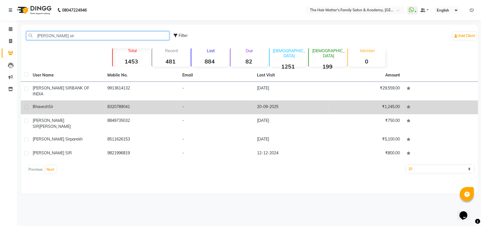
type input "[PERSON_NAME] sir"
click at [91, 104] on div "[PERSON_NAME] Sir" at bounding box center [67, 107] width 68 height 6
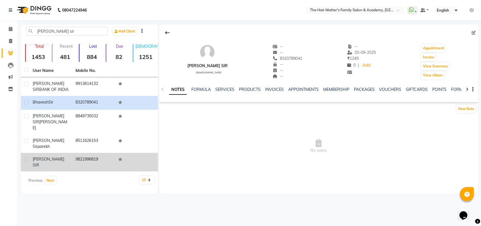
click at [74, 153] on td "9821996819" at bounding box center [93, 162] width 43 height 19
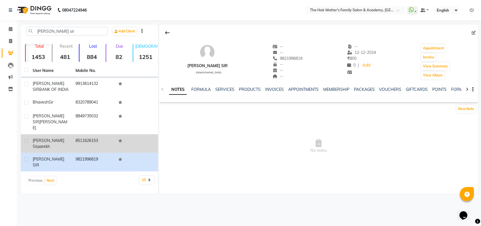
click at [35, 138] on span "[PERSON_NAME] sir" at bounding box center [49, 143] width 32 height 11
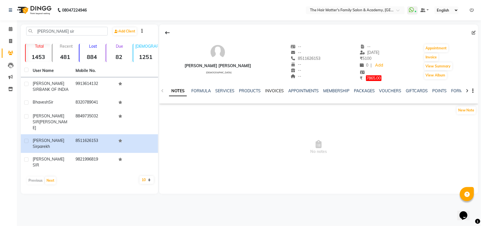
click at [271, 90] on link "INVOICES" at bounding box center [274, 90] width 19 height 5
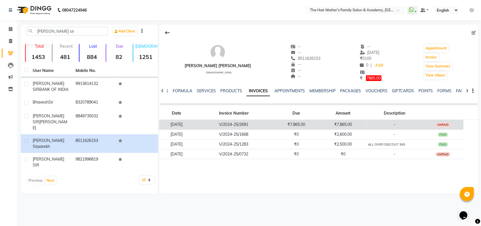
click at [348, 125] on td "₹7,865.00" at bounding box center [343, 125] width 47 height 10
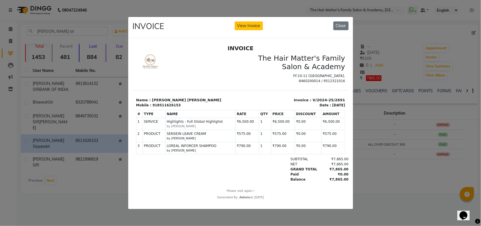
click at [187, 128] on small "by [PERSON_NAME]" at bounding box center [201, 126] width 68 height 5
click at [185, 140] on small "by [PERSON_NAME]" at bounding box center [201, 138] width 68 height 5
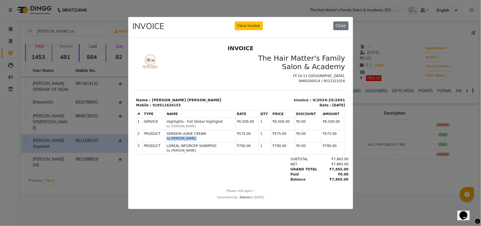
click at [185, 140] on small "by [PERSON_NAME]" at bounding box center [201, 138] width 68 height 5
click at [344, 27] on button "Close" at bounding box center [340, 25] width 15 height 9
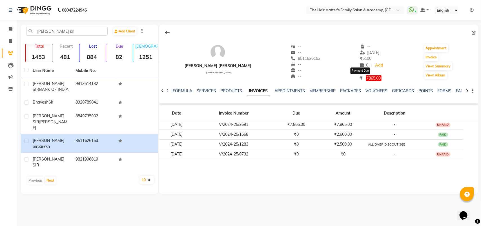
click at [366, 77] on span "7865.00" at bounding box center [374, 78] width 16 height 6
select select "1"
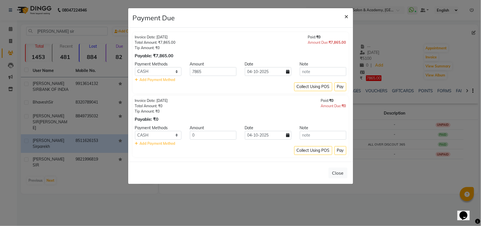
click at [345, 9] on button "×" at bounding box center [346, 16] width 13 height 16
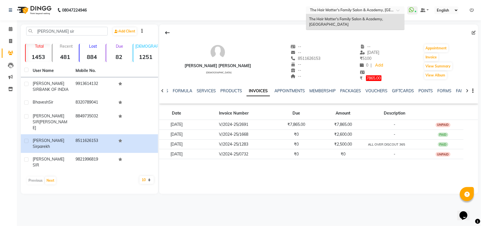
click at [355, 14] on ng-select "Select Location × The Hair Matter's Family Salon & Academy, [GEOGRAPHIC_DATA] T…" at bounding box center [355, 10] width 99 height 8
click at [356, 11] on input "text" at bounding box center [350, 11] width 82 height 6
click at [417, 8] on span at bounding box center [413, 10] width 10 height 8
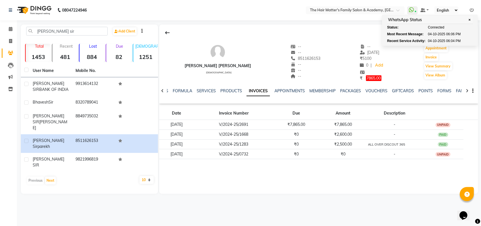
click at [418, 8] on ul "WhatsApp Status ✕ Status: Connected Most Recent Message: [DATE] 06:06 PM Recent…" at bounding box center [442, 10] width 69 height 8
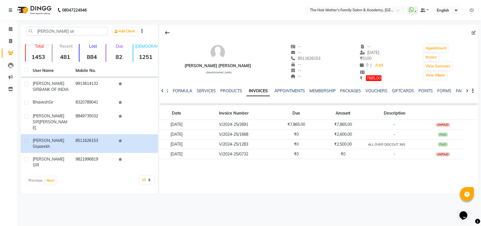
click at [418, 8] on ul "WhatsApp Status ✕ Status: Connected Most Recent Message: [DATE] 06:06 PM Recent…" at bounding box center [442, 10] width 69 height 8
click at [6, 36] on li "Invoice" at bounding box center [8, 41] width 17 height 12
click at [10, 37] on link "Invoice" at bounding box center [9, 41] width 14 height 9
select select "service"
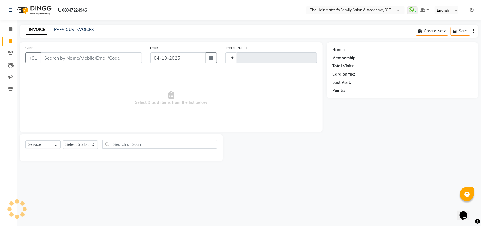
type input "2039"
select select "5980"
click at [12, 56] on span at bounding box center [11, 53] width 10 height 6
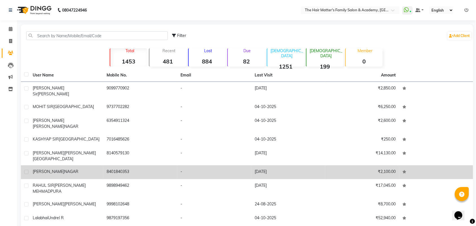
click at [109, 165] on td "8401840353" at bounding box center [140, 172] width 74 height 14
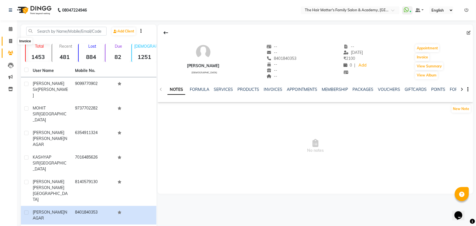
click at [8, 40] on span at bounding box center [11, 41] width 10 height 6
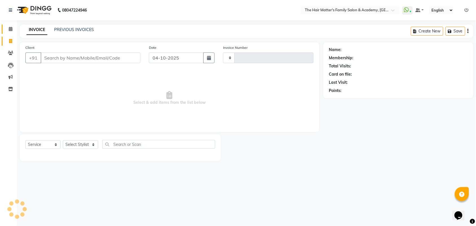
click at [14, 25] on link "Calendar" at bounding box center [9, 29] width 14 height 9
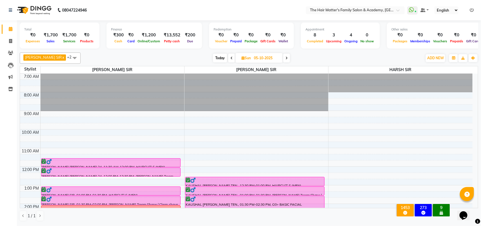
click at [213, 57] on span "Today" at bounding box center [220, 58] width 14 height 9
type input "04-10-2025"
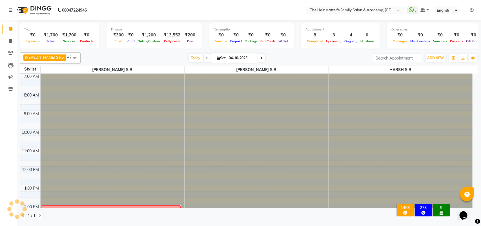
scroll to position [167, 0]
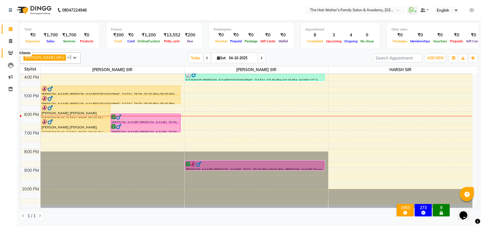
click at [8, 55] on icon at bounding box center [10, 53] width 5 height 4
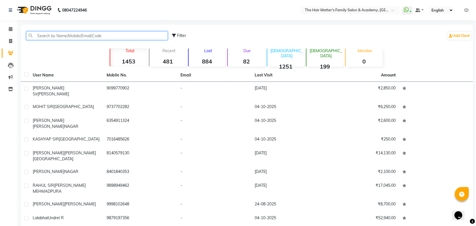
click at [60, 39] on input "text" at bounding box center [96, 35] width 141 height 9
paste input "99986"
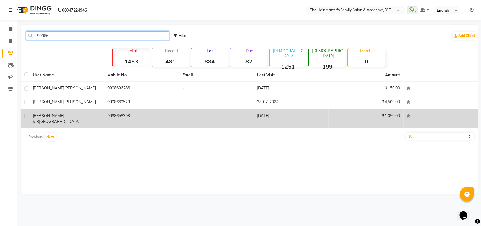
type input "99986"
click at [78, 119] on span "[GEOGRAPHIC_DATA]" at bounding box center [59, 121] width 41 height 5
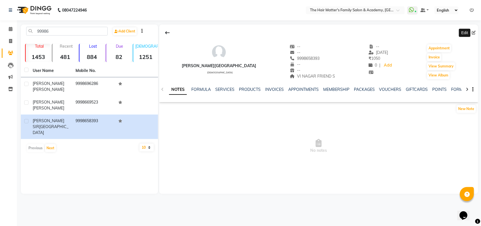
click at [473, 32] on icon at bounding box center [474, 33] width 4 height 4
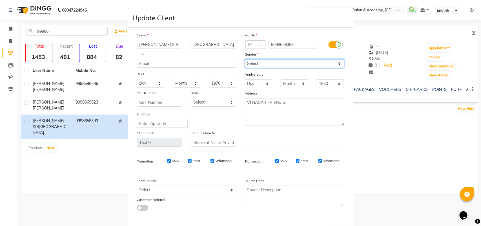
click at [260, 61] on select "Select [DEMOGRAPHIC_DATA] [DEMOGRAPHIC_DATA] Other Prefer Not To Say" at bounding box center [294, 63] width 99 height 9
select select "[DEMOGRAPHIC_DATA]"
click at [245, 59] on select "Select [DEMOGRAPHIC_DATA] [DEMOGRAPHIC_DATA] Other Prefer Not To Say" at bounding box center [294, 63] width 99 height 9
click at [256, 77] on div "Anniversary" at bounding box center [250, 75] width 18 height 8
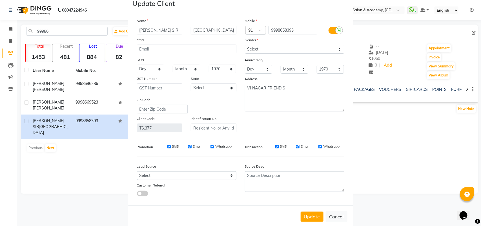
scroll to position [23, 0]
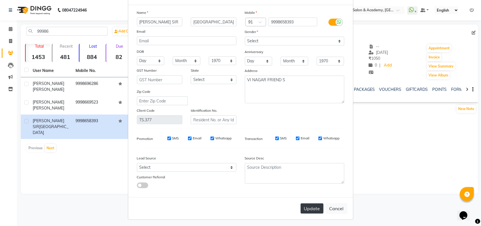
click at [307, 204] on button "Update" at bounding box center [312, 208] width 23 height 10
select select
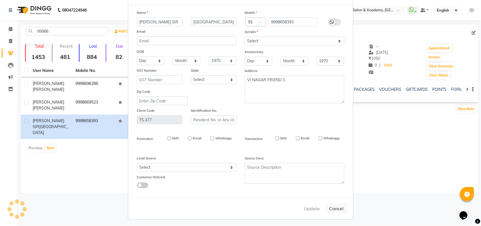
select select
checkbox input "false"
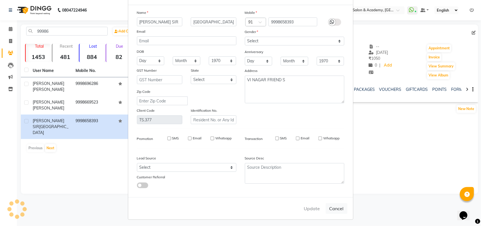
checkbox input "false"
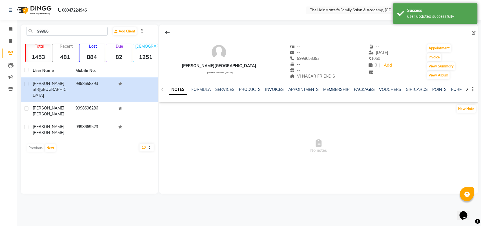
click at [42, 47] on p "Total" at bounding box center [39, 46] width 23 height 5
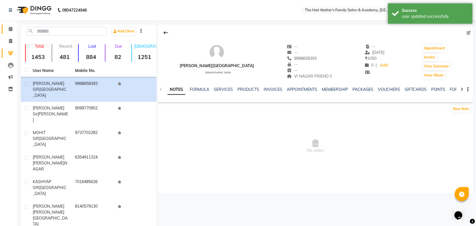
click at [4, 25] on link "Calendar" at bounding box center [9, 29] width 14 height 9
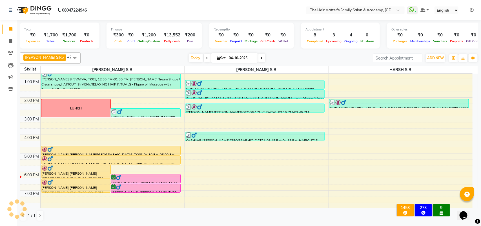
scroll to position [167, 0]
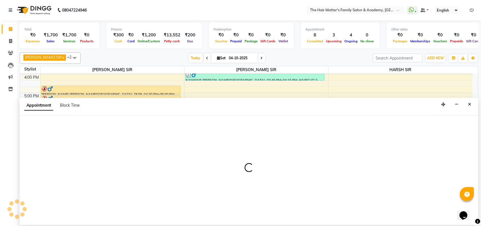
select select "42572"
select select "tentative"
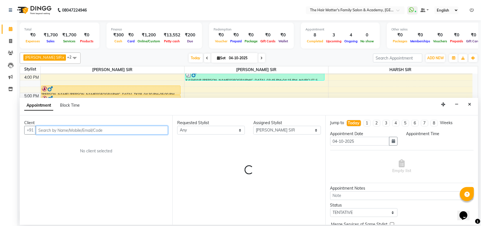
select select "1200"
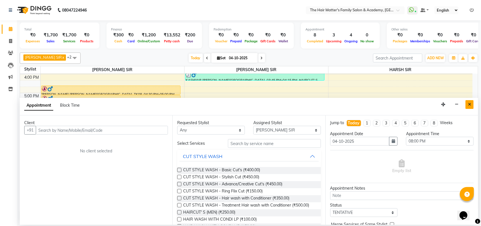
click at [474, 103] on button "Close" at bounding box center [470, 104] width 8 height 9
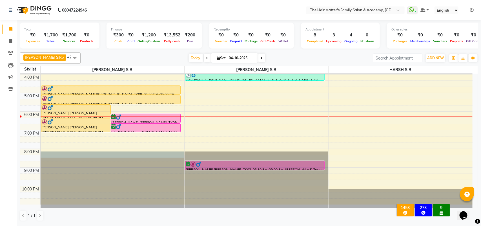
select select "42572"
select select "1200"
select select "tentative"
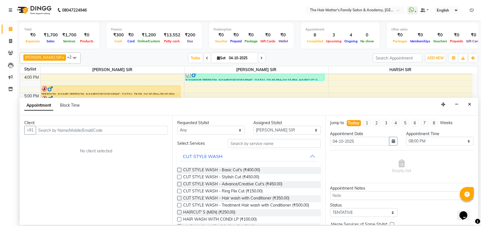
drag, startPoint x: 47, startPoint y: 136, endPoint x: 49, endPoint y: 133, distance: 4.0
click at [47, 135] on div "Client +91 No client selected" at bounding box center [96, 169] width 153 height 109
click at [51, 130] on input "text" at bounding box center [102, 130] width 132 height 9
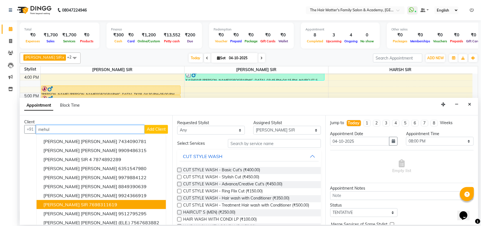
scroll to position [0, 0]
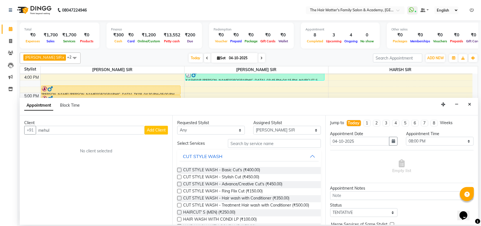
click at [70, 123] on div "Client" at bounding box center [96, 123] width 144 height 6
click at [70, 129] on input "mehul" at bounding box center [90, 130] width 109 height 9
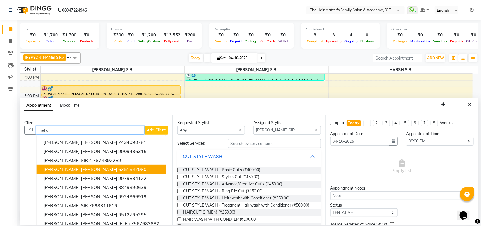
click at [88, 167] on span "[PERSON_NAME] [PERSON_NAME]" at bounding box center [80, 169] width 74 height 6
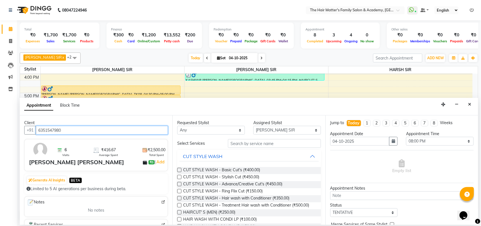
type input "6351547980"
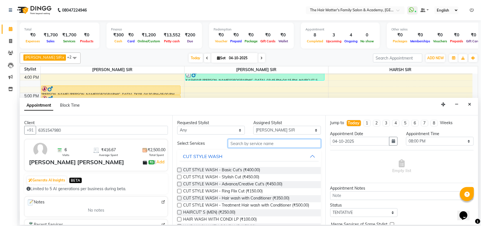
click at [252, 147] on input "text" at bounding box center [274, 143] width 93 height 9
click at [224, 212] on span "HAIRCUT' S (MEN) (₹250.00)" at bounding box center [209, 212] width 52 height 7
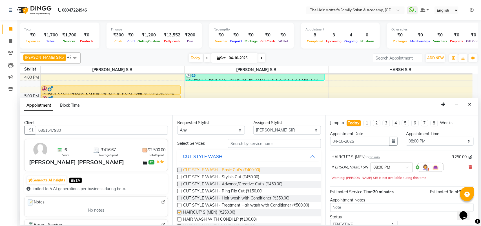
checkbox input "false"
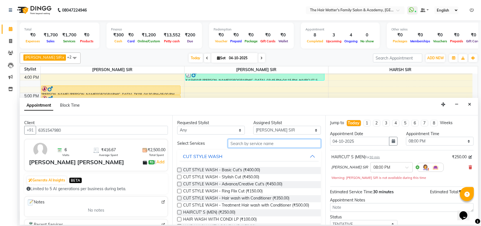
click at [259, 142] on input "text" at bounding box center [274, 143] width 93 height 9
type input "c"
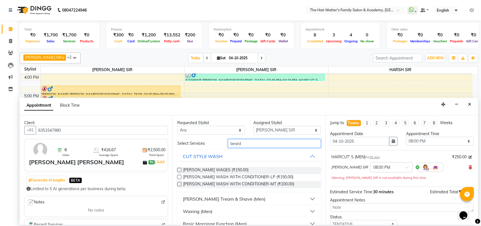
type input "beard"
click at [206, 197] on div "[PERSON_NAME] Tream & Shave (Men)" at bounding box center [224, 198] width 83 height 7
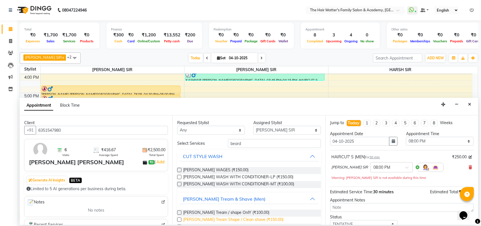
click at [219, 218] on span "[PERSON_NAME] Tream Shape / Clean shave (₹150.00)" at bounding box center [233, 219] width 100 height 7
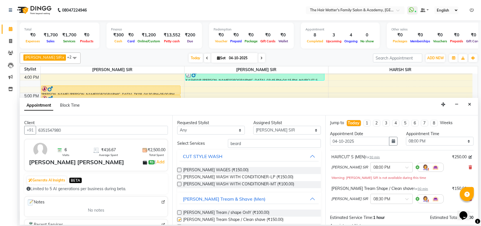
checkbox input "false"
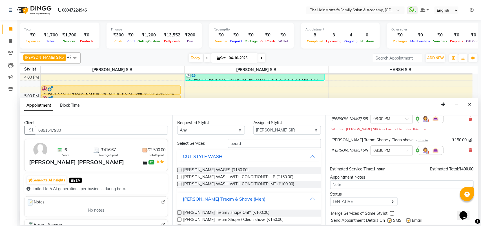
scroll to position [66, 0]
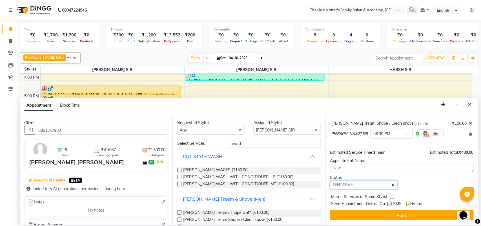
click at [350, 182] on select "Select TENTATIVE CONFIRM CHECK-IN UPCOMING" at bounding box center [364, 184] width 68 height 9
select select "confirm booking"
click at [330, 180] on select "Select TENTATIVE CONFIRM CHECK-IN UPCOMING" at bounding box center [364, 184] width 68 height 9
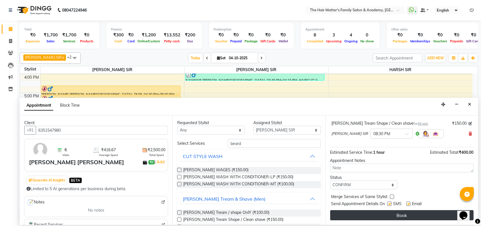
click at [351, 213] on button "Book" at bounding box center [401, 215] width 143 height 10
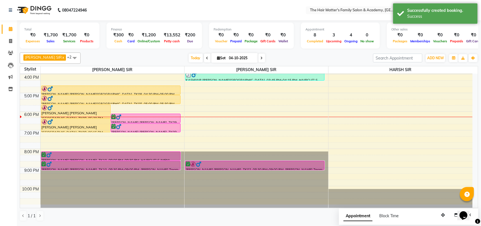
click at [192, 151] on div "7:00 AM 8:00 AM 9:00 AM 10:00 AM 11:00 AM 12:00 PM 1:00 PM 2:00 PM 3:00 PM 4:00…" at bounding box center [246, 55] width 453 height 297
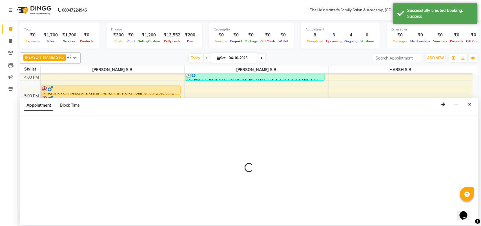
select select "43094"
select select "1185"
select select "tentative"
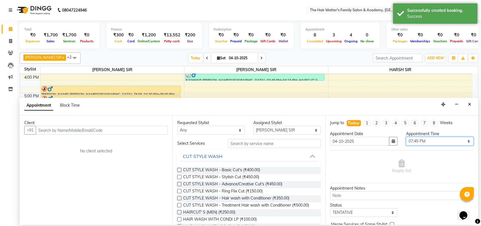
click at [414, 144] on select "Select 08:00 AM 08:15 AM 08:30 AM 08:45 AM 09:00 AM 09:15 AM 09:30 AM 09:45 AM …" at bounding box center [440, 141] width 68 height 9
select select "1200"
click at [406, 137] on select "Select 08:00 AM 08:15 AM 08:30 AM 08:45 AM 09:00 AM 09:15 AM 09:30 AM 09:45 AM …" at bounding box center [440, 141] width 68 height 9
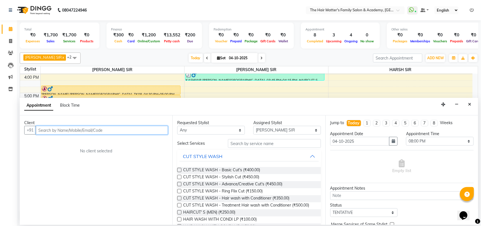
click at [44, 129] on input "text" at bounding box center [102, 130] width 132 height 9
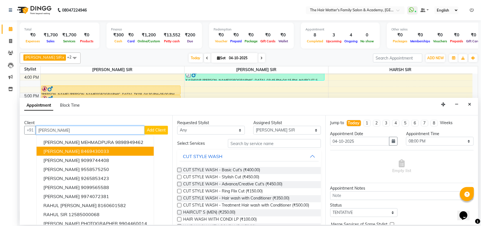
type input "[PERSON_NAME]"
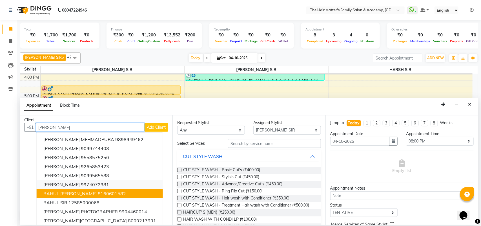
scroll to position [0, 0]
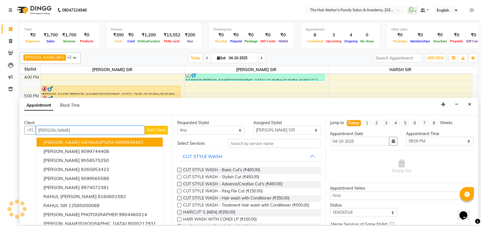
click at [73, 133] on input "[PERSON_NAME]" at bounding box center [90, 130] width 109 height 9
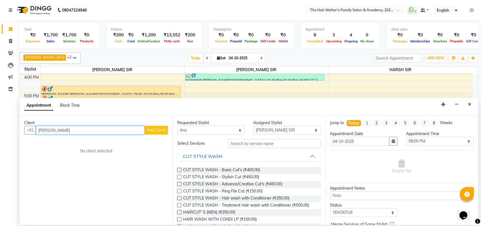
type input "[PERSON_NAME]"
click at [73, 133] on input "[PERSON_NAME]" at bounding box center [90, 130] width 109 height 9
click at [82, 144] on span "63534384" at bounding box center [93, 142] width 23 height 6
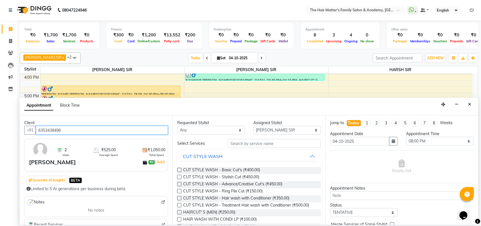
type input "6353438496"
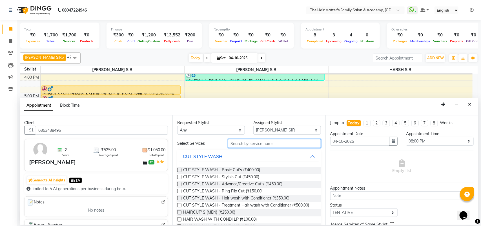
click at [260, 145] on input "text" at bounding box center [274, 143] width 93 height 9
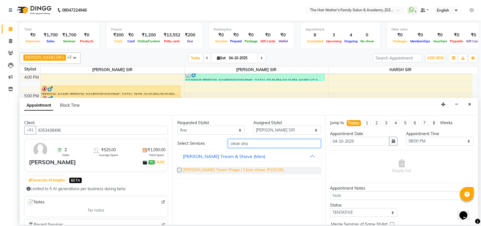
type input "clean sha"
click at [238, 170] on span "[PERSON_NAME] Tream Shape / Clean shave (₹150.00)" at bounding box center [233, 170] width 100 height 7
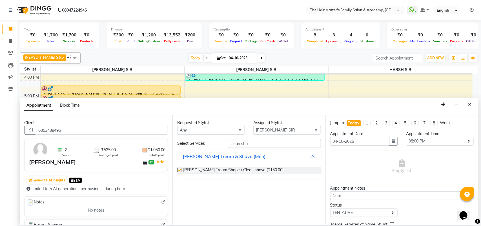
checkbox input "false"
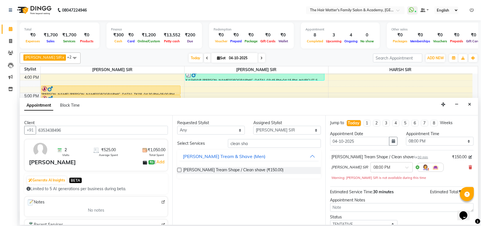
scroll to position [40, 0]
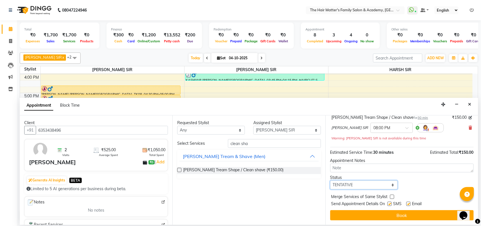
click at [366, 189] on select "Select TENTATIVE CONFIRM CHECK-IN UPCOMING" at bounding box center [364, 184] width 68 height 9
select select "confirm booking"
click at [330, 180] on select "Select TENTATIVE CONFIRM CHECK-IN UPCOMING" at bounding box center [364, 184] width 68 height 9
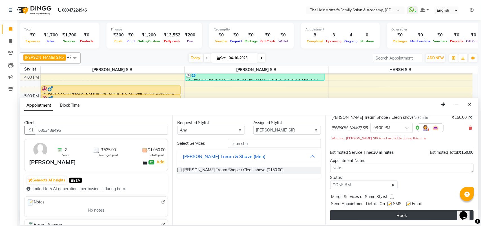
click at [353, 216] on button "Book" at bounding box center [401, 215] width 143 height 10
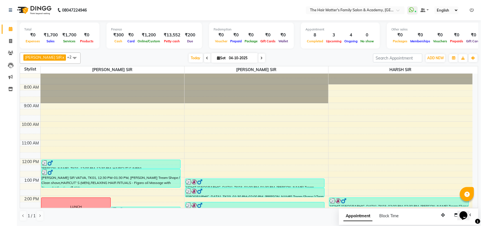
scroll to position [0, 0]
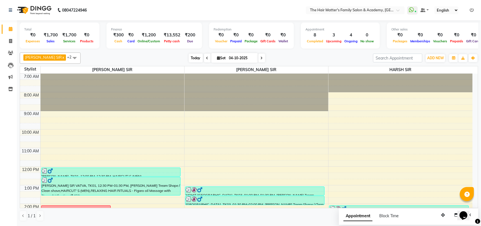
click at [194, 61] on span "Today" at bounding box center [196, 58] width 14 height 9
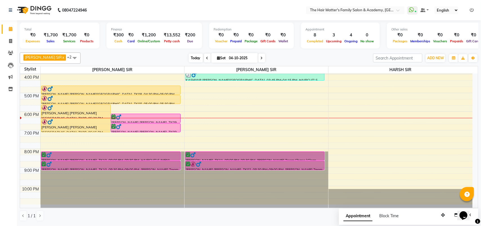
click at [189, 61] on span "Today" at bounding box center [196, 58] width 14 height 9
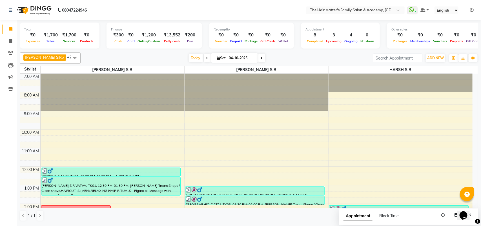
scroll to position [117, 0]
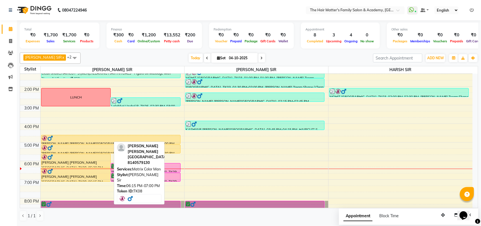
click at [95, 172] on div at bounding box center [76, 171] width 69 height 6
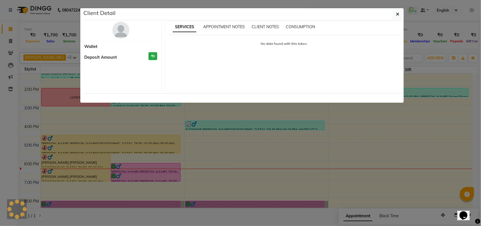
select select "1"
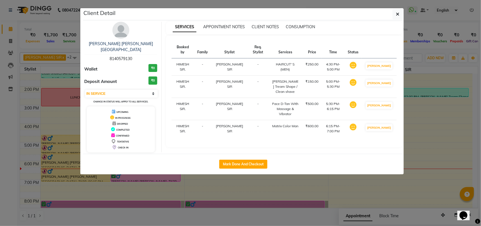
click at [403, 13] on div "Client Detail" at bounding box center [243, 14] width 321 height 12
click at [402, 17] on button "button" at bounding box center [398, 14] width 11 height 11
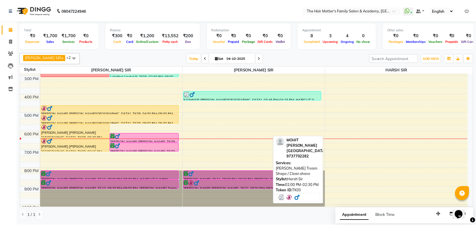
scroll to position [167, 0]
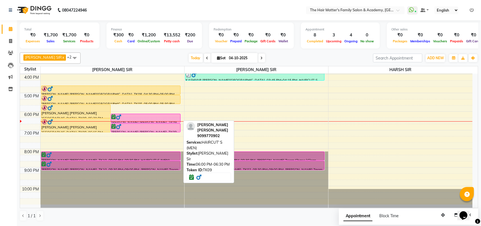
click at [165, 115] on div at bounding box center [145, 117] width 69 height 6
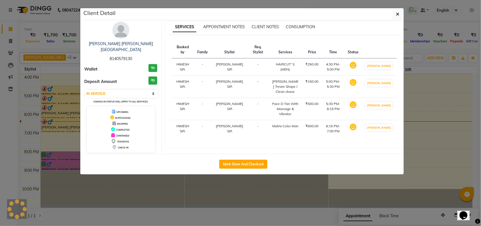
select select "6"
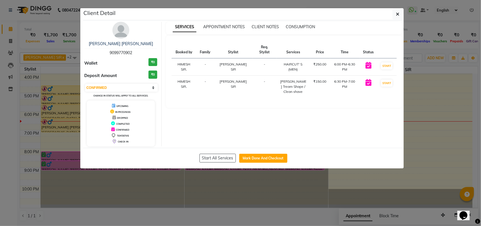
click at [84, 190] on ngb-modal-window "Client Detail [PERSON_NAME] [PERSON_NAME] 9099770902 Wallet ₹0 Deposit Amount ₹…" at bounding box center [240, 113] width 481 height 226
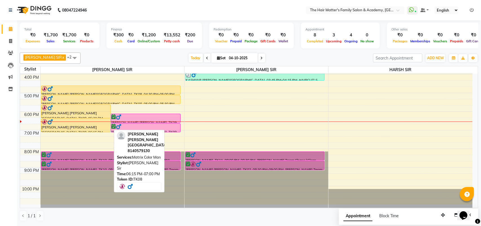
click at [92, 131] on div at bounding box center [75, 132] width 69 height 2
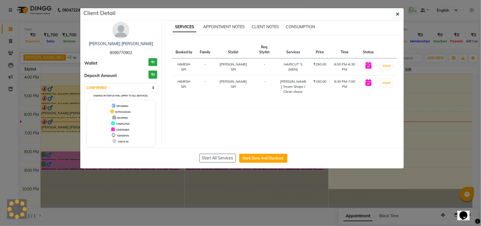
select select "1"
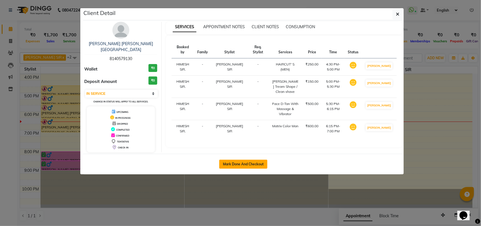
click at [238, 161] on button "Mark Done And Checkout" at bounding box center [243, 164] width 48 height 9
select select "5980"
select select "service"
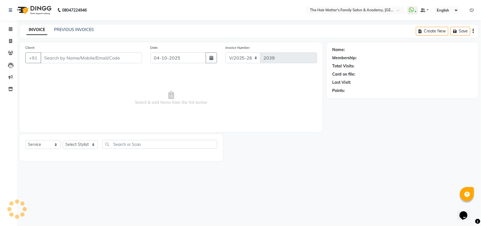
type input "8140579130"
select select "42572"
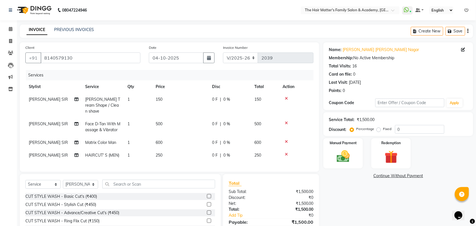
scroll to position [39, 0]
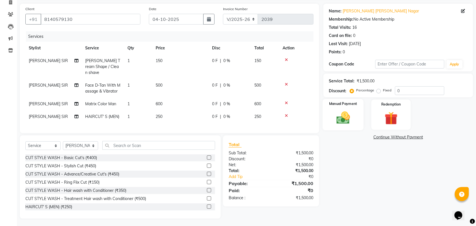
click at [356, 124] on div "Manual Payment" at bounding box center [342, 115] width 41 height 32
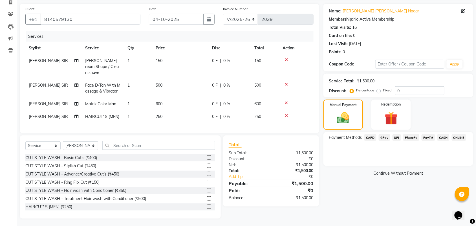
click at [396, 138] on span "UPI" at bounding box center [396, 137] width 9 height 6
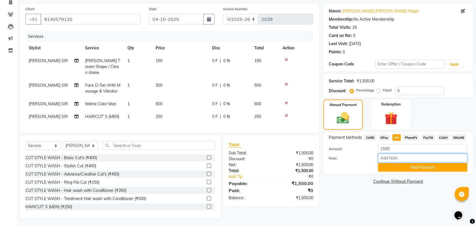
click at [393, 156] on input "Note:" at bounding box center [422, 158] width 89 height 9
click at [401, 160] on input "MT 3" at bounding box center [422, 158] width 89 height 9
type input "MT 3 20g"
click at [405, 165] on button "Add Payment" at bounding box center [422, 167] width 89 height 9
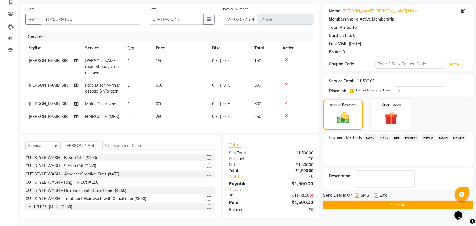
drag, startPoint x: 354, startPoint y: 202, endPoint x: 366, endPoint y: 189, distance: 17.3
click at [366, 189] on div "Name: [PERSON_NAME] [PERSON_NAME] Nagar Membership: No Active Membership Total …" at bounding box center [400, 111] width 154 height 215
click at [377, 206] on button "Checkout" at bounding box center [398, 204] width 150 height 9
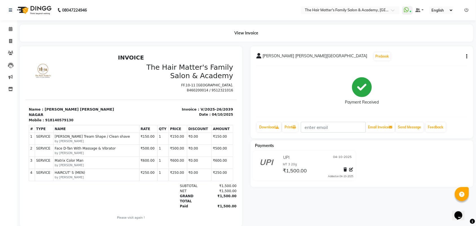
scroll to position [14, 0]
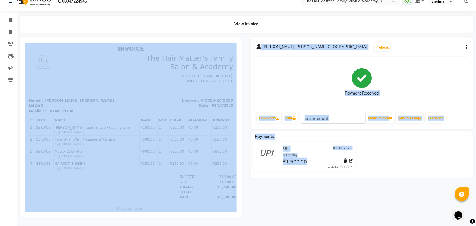
drag, startPoint x: 373, startPoint y: 202, endPoint x: 231, endPoint y: 240, distance: 146.8
click at [231, 217] on html "08047224946 Select Location × The Hair Matter's Family Salon & Academy, [GEOGRA…" at bounding box center [238, 104] width 476 height 226
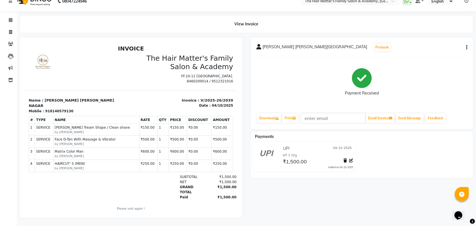
click at [108, 5] on nav "08047224946 Select Location × The Hair Matter's Family Salon & Academy, [GEOGRA…" at bounding box center [238, 1] width 476 height 20
click at [10, 18] on icon at bounding box center [11, 20] width 4 height 4
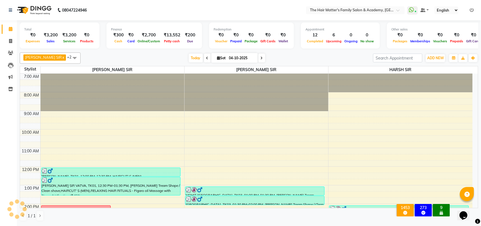
scroll to position [167, 0]
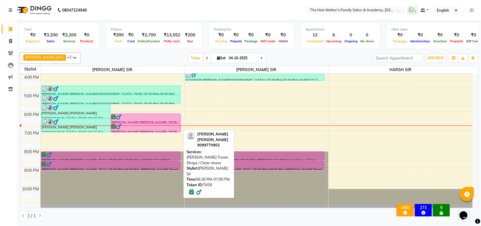
click at [135, 131] on div at bounding box center [145, 132] width 69 height 2
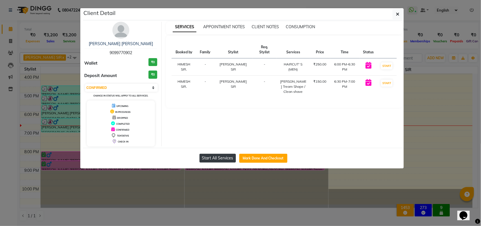
click at [220, 160] on button "Start All Services" at bounding box center [218, 158] width 36 height 9
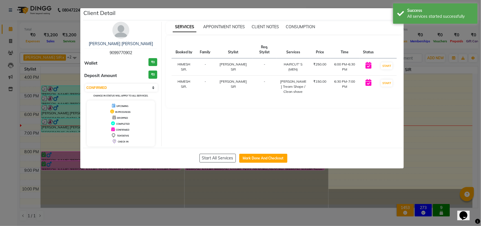
select select "1"
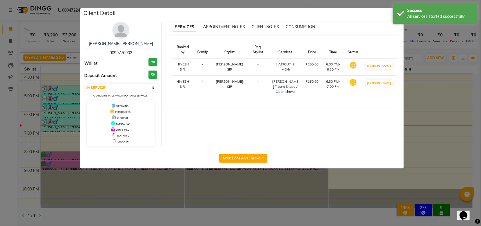
click at [228, 181] on ngb-modal-window "Client Detail [PERSON_NAME] [PERSON_NAME] 9099770902 Wallet ₹0 Deposit Amount ₹…" at bounding box center [240, 113] width 481 height 226
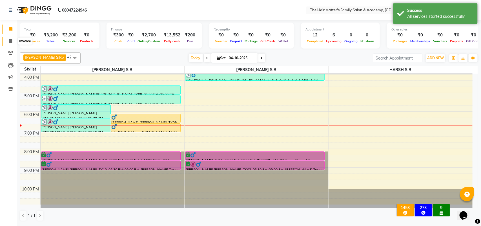
click at [8, 38] on span at bounding box center [11, 41] width 10 height 6
select select "service"
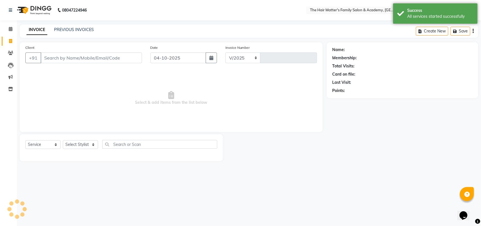
select select "5980"
type input "2040"
click at [62, 30] on link "PREVIOUS INVOICES" at bounding box center [74, 29] width 40 height 5
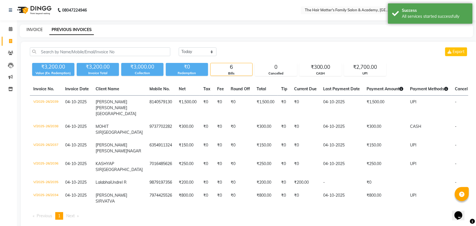
click at [36, 28] on link "INVOICE" at bounding box center [34, 29] width 16 height 5
select select "5980"
select select "service"
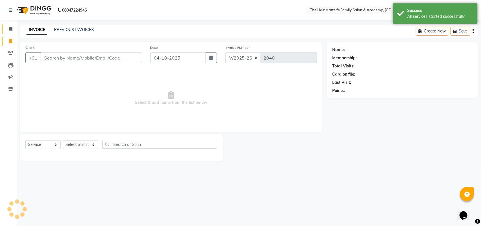
click at [5, 32] on link "Calendar" at bounding box center [9, 29] width 14 height 9
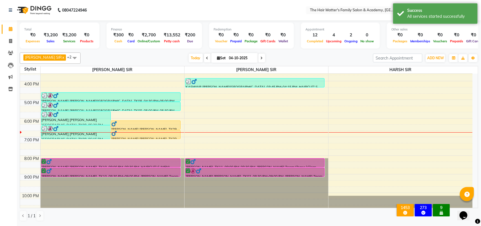
scroll to position [167, 0]
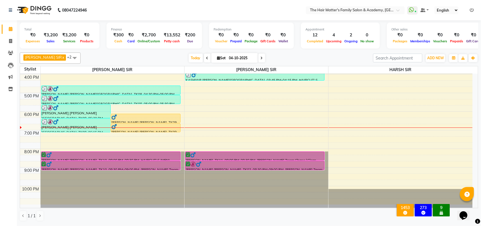
click at [258, 56] on span at bounding box center [261, 58] width 7 height 9
type input "05-10-2025"
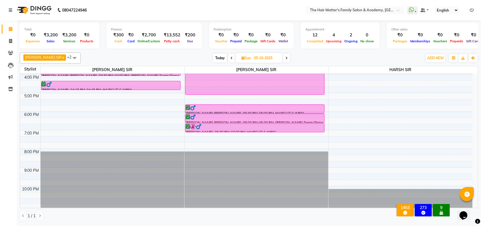
click at [240, 59] on span "Sun" at bounding box center [246, 58] width 12 height 4
select select "10"
select select "2025"
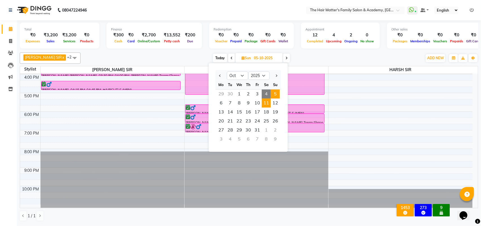
click at [268, 103] on span "11" at bounding box center [266, 102] width 9 height 9
type input "[DATE]"
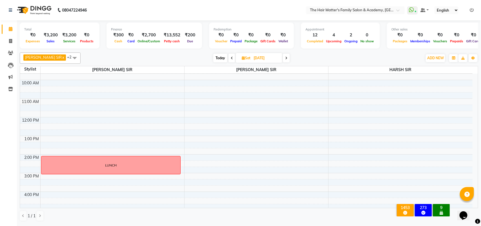
scroll to position [0, 0]
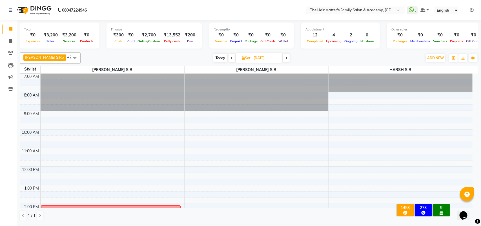
click at [50, 149] on div "7:00 AM 8:00 AM 9:00 AM 10:00 AM 11:00 AM 12:00 PM 1:00 PM 2:00 PM 3:00 PM 4:00…" at bounding box center [246, 222] width 453 height 297
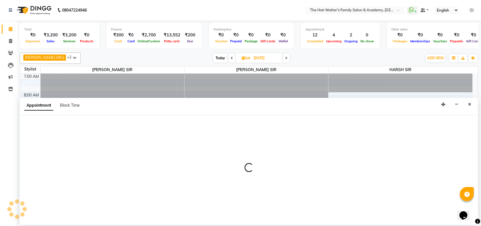
select select "42572"
select select "tentative"
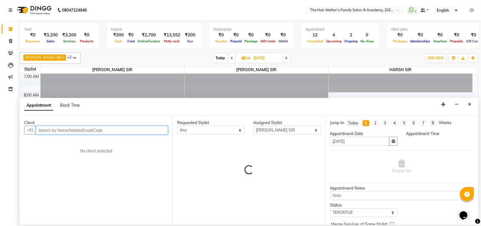
select select "660"
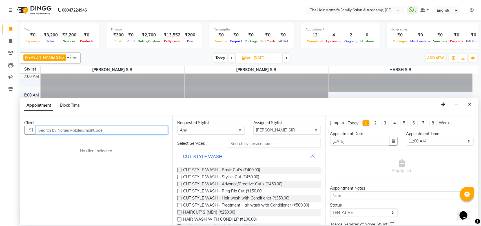
click at [88, 132] on input "text" at bounding box center [102, 130] width 132 height 9
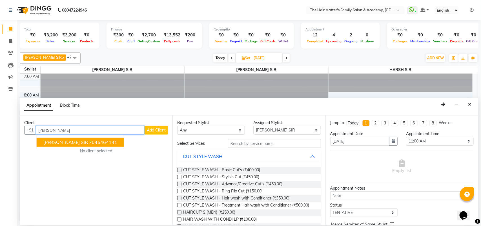
click at [65, 138] on button "[PERSON_NAME] SIR 7046464141" at bounding box center [80, 142] width 87 height 9
type input "7046464141"
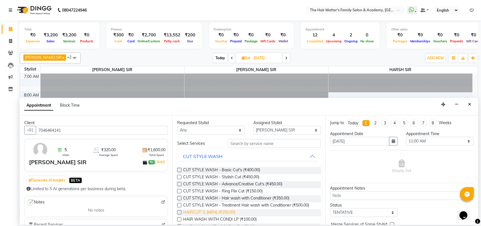
click at [219, 211] on span "HAIRCUT' S (MEN) (₹250.00)" at bounding box center [209, 212] width 52 height 7
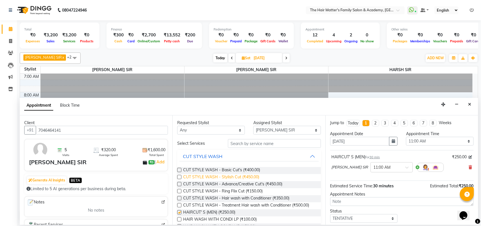
checkbox input "false"
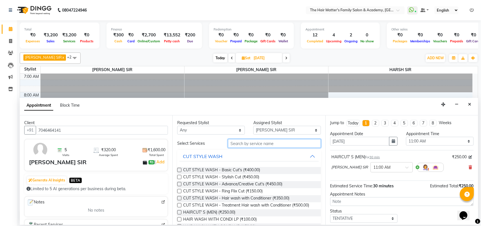
click at [266, 142] on input "text" at bounding box center [274, 143] width 93 height 9
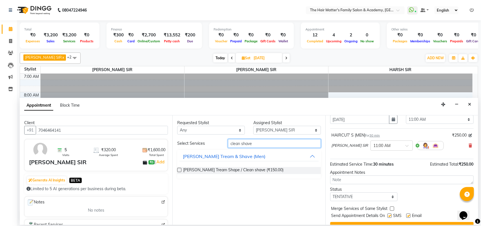
scroll to position [34, 0]
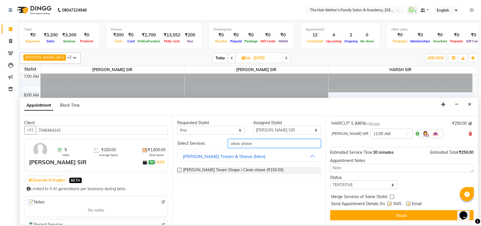
type input "clean shave"
click at [339, 183] on select "Select TENTATIVE CONFIRM UPCOMING" at bounding box center [364, 184] width 68 height 9
select select "confirm booking"
click at [330, 180] on select "Select TENTATIVE CONFIRM UPCOMING" at bounding box center [364, 184] width 68 height 9
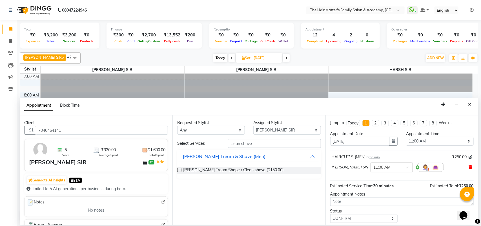
click at [469, 169] on icon at bounding box center [470, 167] width 3 height 4
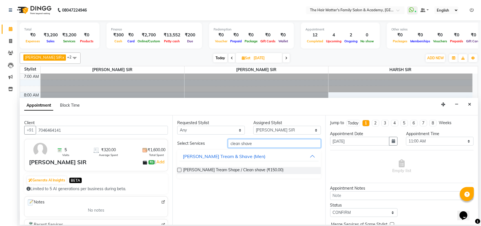
click at [248, 142] on input "clean shave" at bounding box center [274, 143] width 93 height 9
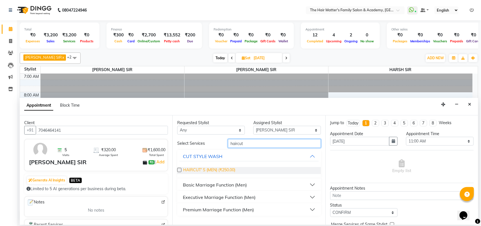
type input "haircut"
click at [231, 171] on span "HAIRCUT' S (MEN) (₹250.00)" at bounding box center [209, 170] width 52 height 7
checkbox input "false"
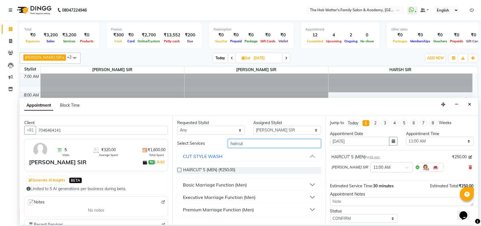
click at [260, 144] on input "haircut" at bounding box center [274, 143] width 93 height 9
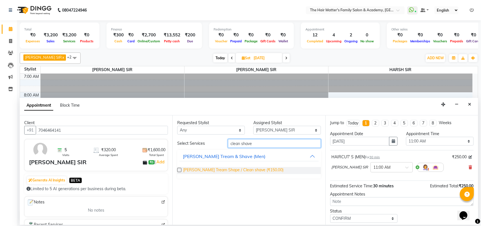
type input "clean shave"
click at [254, 168] on span "[PERSON_NAME] Tream Shape / Clean shave (₹150.00)" at bounding box center [233, 170] width 100 height 7
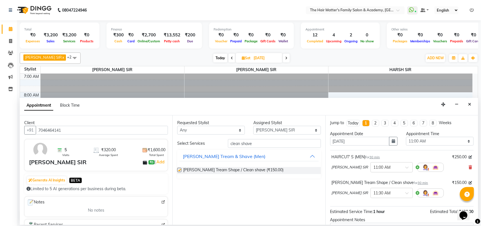
checkbox input "false"
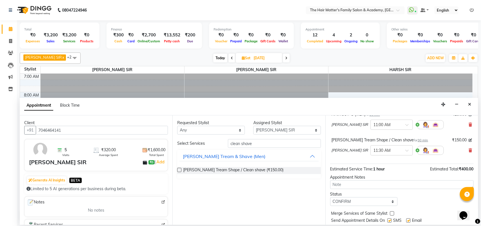
scroll to position [60, 0]
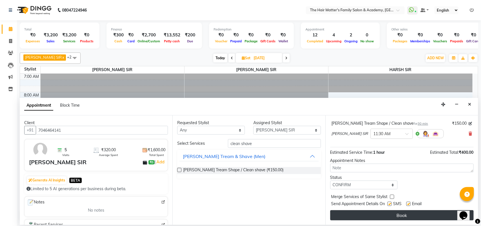
click at [365, 215] on button "Book" at bounding box center [401, 215] width 143 height 10
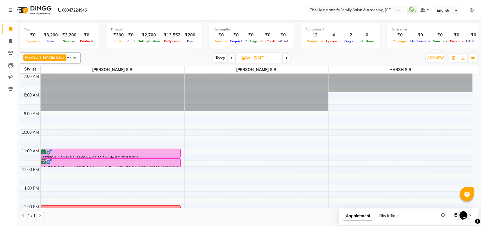
click at [240, 58] on span "Sat" at bounding box center [246, 58] width 12 height 4
select select "10"
select select "2025"
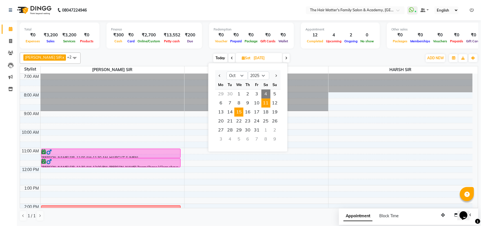
click at [237, 110] on span "15" at bounding box center [239, 111] width 9 height 9
type input "[DATE]"
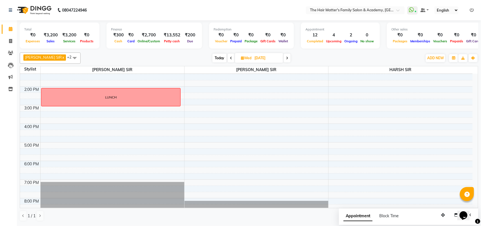
scroll to position [0, 0]
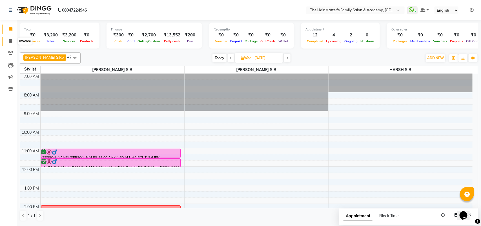
click at [7, 43] on span at bounding box center [11, 41] width 10 height 6
select select "service"
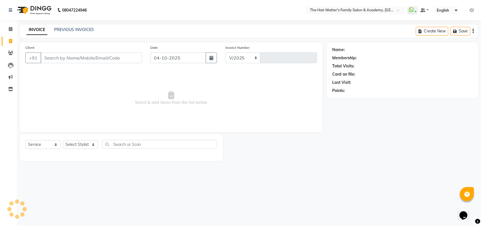
select select "5980"
type input "2040"
click at [10, 31] on icon at bounding box center [11, 29] width 4 height 4
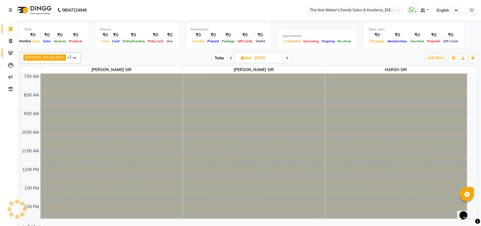
click at [10, 55] on icon at bounding box center [10, 53] width 5 height 4
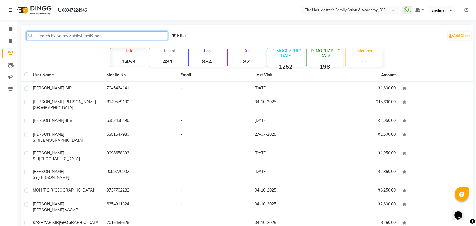
click at [85, 37] on input "text" at bounding box center [96, 35] width 141 height 9
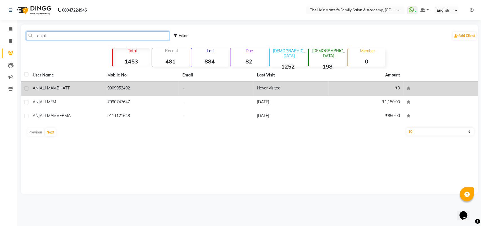
type input "anjali"
click at [109, 93] on td "9909952492" at bounding box center [141, 89] width 75 height 14
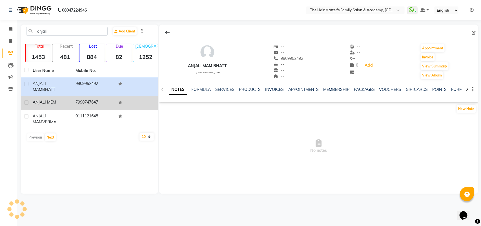
click at [110, 102] on td "7990747647" at bounding box center [93, 103] width 43 height 14
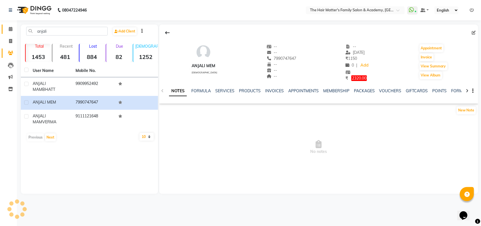
click at [12, 33] on link "Calendar" at bounding box center [9, 29] width 14 height 9
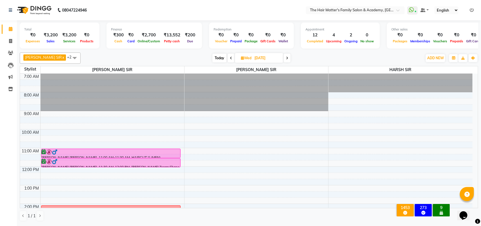
click at [213, 54] on span "Today" at bounding box center [220, 58] width 14 height 9
type input "04-10-2025"
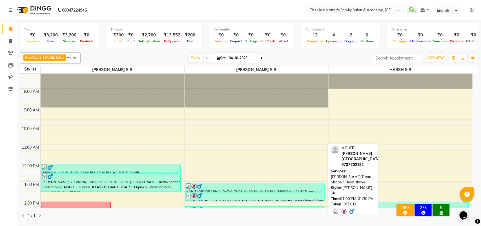
scroll to position [167, 0]
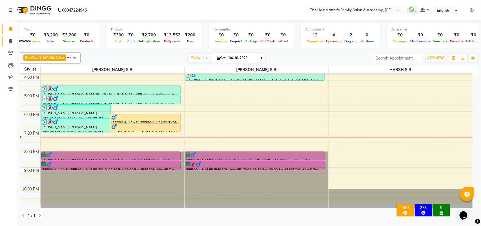
click at [9, 40] on icon at bounding box center [10, 41] width 3 height 4
select select "service"
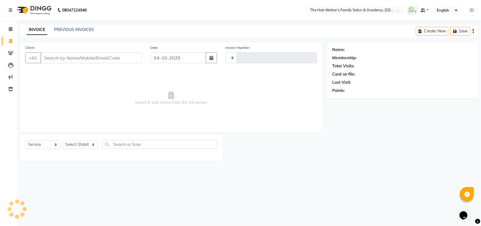
type input "2040"
select select "5980"
click at [82, 30] on link "PREVIOUS INVOICES" at bounding box center [74, 29] width 40 height 5
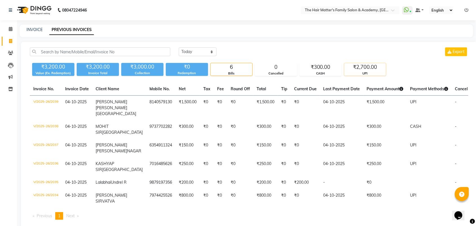
click at [368, 75] on div "UPI" at bounding box center [365, 73] width 42 height 5
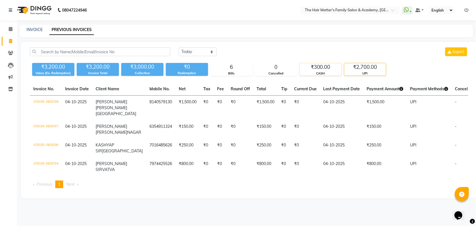
click at [317, 73] on div "CASH" at bounding box center [321, 73] width 42 height 5
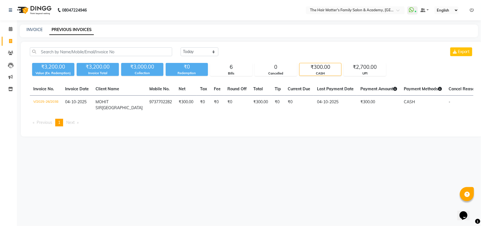
click at [471, 9] on icon at bounding box center [472, 10] width 4 height 4
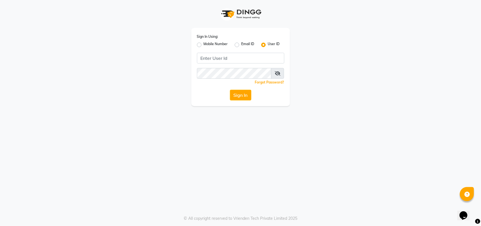
click at [204, 46] on label "Mobile Number" at bounding box center [216, 44] width 24 height 7
click at [204, 45] on input "Mobile Number" at bounding box center [206, 43] width 4 height 4
radio input "true"
radio input "false"
click at [223, 57] on input "Username" at bounding box center [250, 58] width 68 height 11
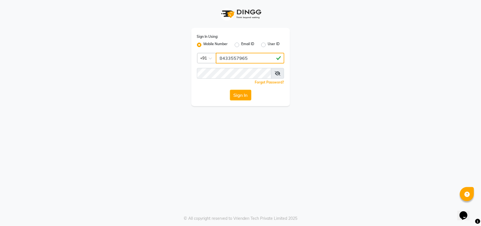
type input "8433557965"
click at [239, 98] on button "Sign In" at bounding box center [240, 95] width 21 height 11
